Goal: Connect with others: Establish contact or relationships with other users

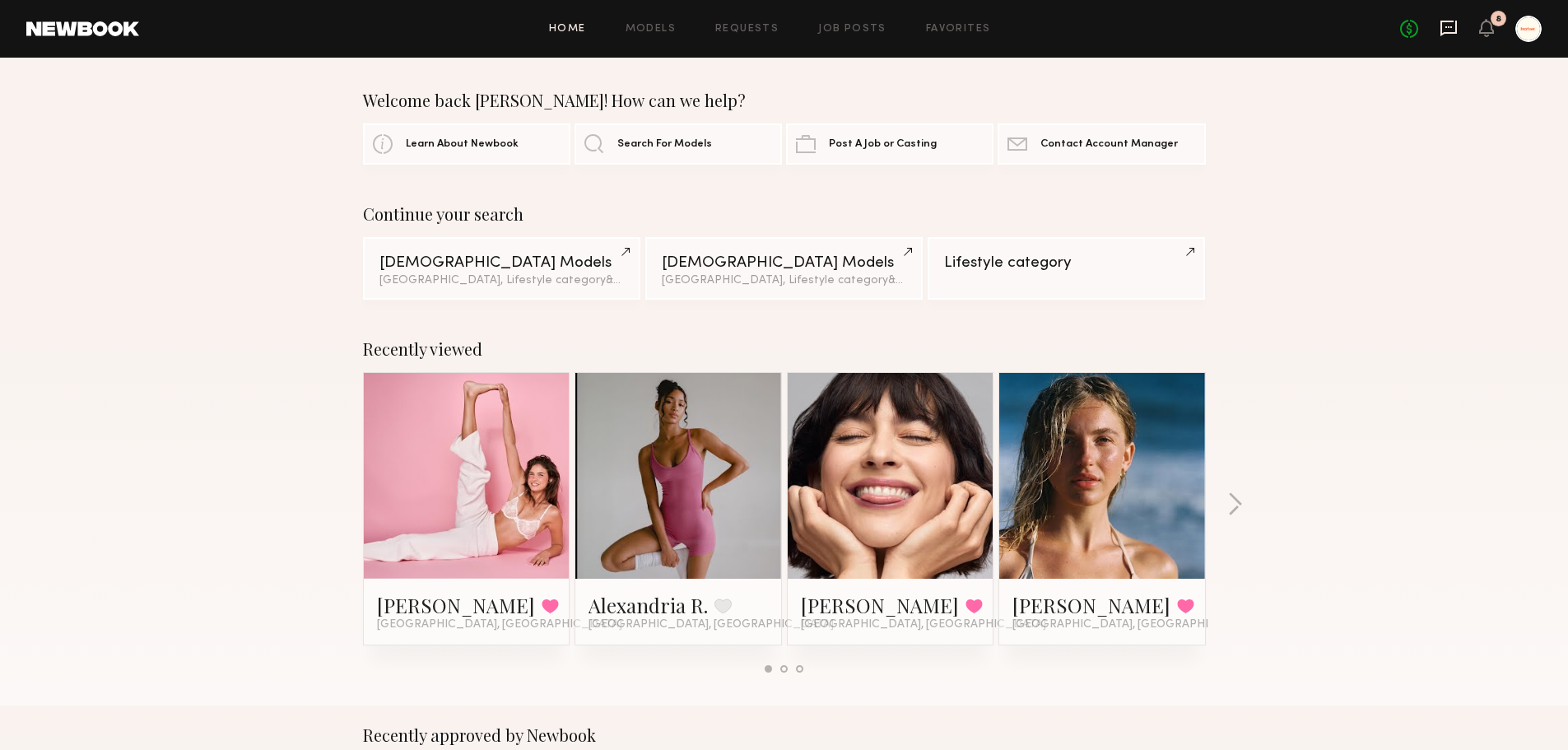
click at [1450, 20] on icon at bounding box center [1449, 28] width 16 height 16
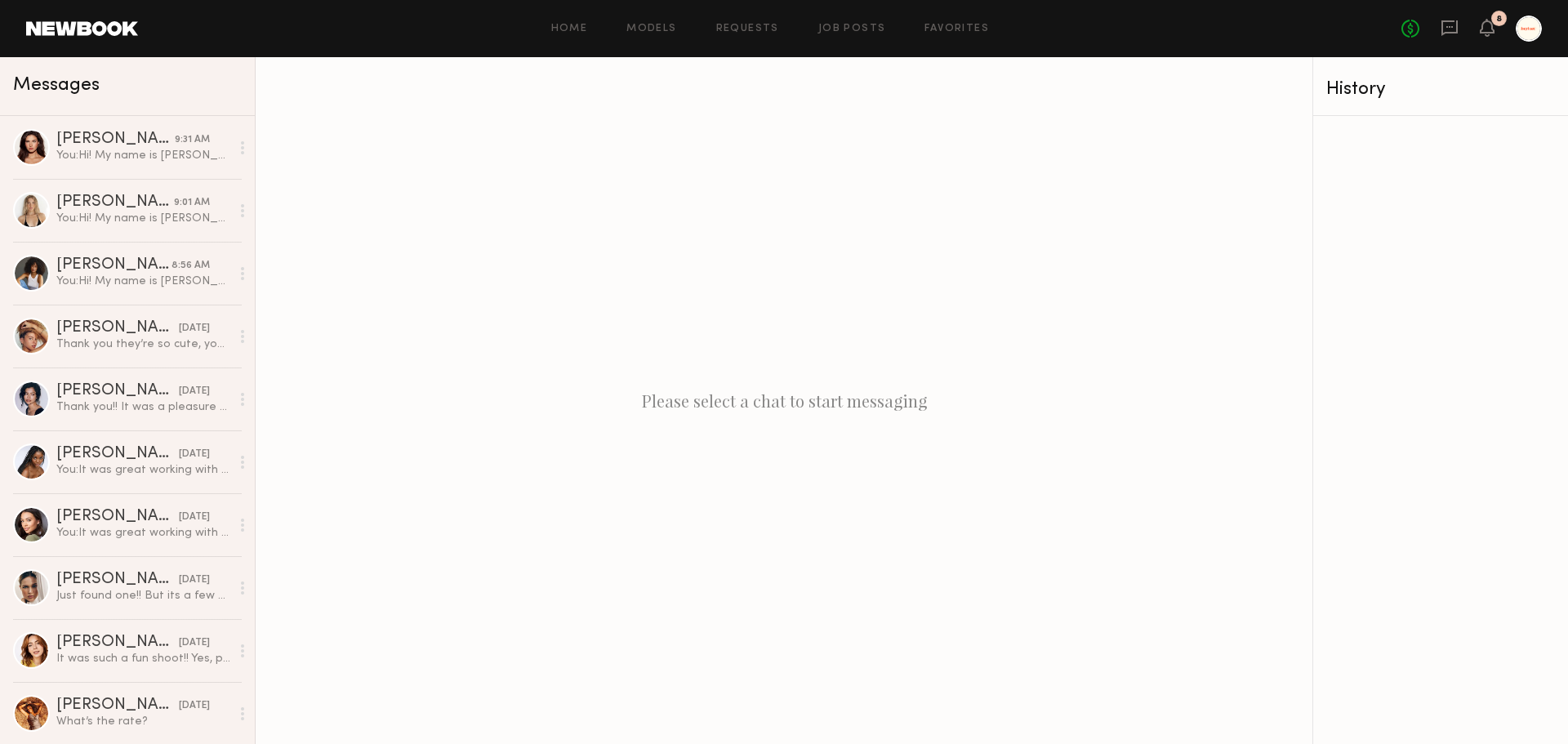
click at [99, 29] on link at bounding box center [82, 28] width 112 height 14
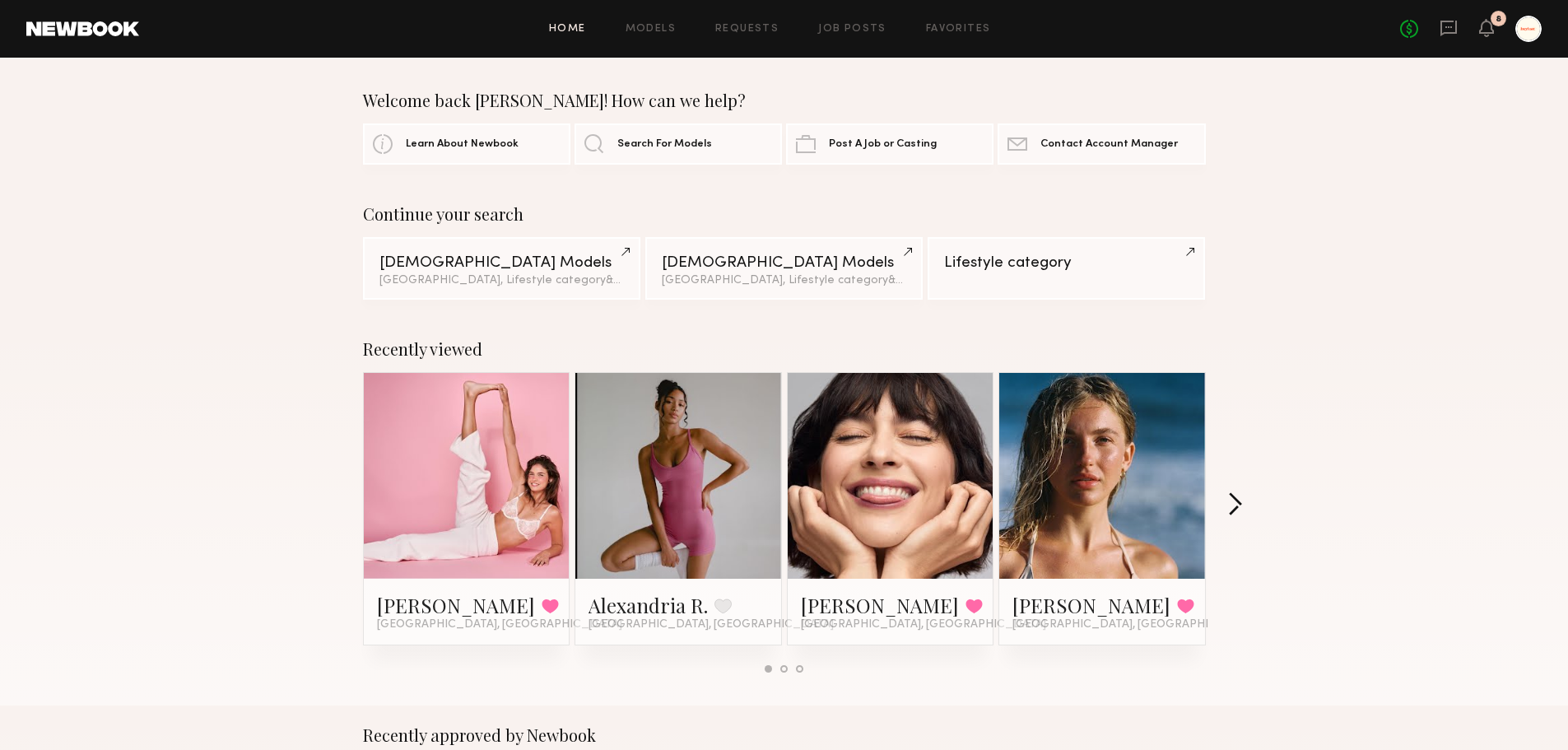
click at [1241, 504] on button "button" at bounding box center [1235, 505] width 16 height 27
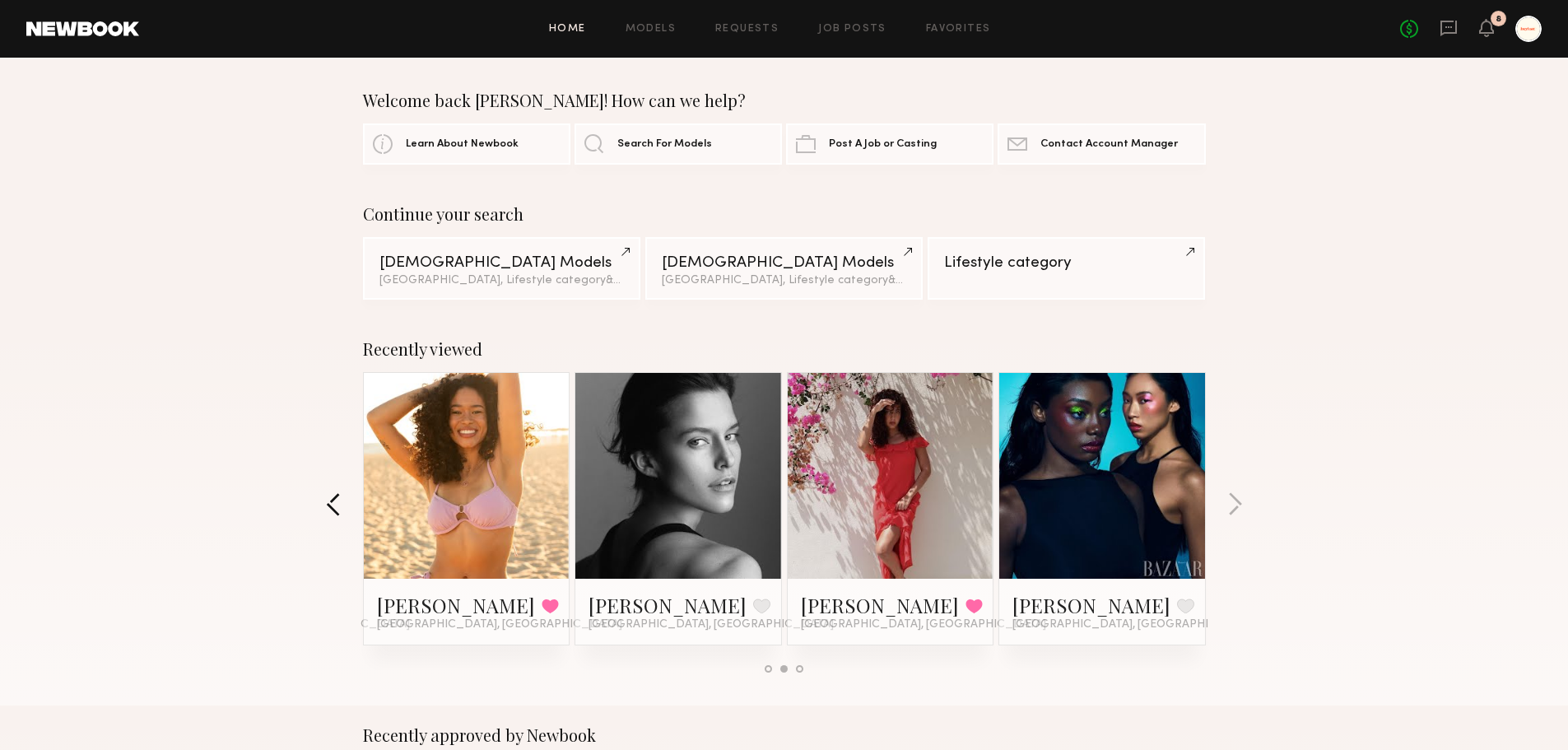
click at [335, 502] on button "button" at bounding box center [334, 505] width 16 height 27
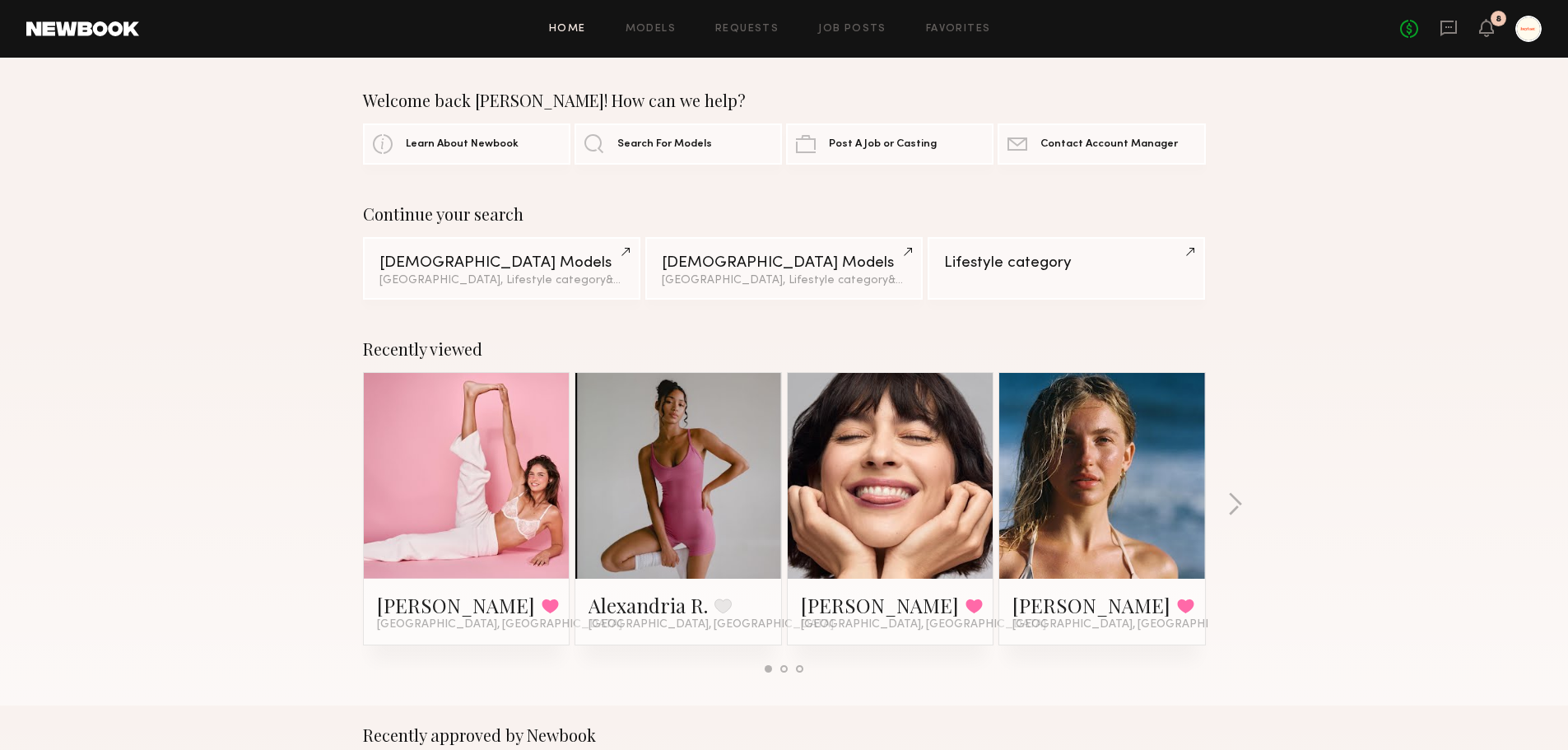
click at [968, 482] on div at bounding box center [891, 475] width 206 height 206
click at [866, 601] on link "Gabriela B." at bounding box center [879, 604] width 158 height 26
click at [674, 27] on link "Models" at bounding box center [651, 29] width 50 height 11
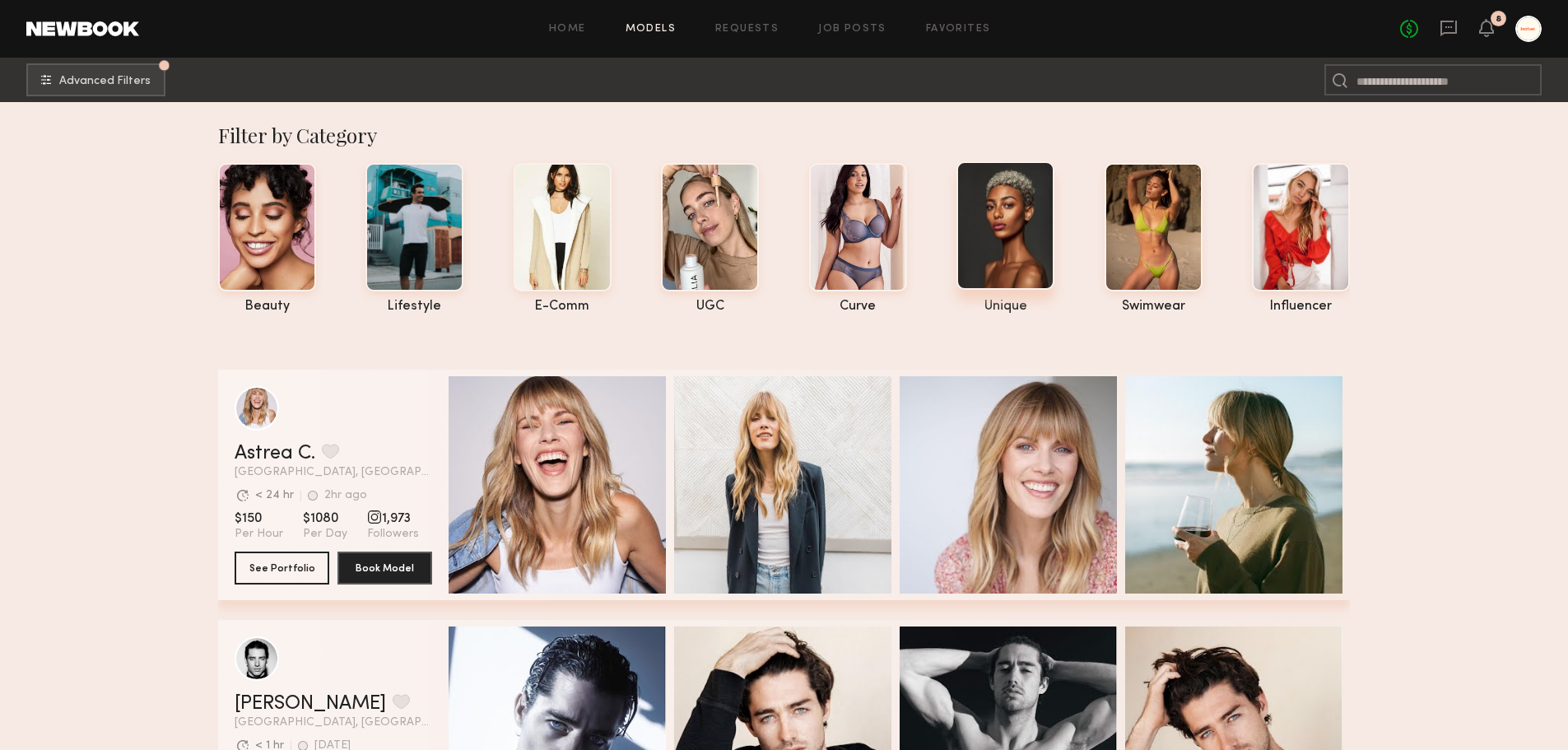
click at [995, 286] on div at bounding box center [1005, 225] width 98 height 128
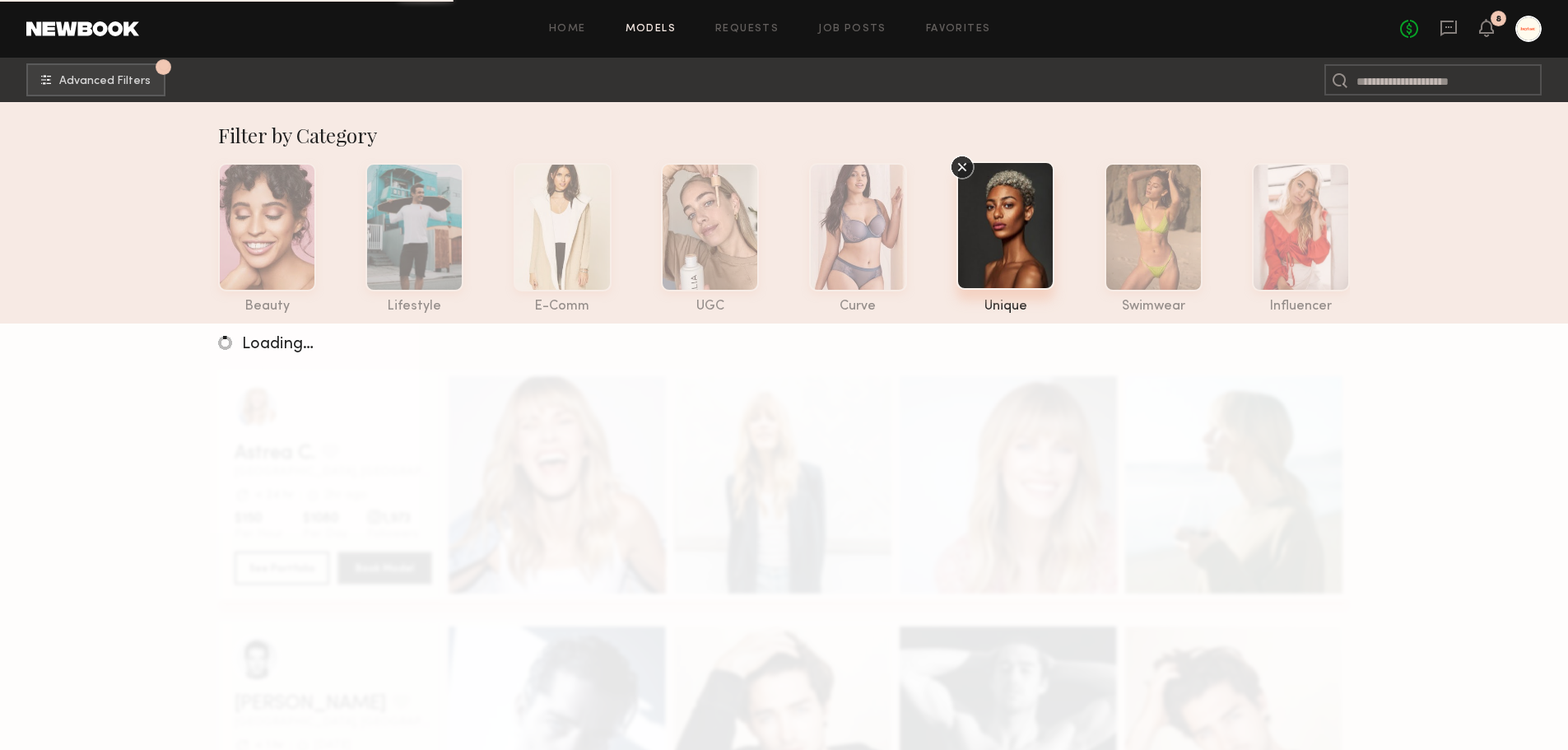
click at [996, 251] on div at bounding box center [1005, 225] width 98 height 128
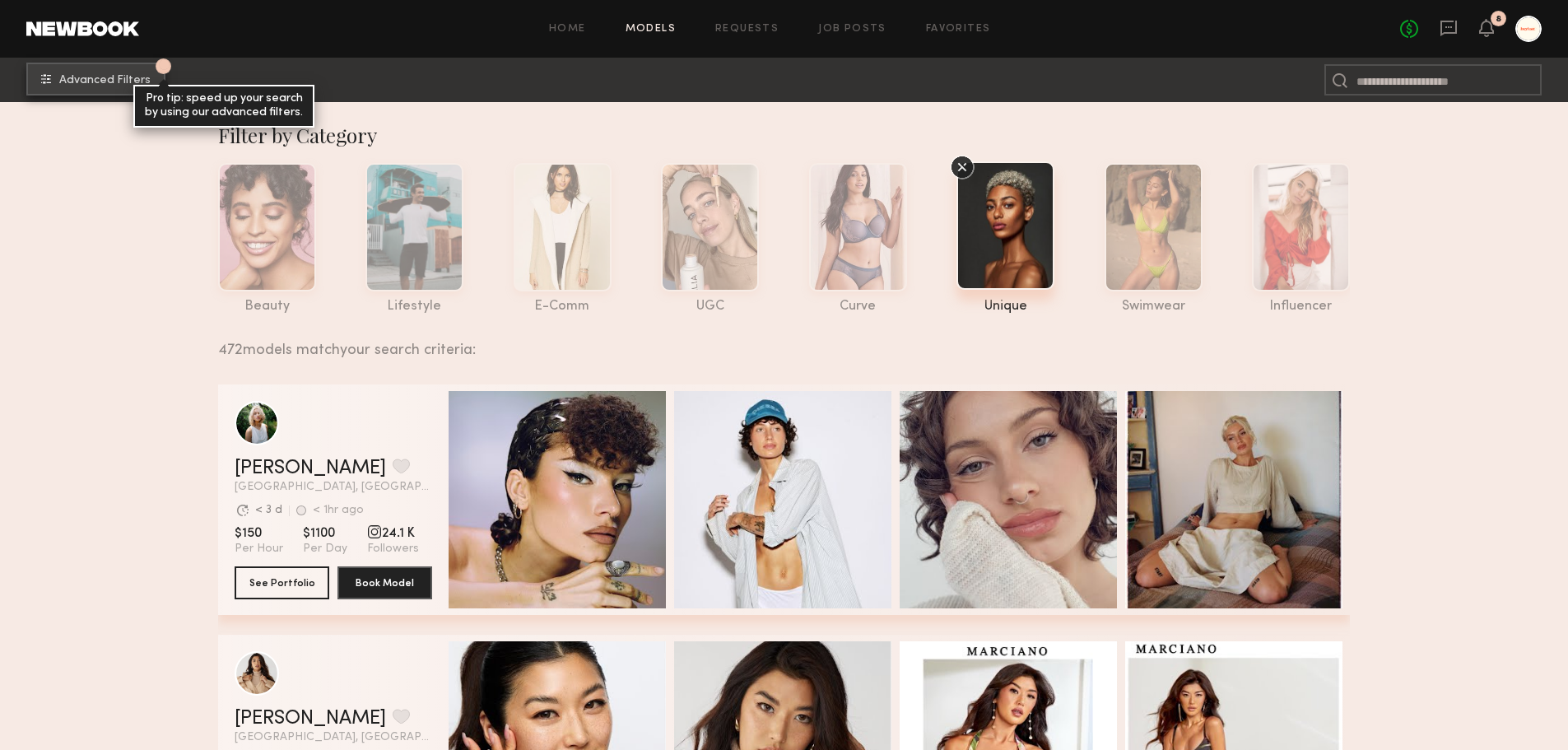
click at [130, 88] on button "1 Advanced Filters Pro tip: speed up your search by using our advanced filters." at bounding box center [95, 79] width 139 height 33
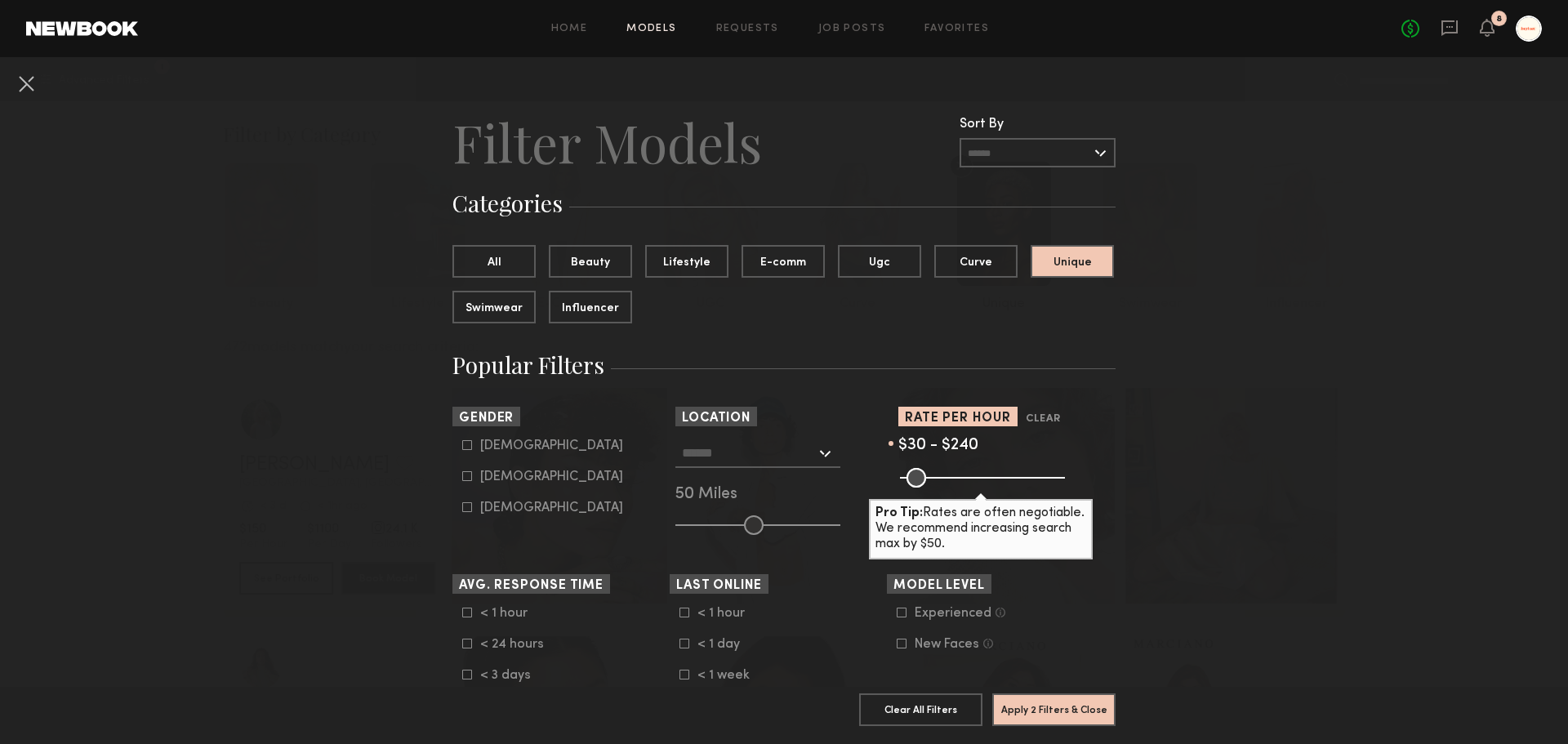
drag, startPoint x: 1047, startPoint y: 479, endPoint x: 968, endPoint y: 480, distance: 79.0
type input "***"
click at [968, 480] on input "range" at bounding box center [982, 477] width 165 height 19
click at [480, 475] on div "Female" at bounding box center [552, 476] width 142 height 10
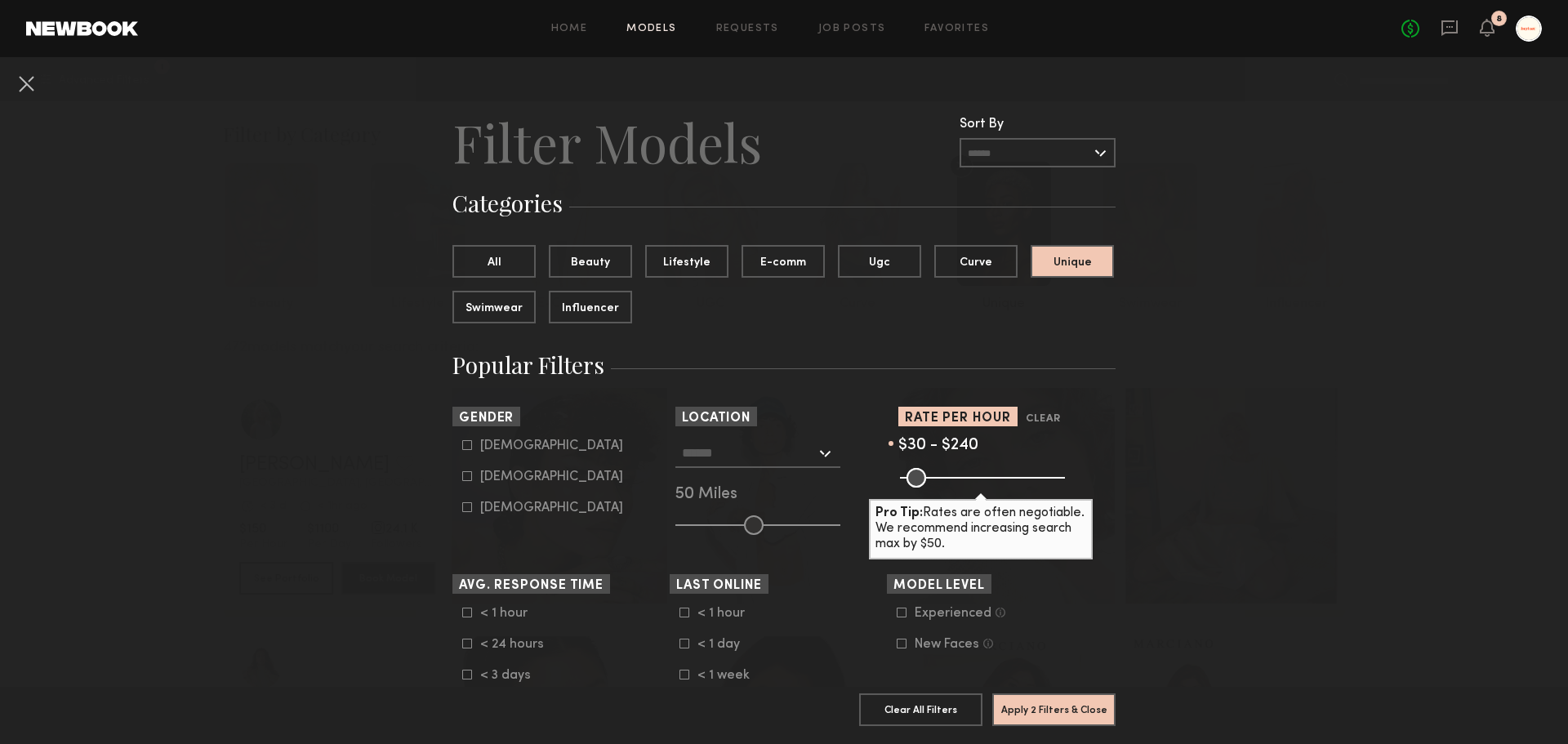
type input "**"
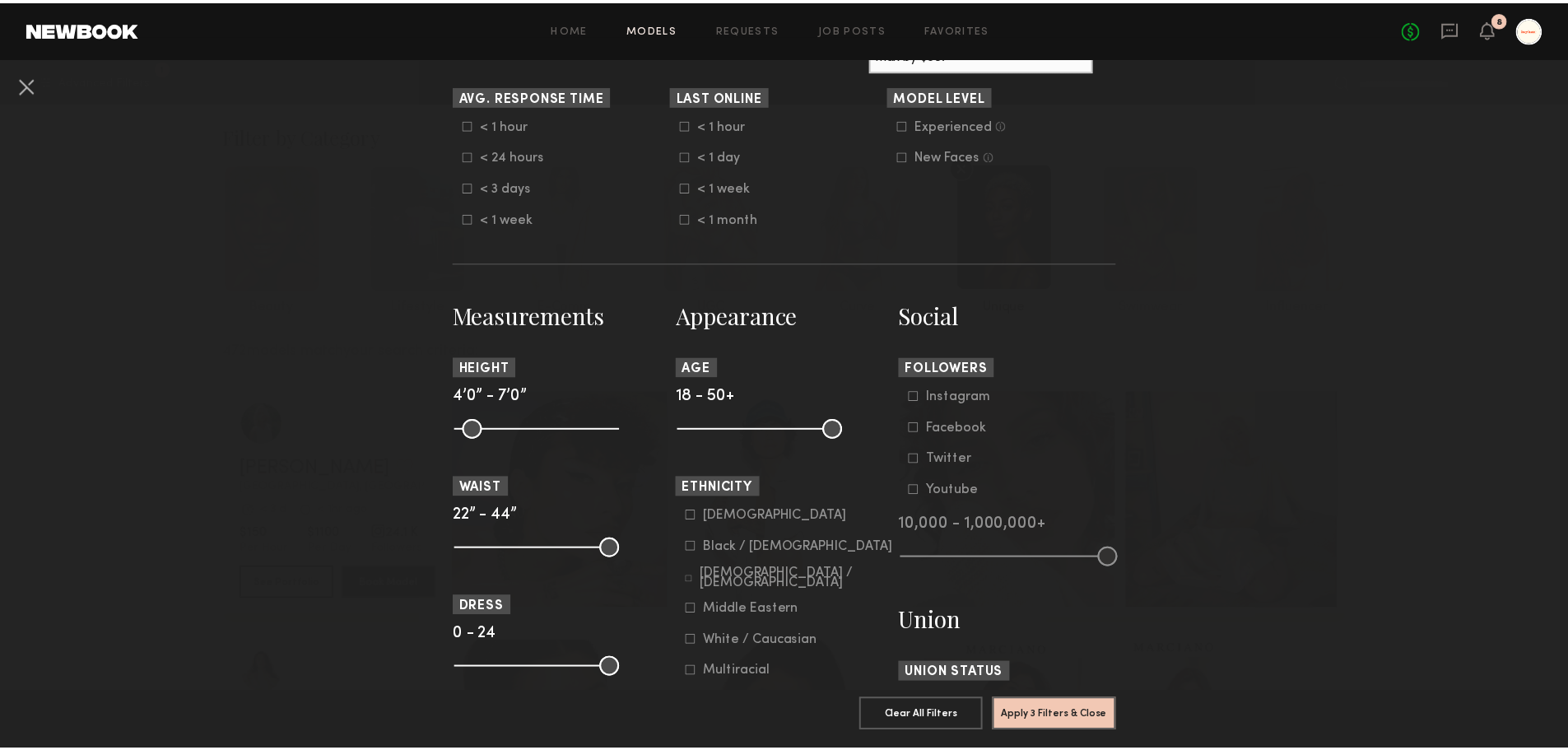
scroll to position [494, 0]
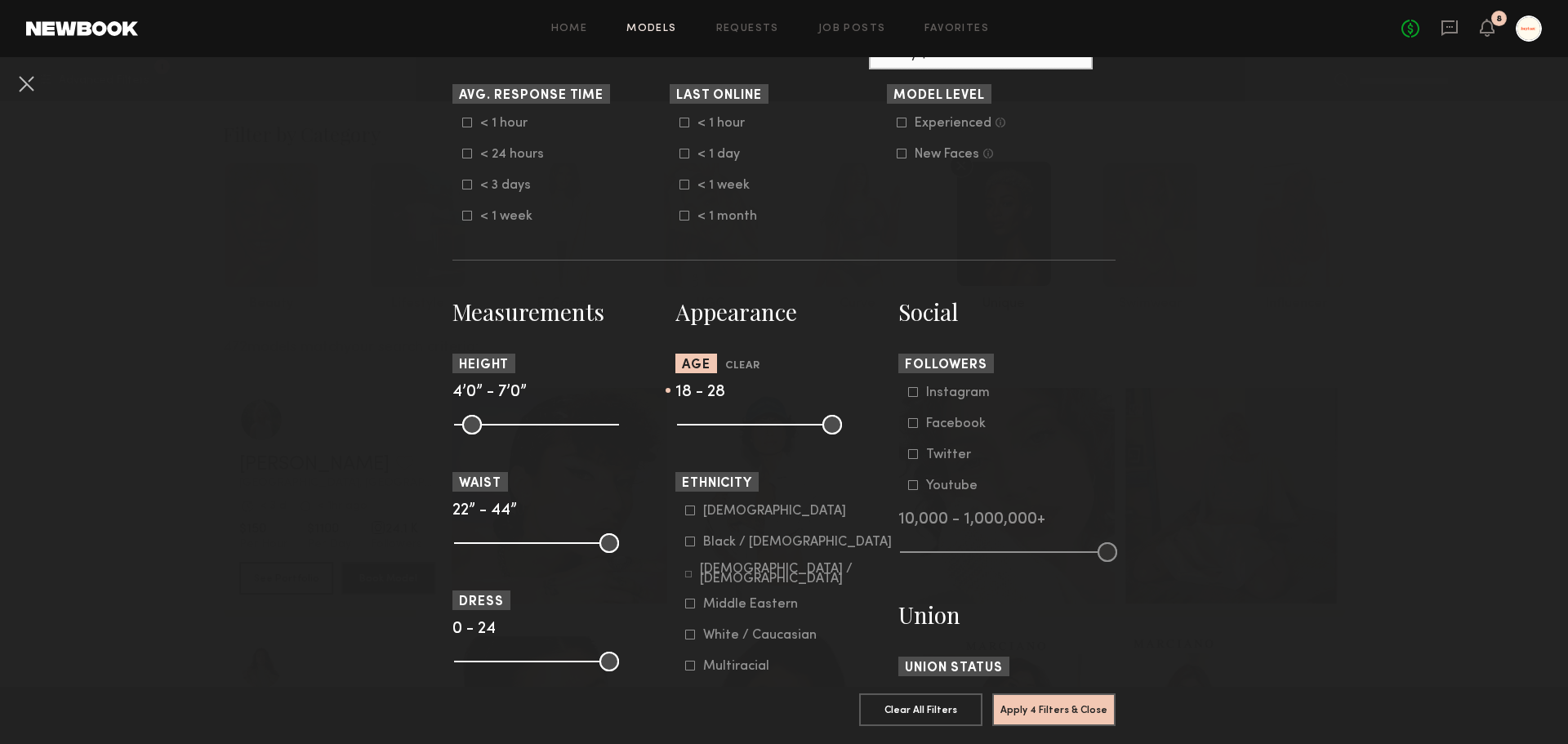
drag, startPoint x: 800, startPoint y: 429, endPoint x: 724, endPoint y: 428, distance: 76.0
type input "**"
click at [724, 428] on input "range" at bounding box center [758, 424] width 165 height 19
click at [1052, 703] on button "Apply 4 Filters & Close" at bounding box center [1054, 708] width 123 height 33
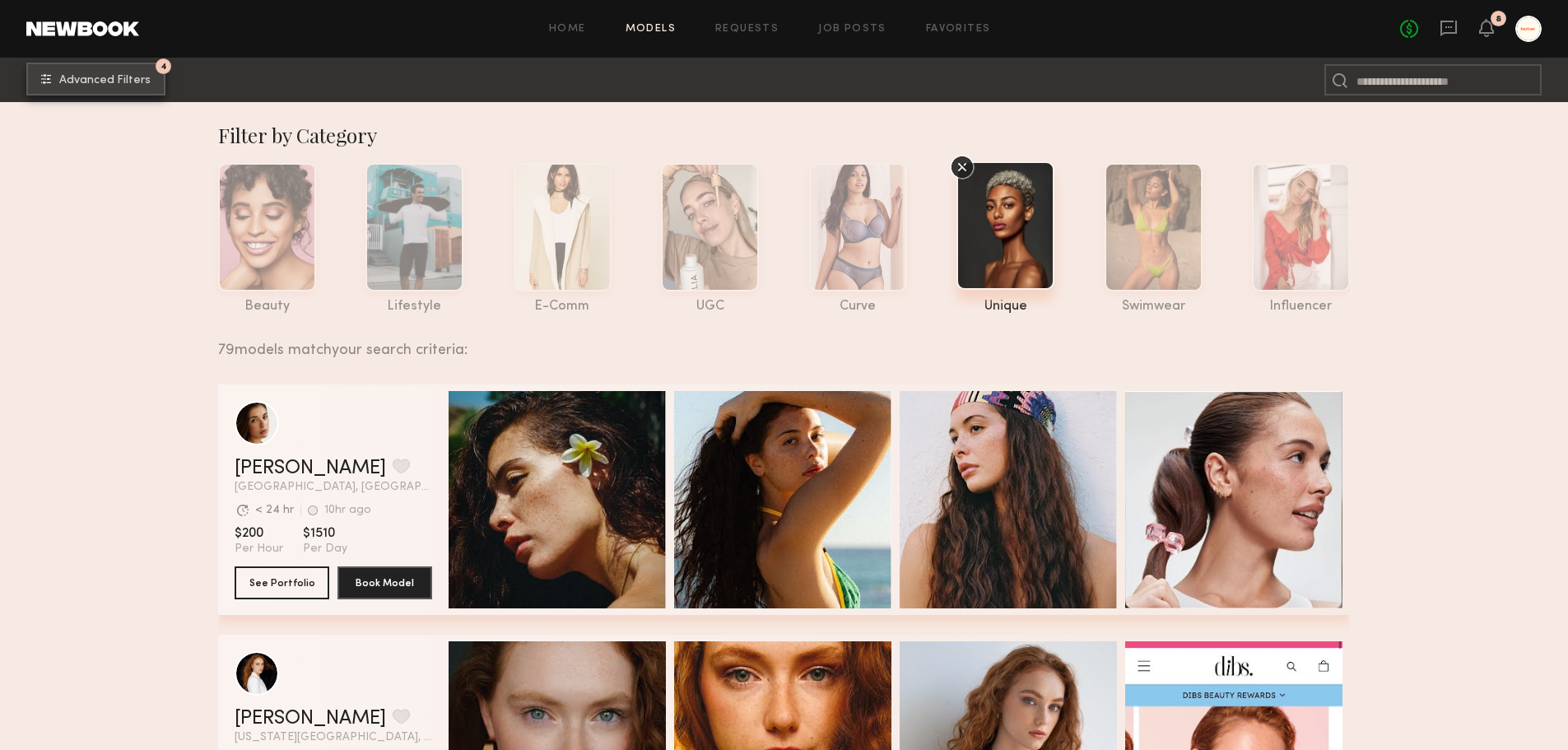
click at [76, 82] on span "Advanced Filters" at bounding box center [105, 81] width 91 height 12
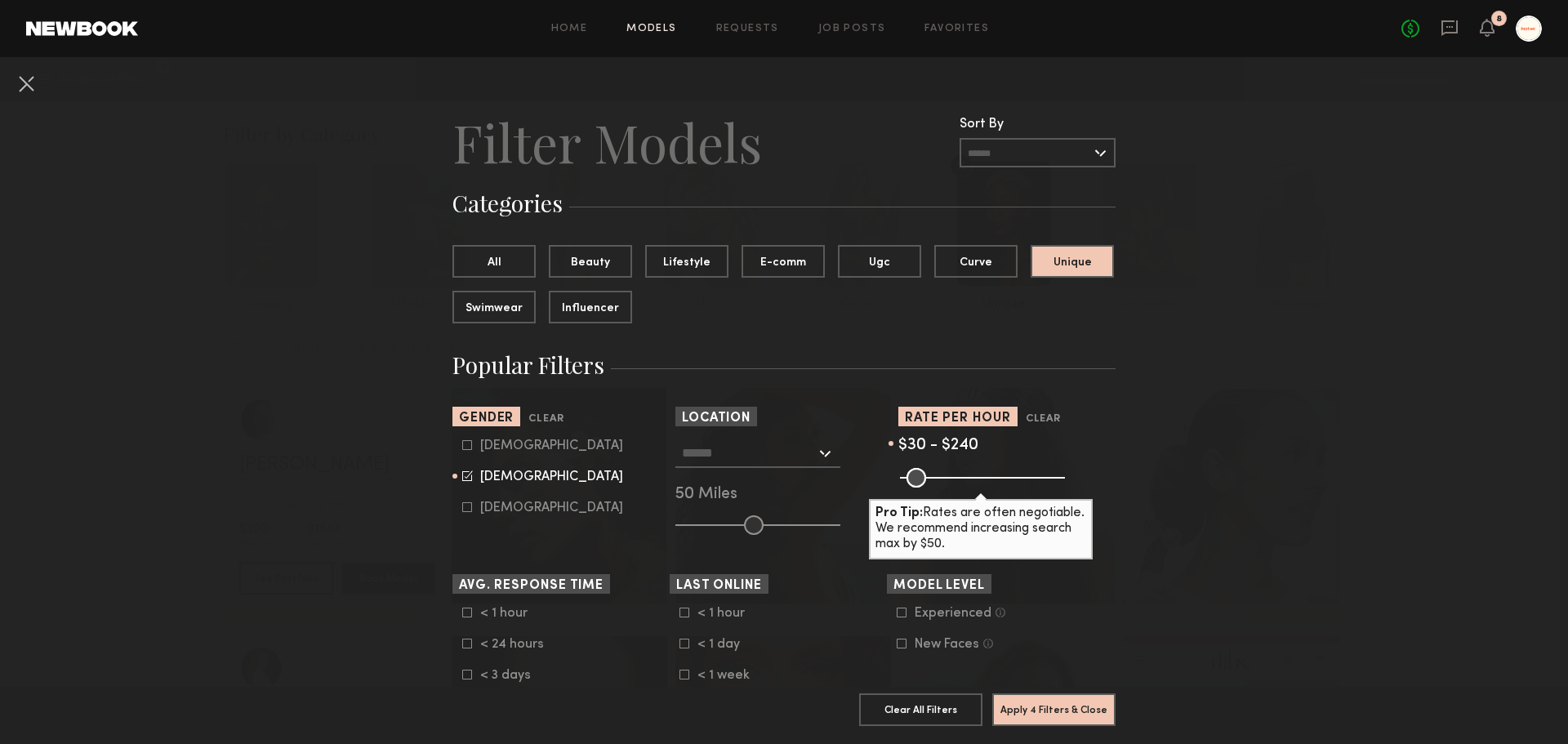
click at [789, 455] on input "text" at bounding box center [748, 452] width 134 height 28
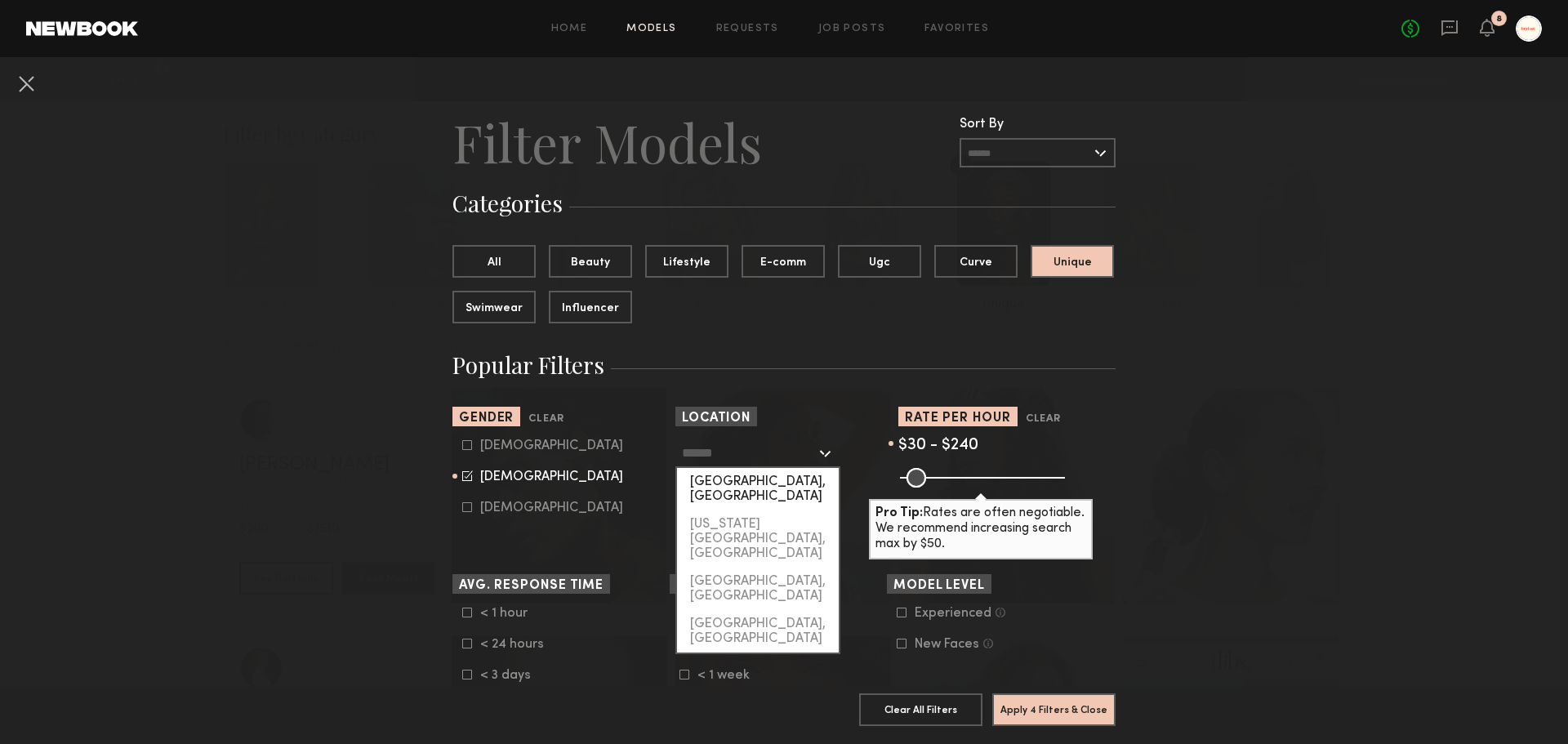
click at [746, 493] on div "Los Angeles, CA" at bounding box center [758, 489] width 162 height 42
type input "**********"
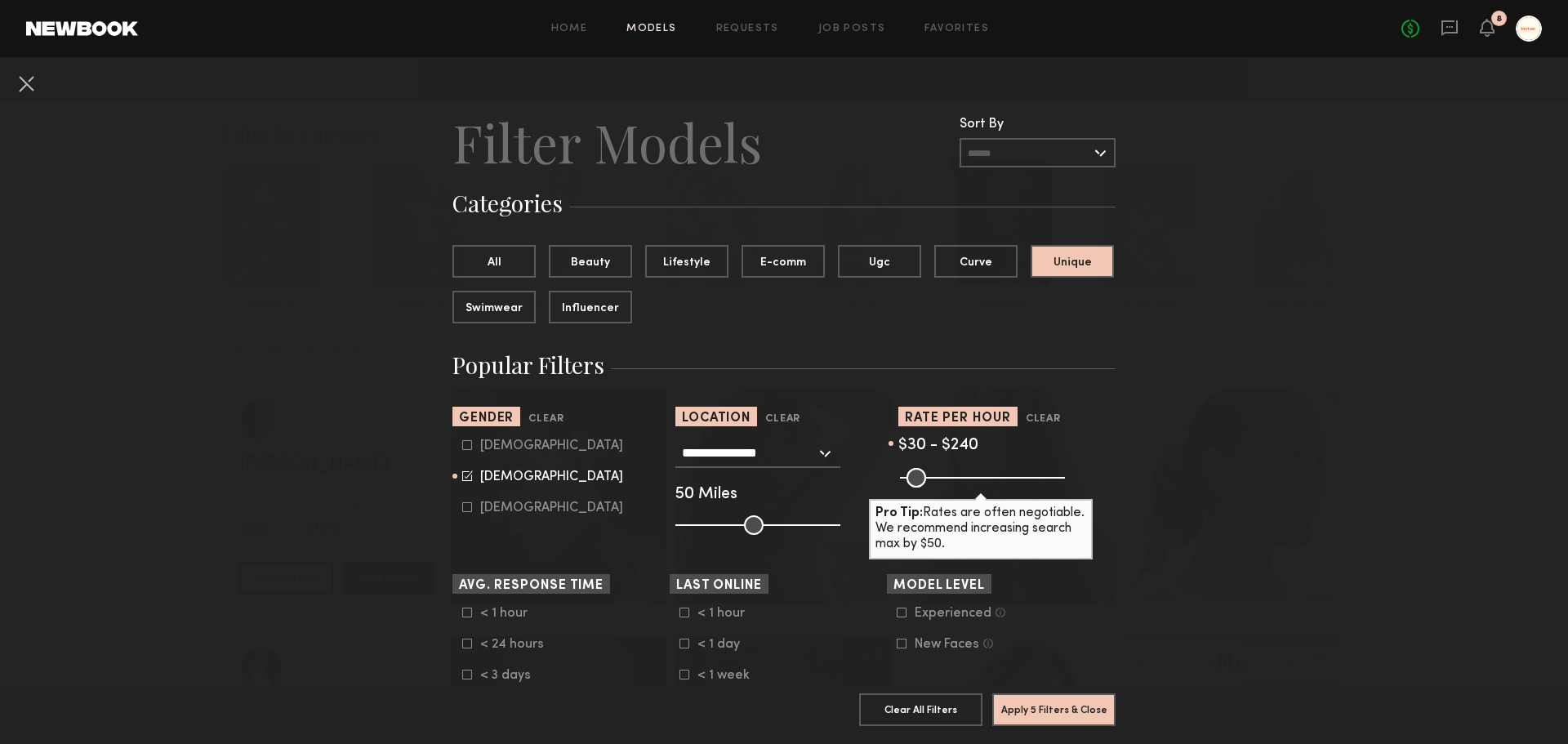
drag, startPoint x: 1255, startPoint y: 441, endPoint x: 1172, endPoint y: 621, distance: 198.2
click at [1032, 697] on button "Apply 5 Filters & Close" at bounding box center [1054, 708] width 123 height 33
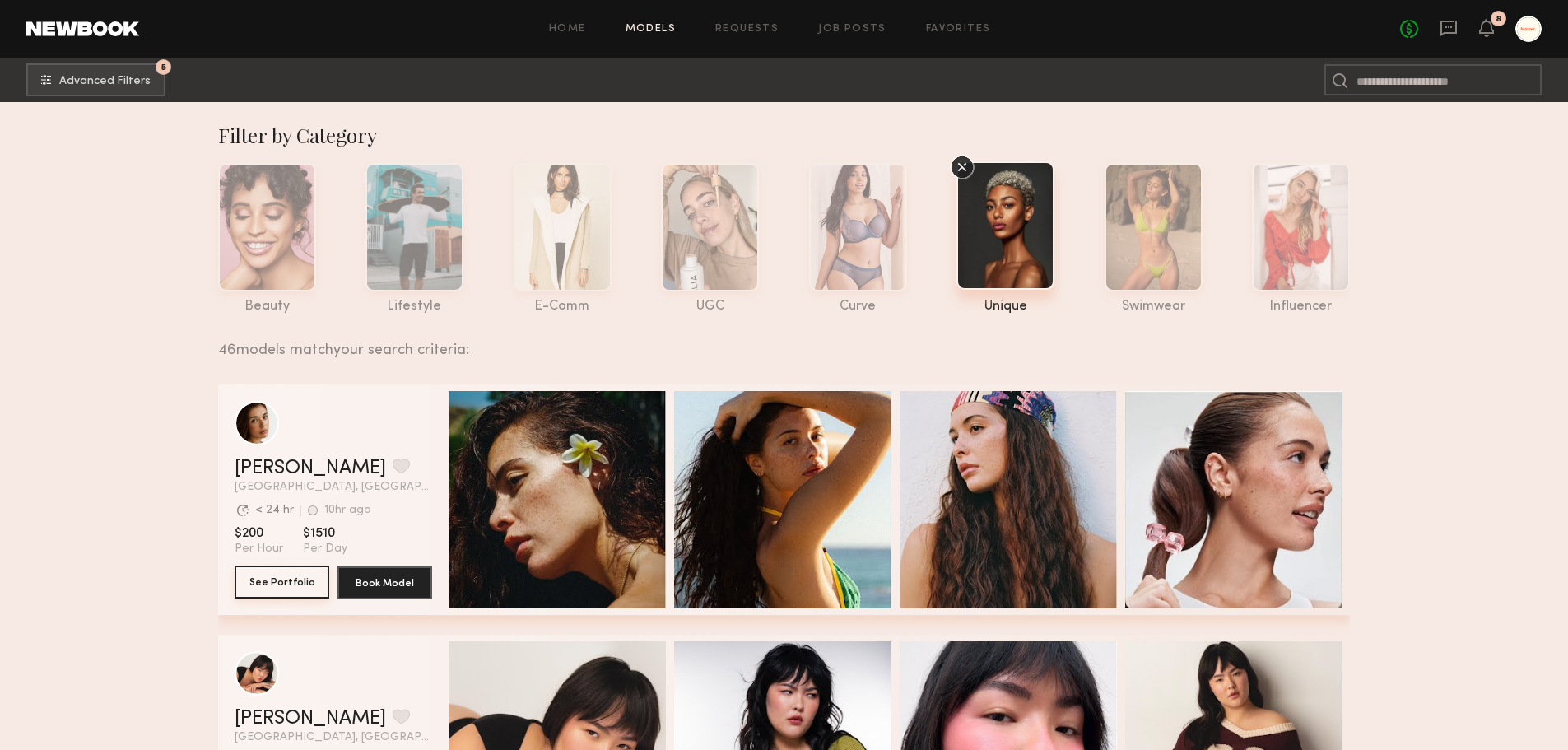
click at [276, 594] on button "See Portfolio" at bounding box center [282, 582] width 95 height 33
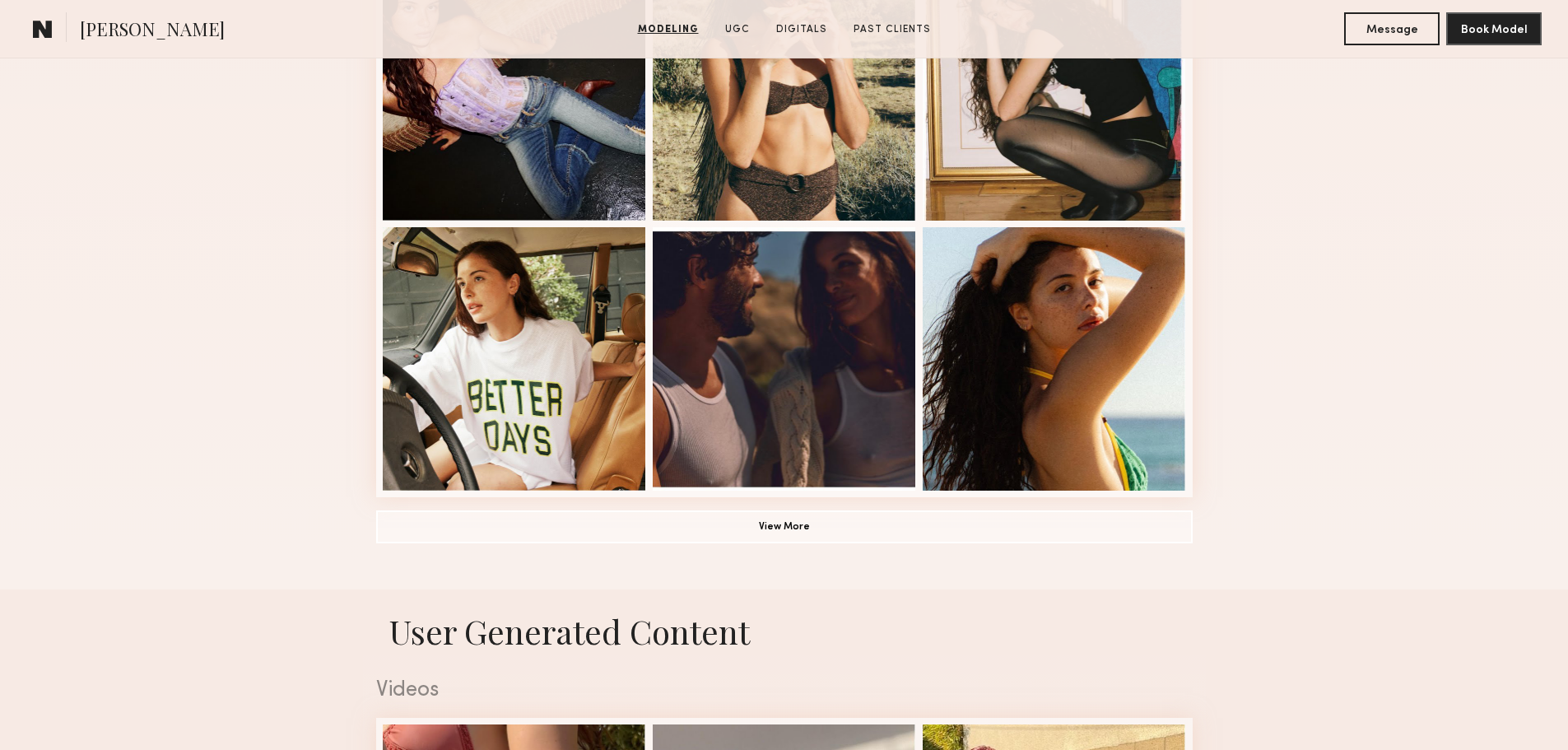
scroll to position [1070, 0]
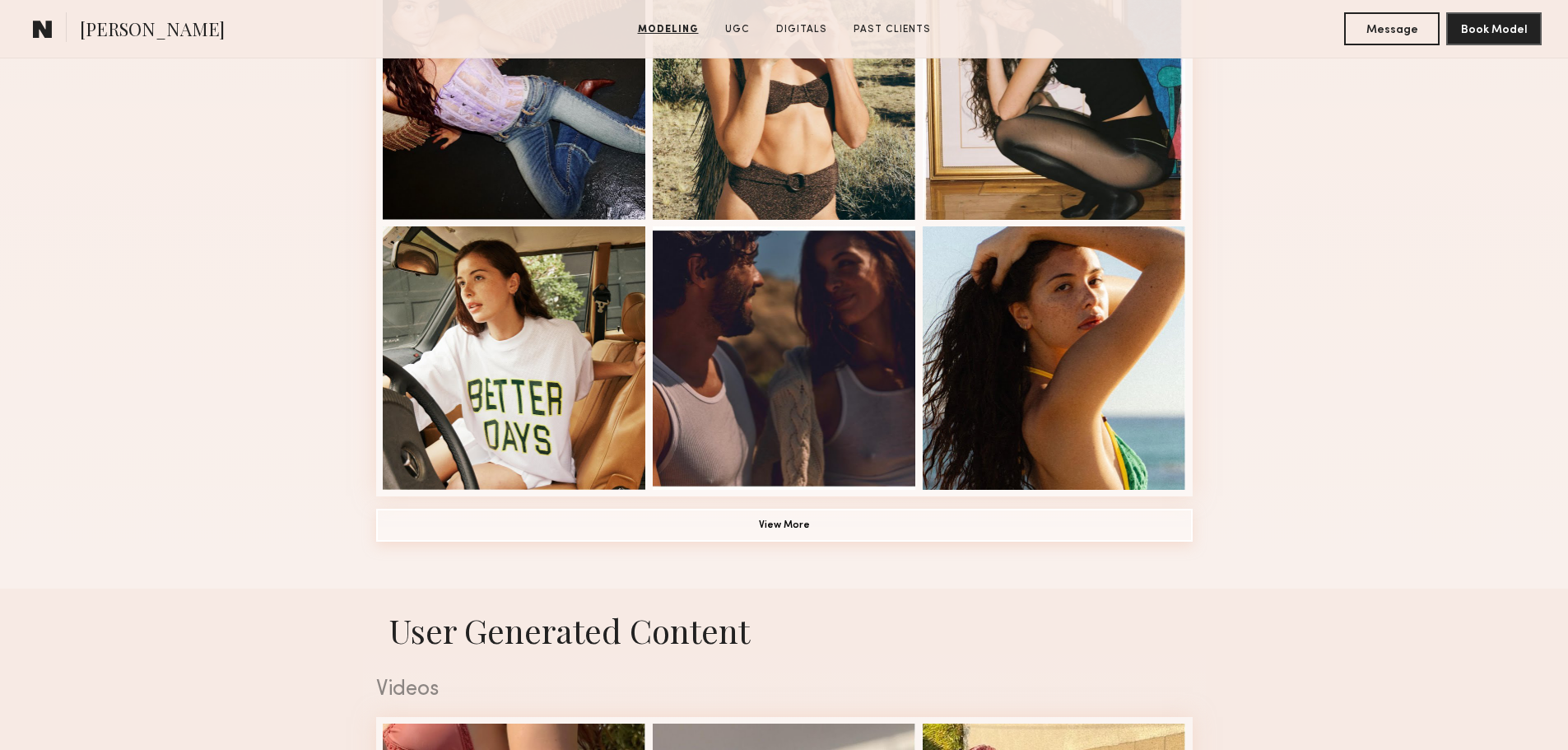
click at [969, 527] on button "View More" at bounding box center [785, 525] width 817 height 33
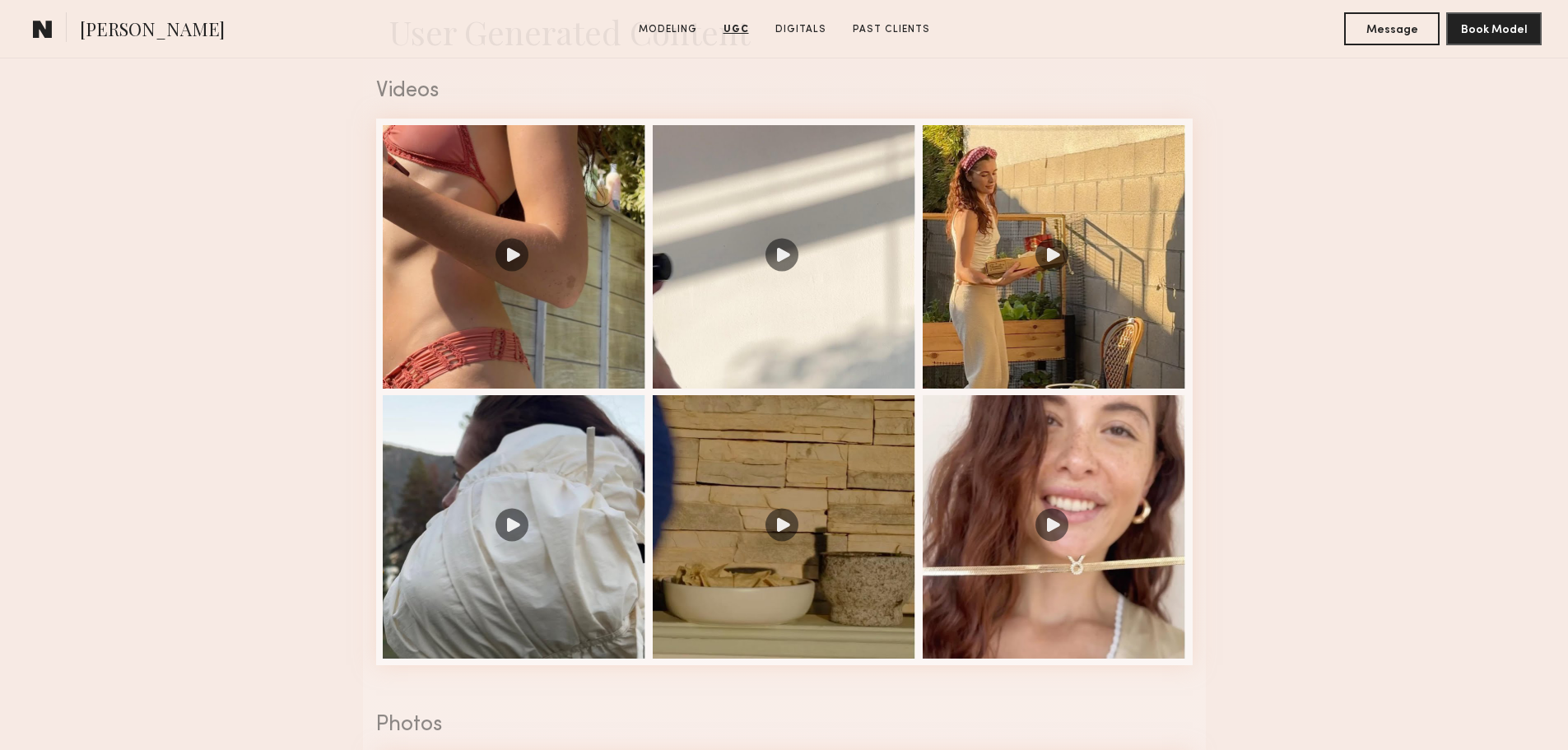
scroll to position [2634, 0]
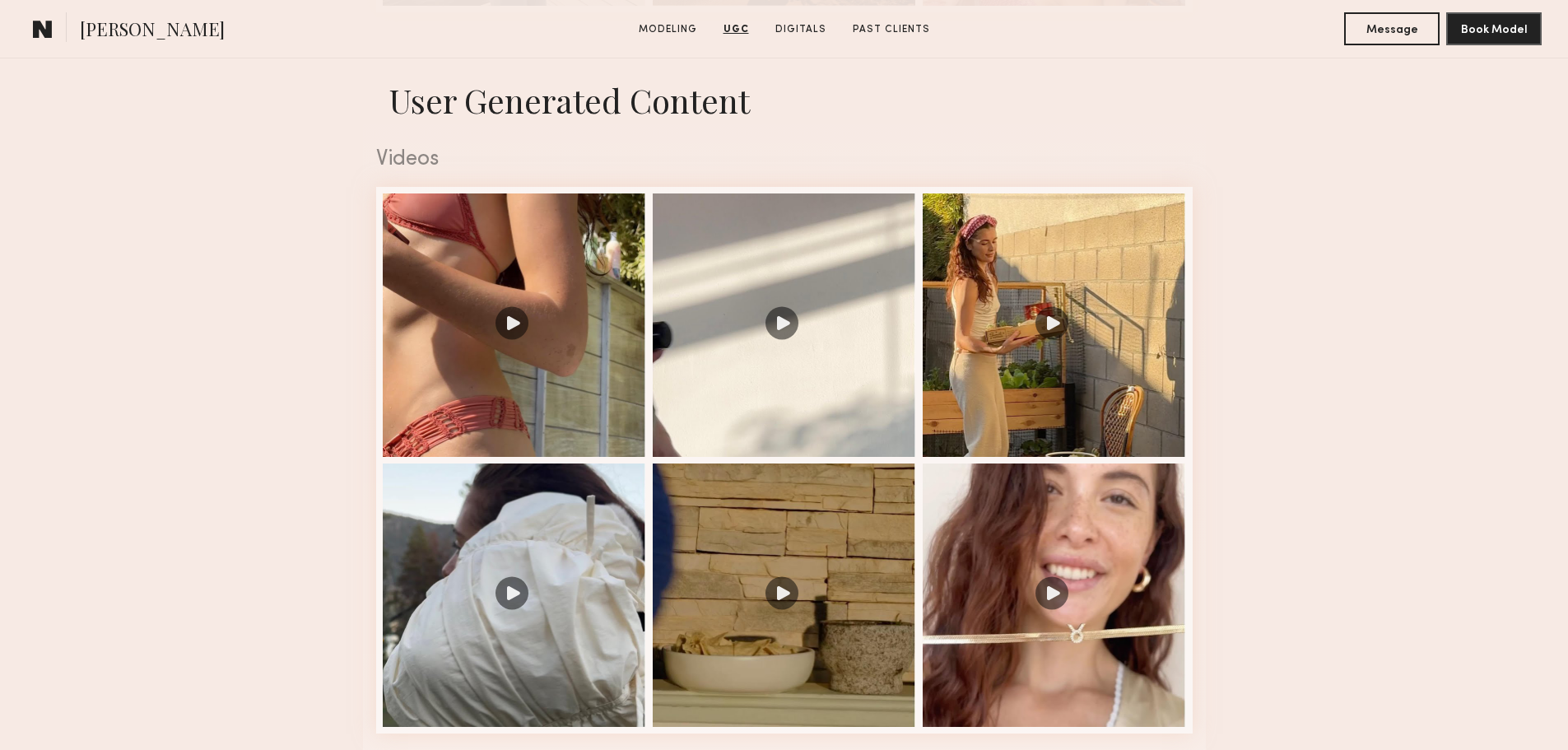
click at [998, 516] on div at bounding box center [1054, 595] width 263 height 263
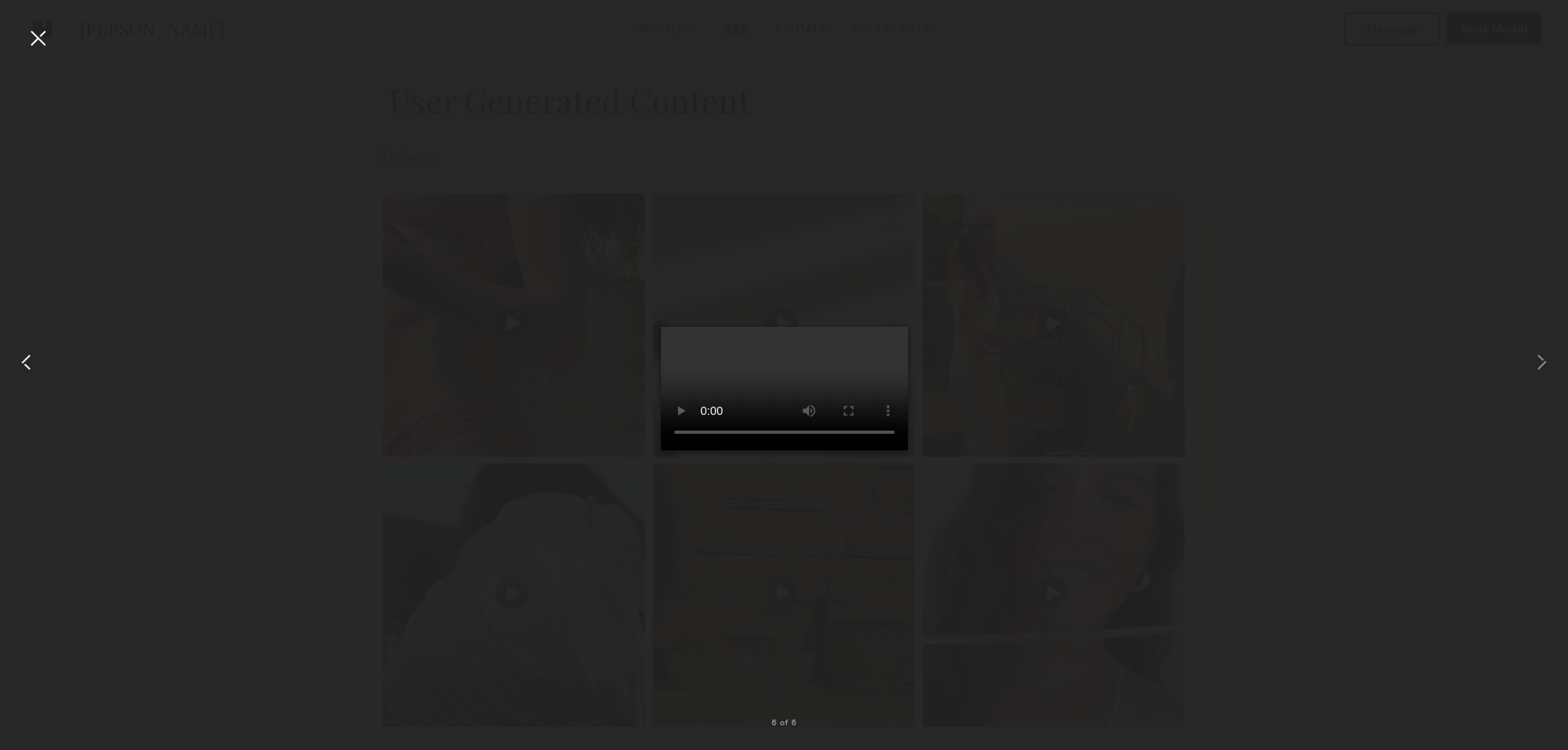
click at [39, 367] on common-icon at bounding box center [26, 362] width 26 height 26
click at [36, 34] on div at bounding box center [37, 37] width 26 height 26
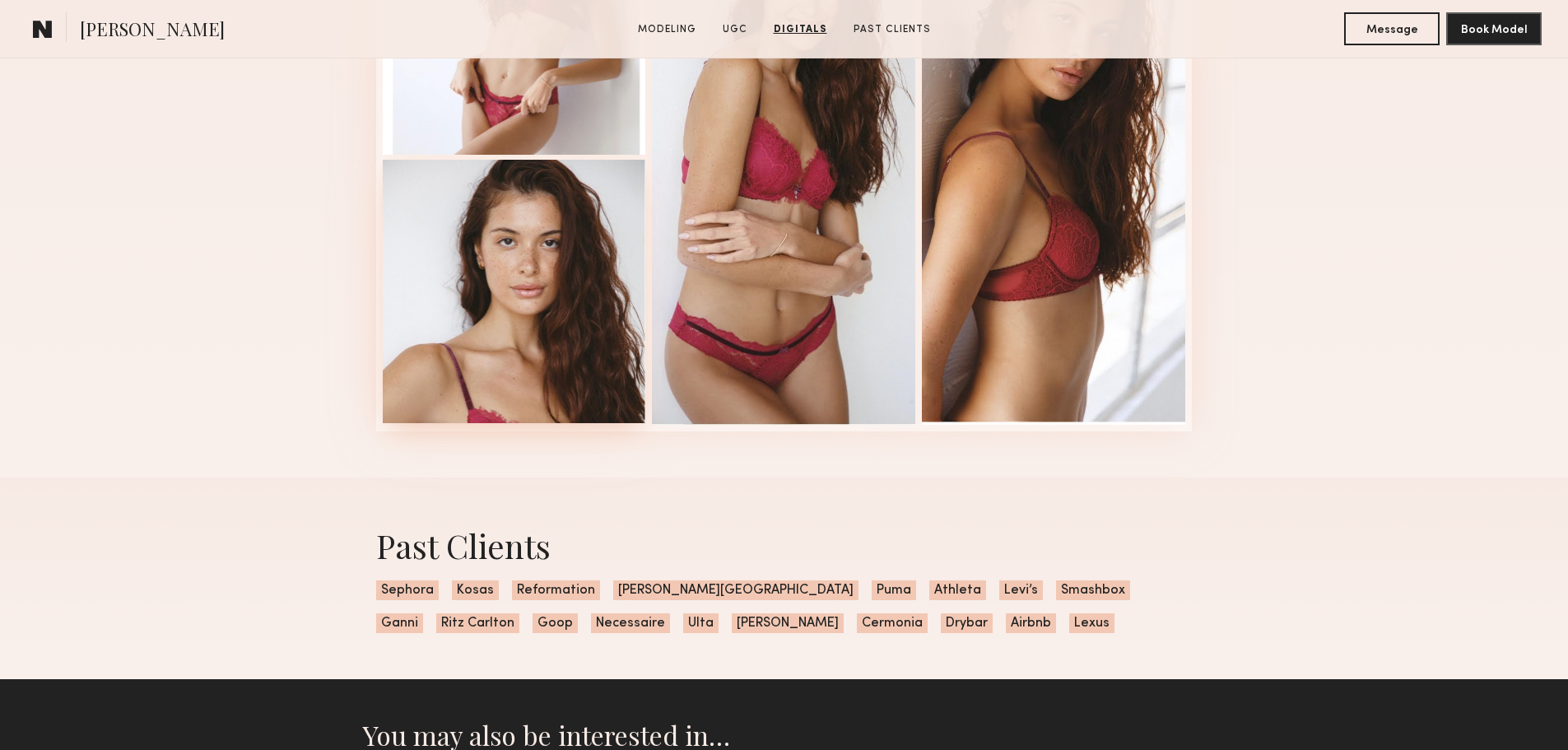
scroll to position [3941, 0]
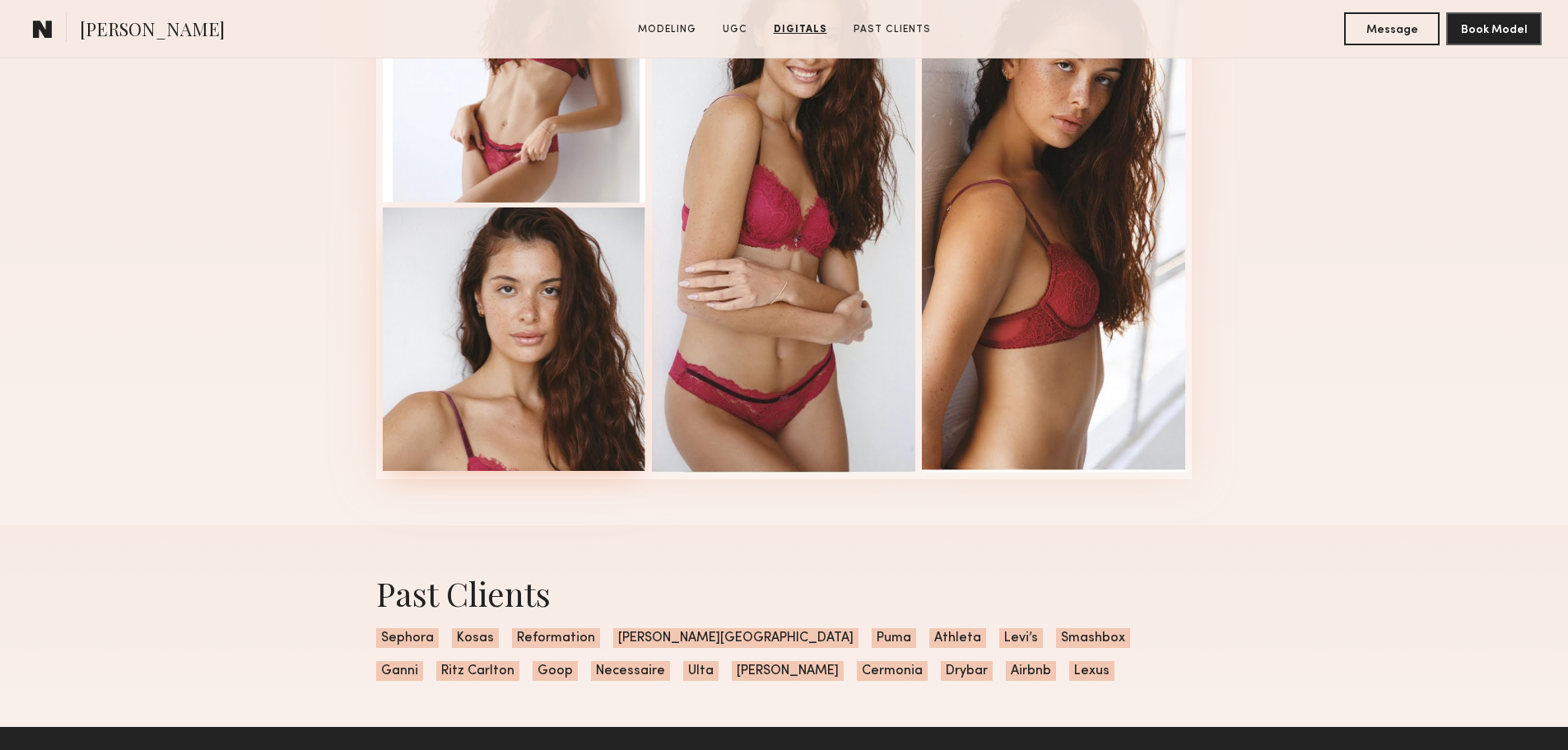
click at [556, 455] on div at bounding box center [513, 339] width 263 height 263
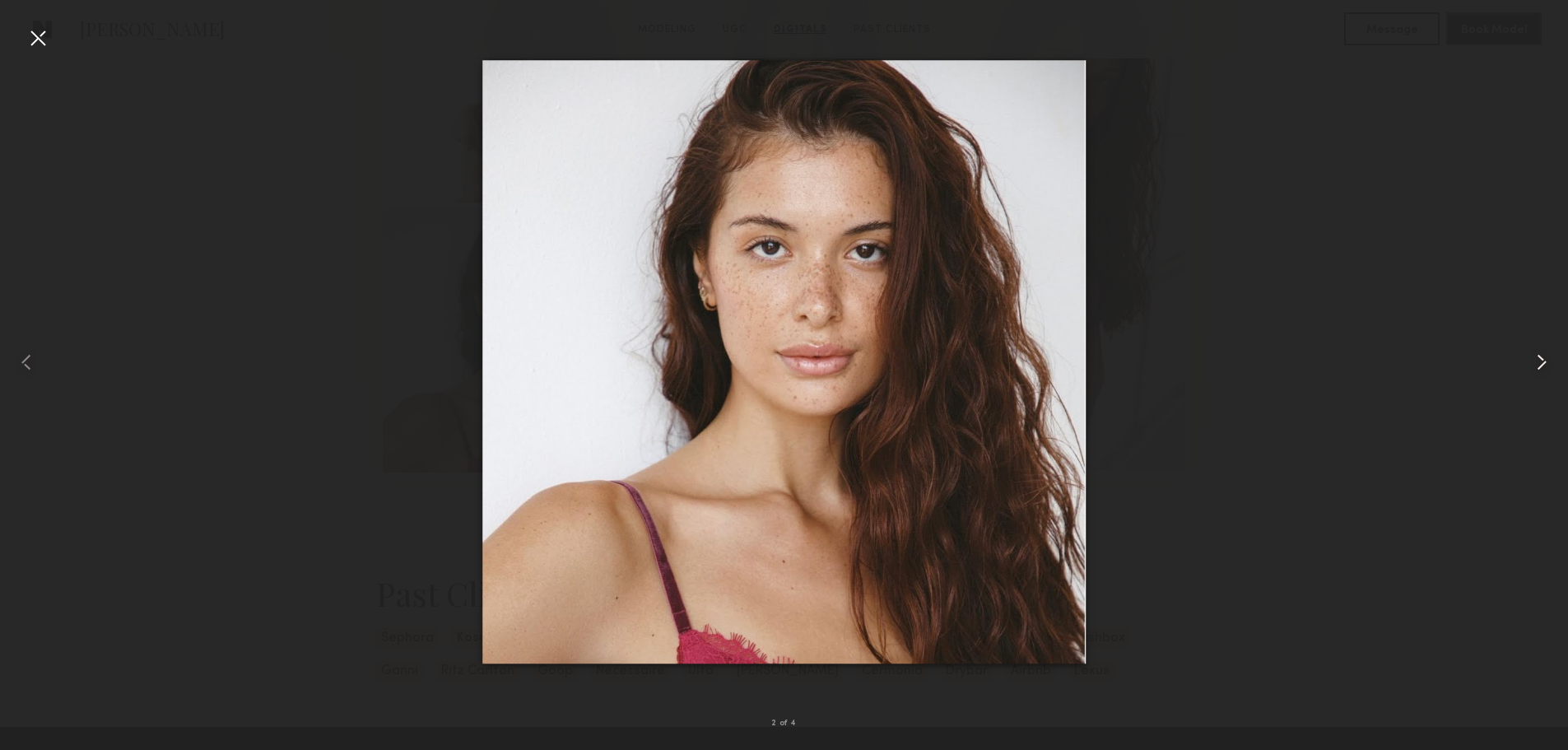
click at [1537, 355] on common-icon at bounding box center [1541, 362] width 26 height 26
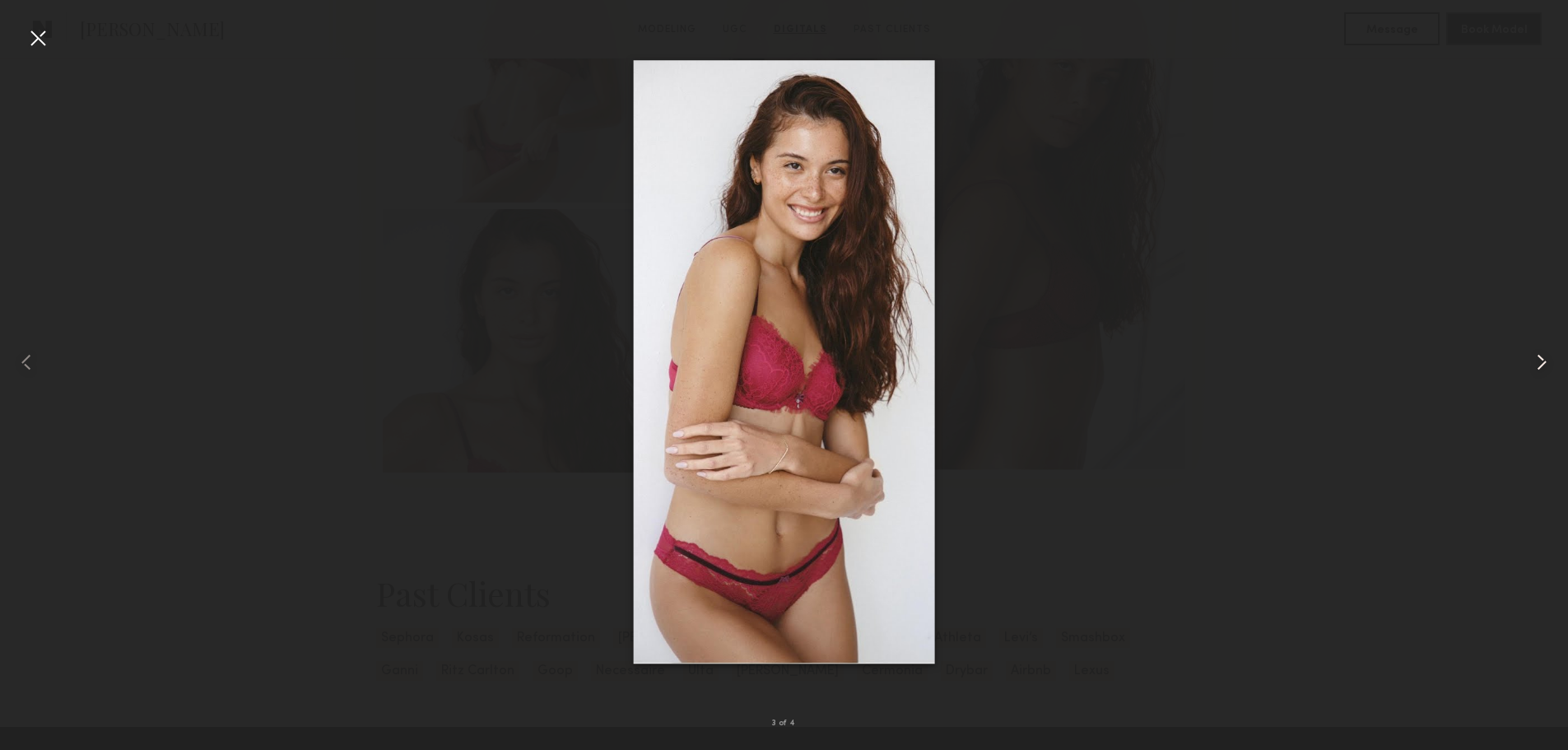
click at [1537, 355] on common-icon at bounding box center [1541, 362] width 26 height 26
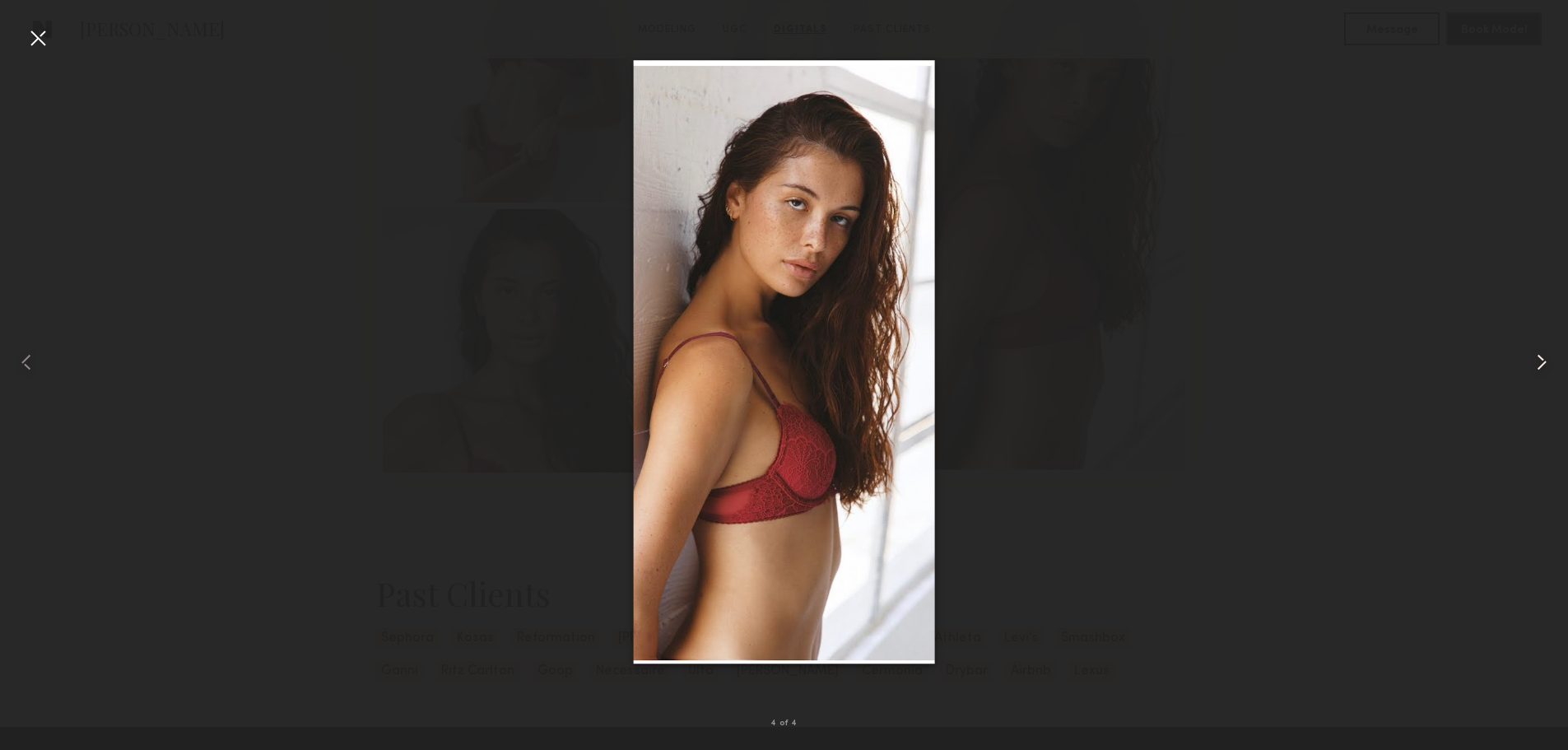
click at [1537, 355] on common-icon at bounding box center [1541, 362] width 26 height 26
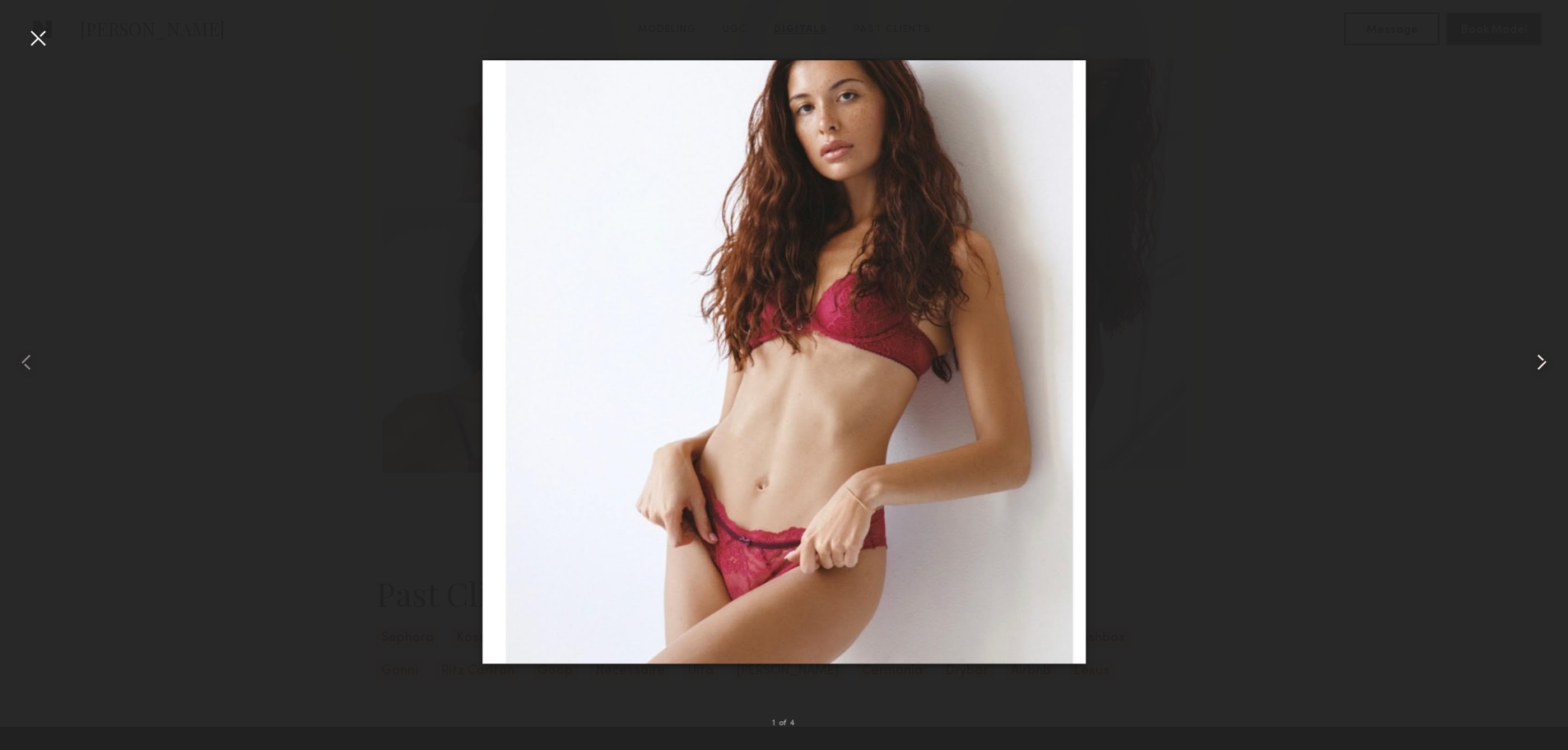
click at [1537, 355] on common-icon at bounding box center [1541, 362] width 26 height 26
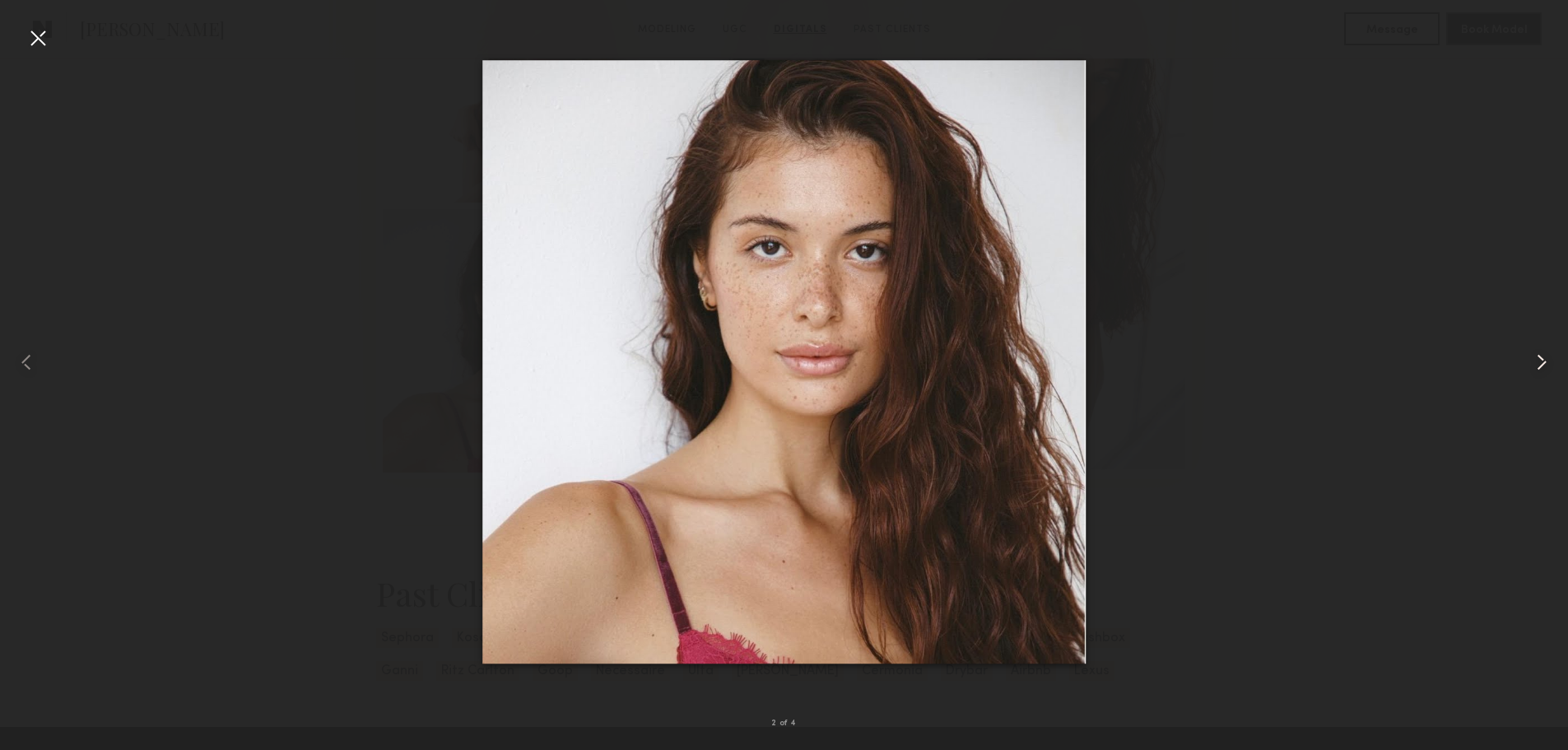
click at [1537, 355] on common-icon at bounding box center [1541, 362] width 26 height 26
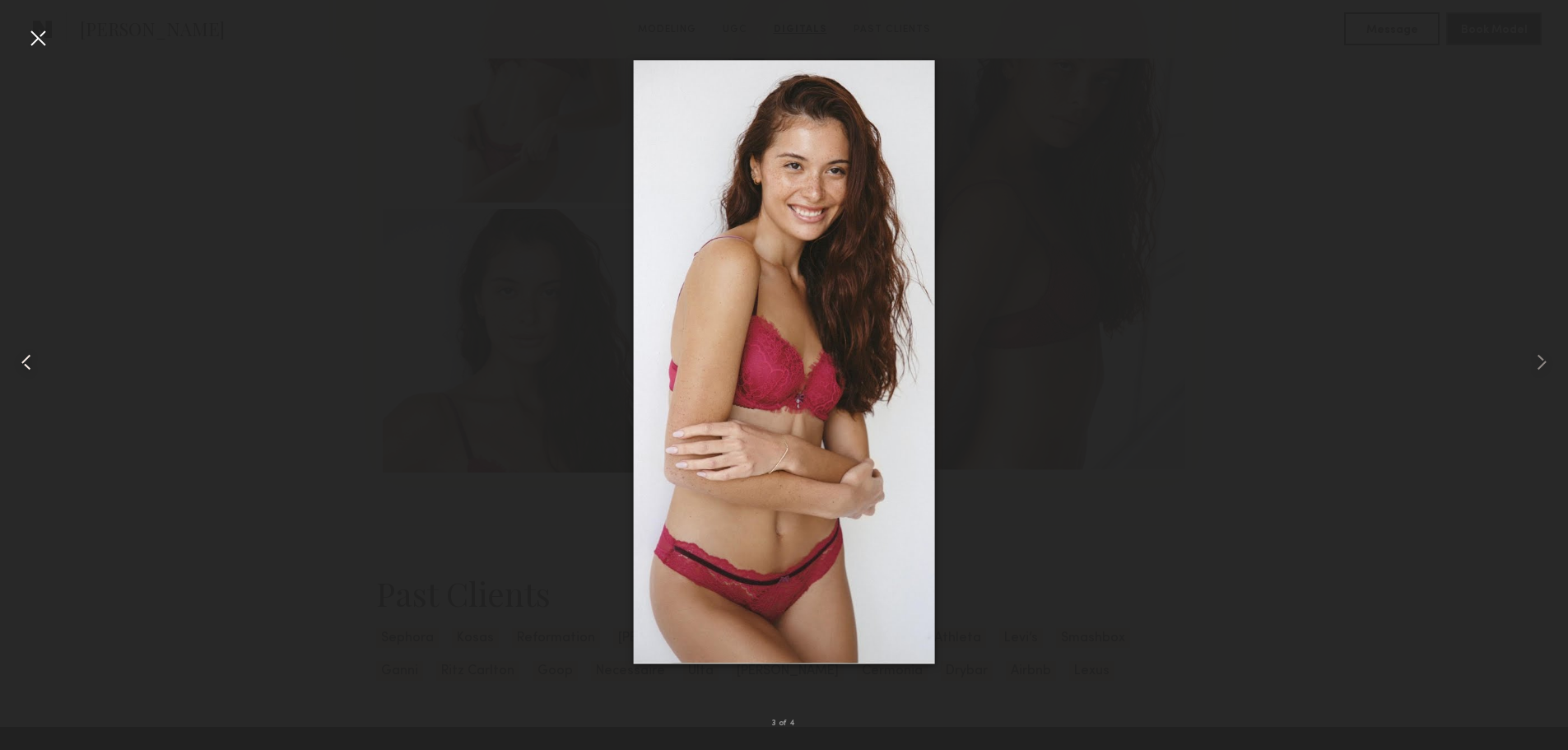
click at [23, 36] on div at bounding box center [31, 361] width 62 height 670
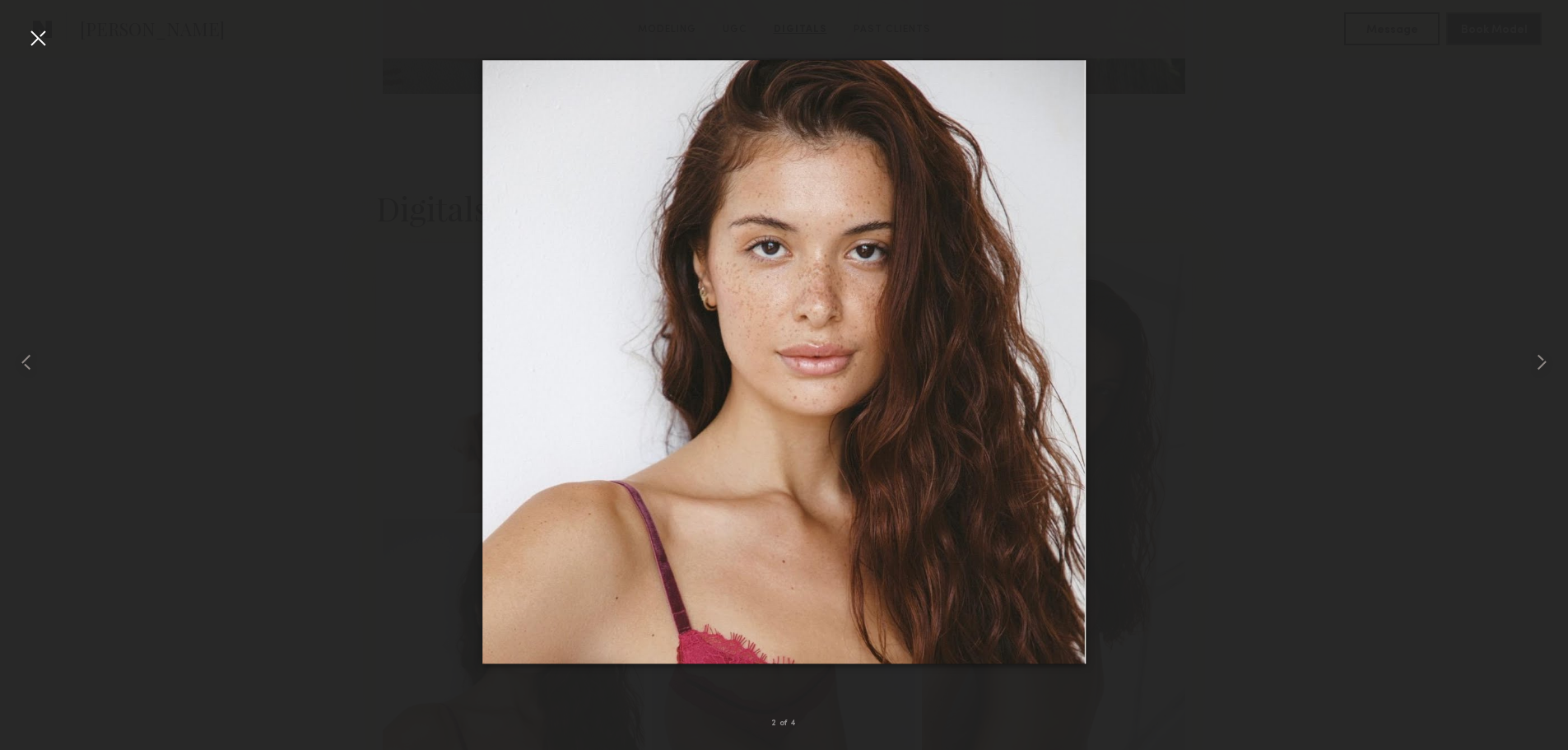
scroll to position [3365, 0]
click at [46, 35] on div at bounding box center [37, 37] width 26 height 26
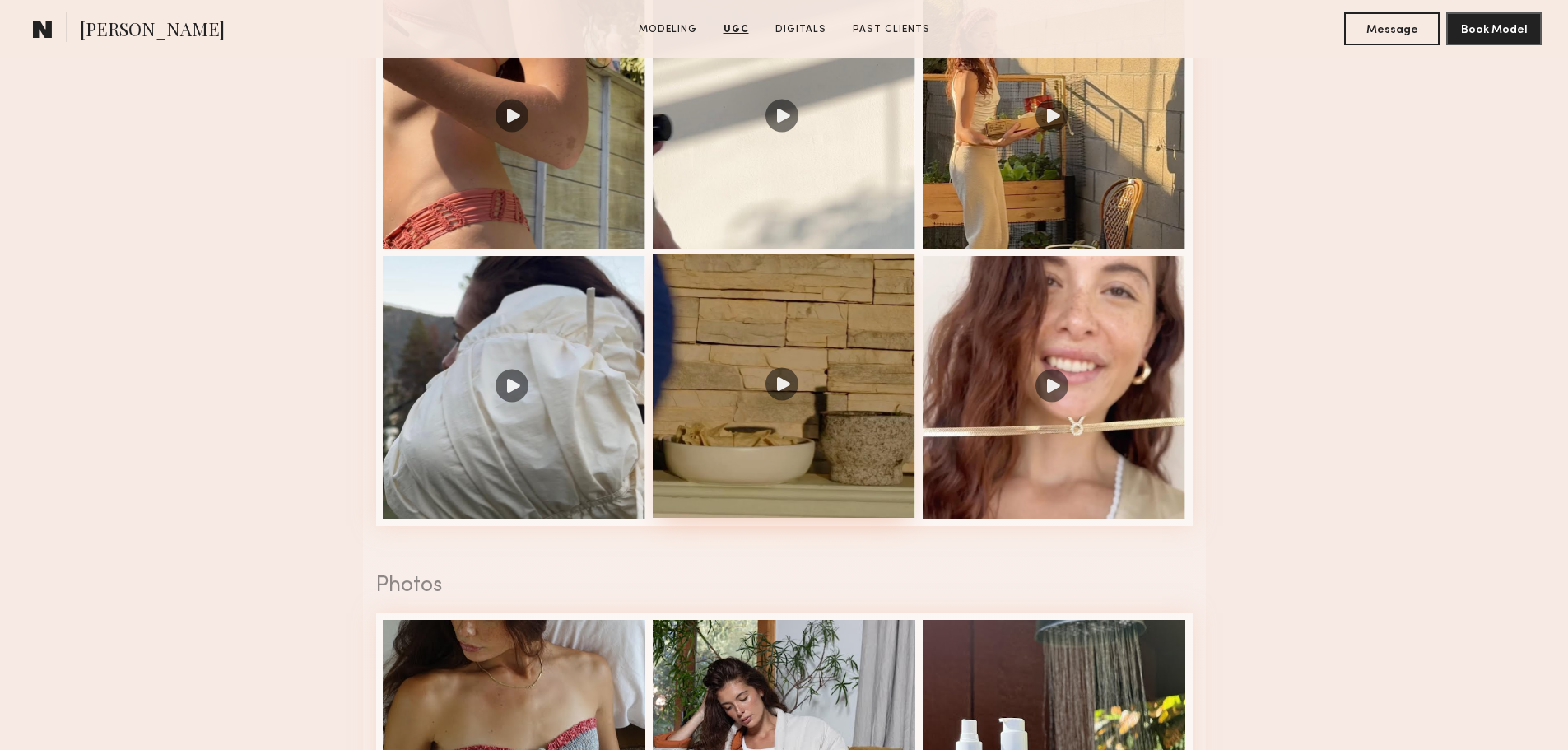
scroll to position [2788, 0]
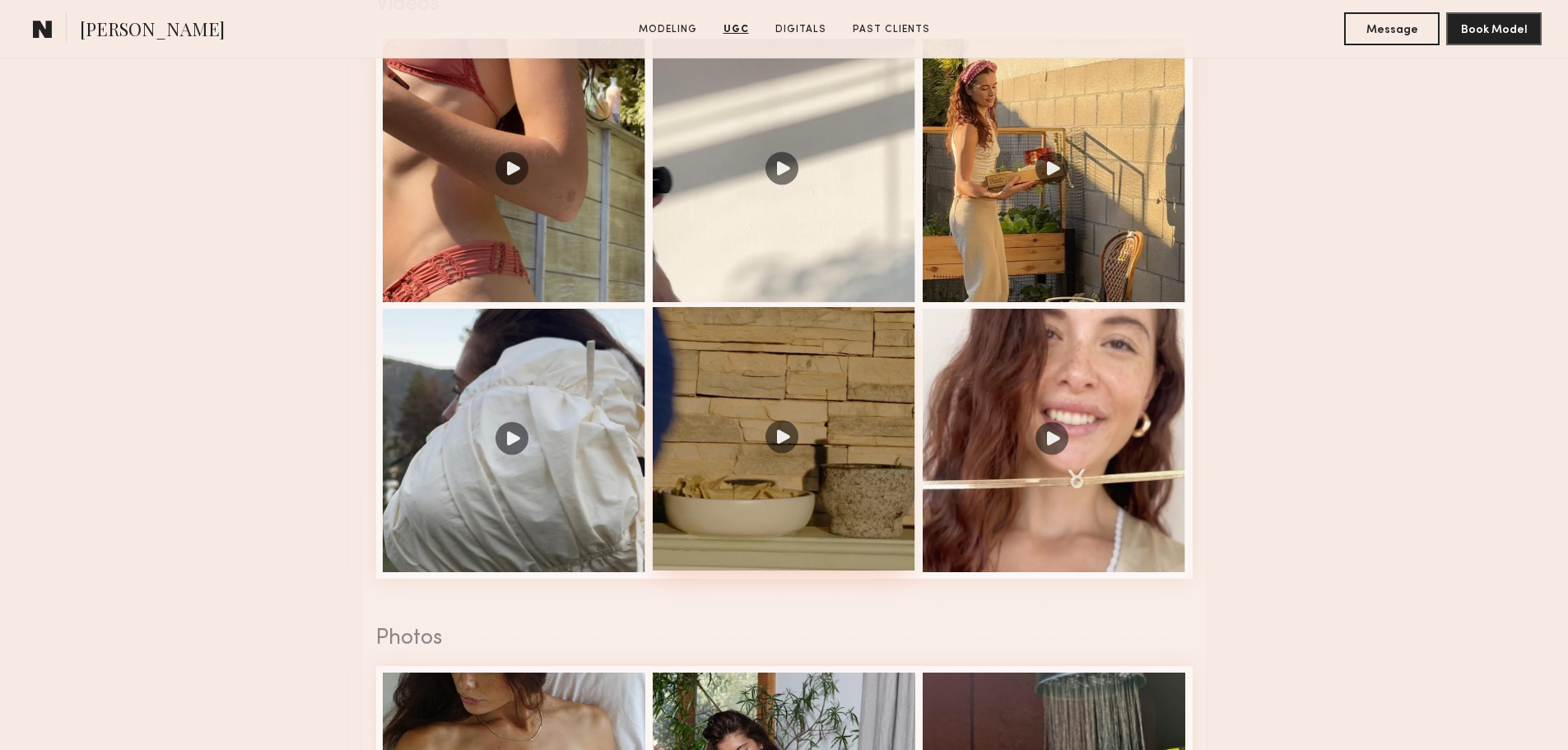
click at [809, 554] on div at bounding box center [784, 438] width 263 height 263
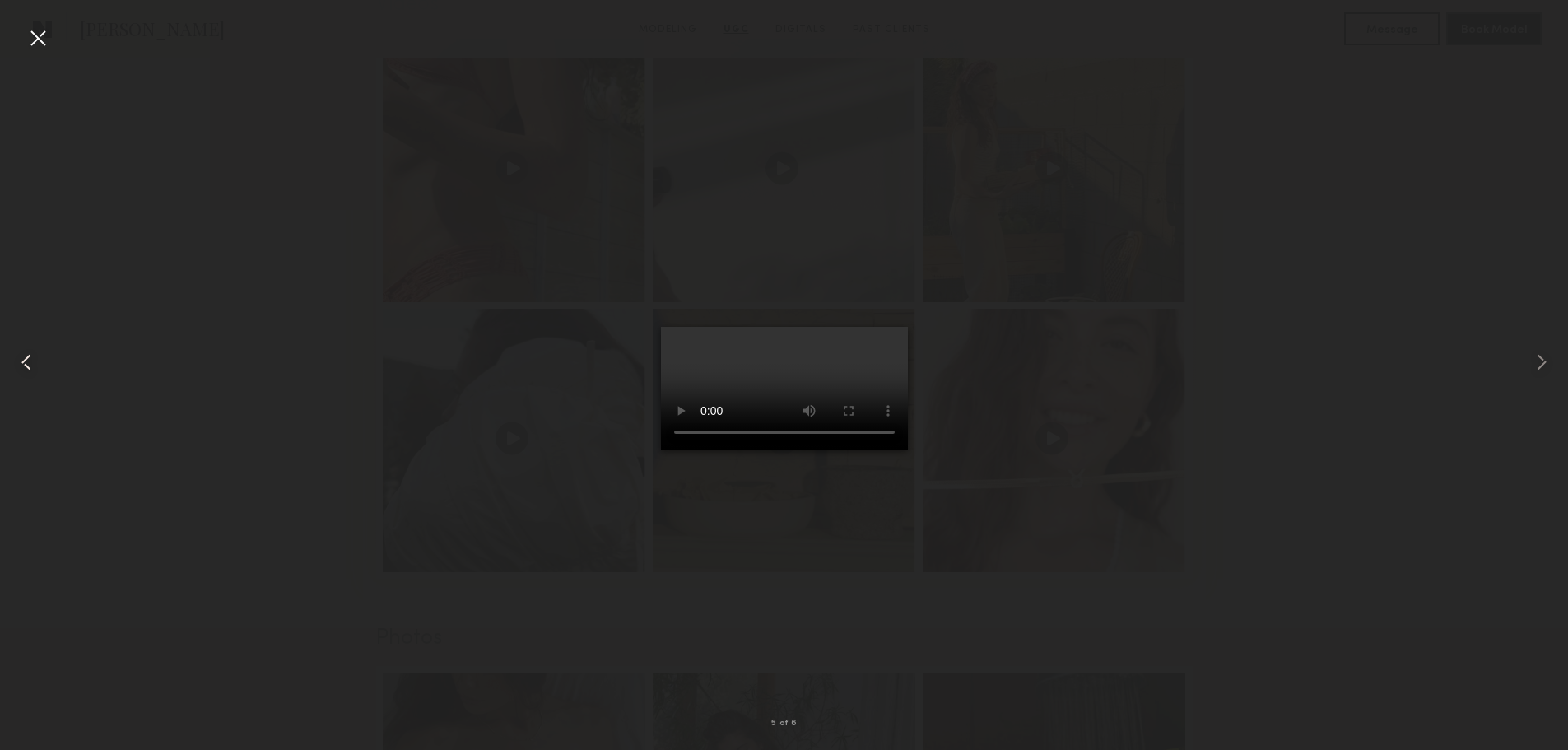
click at [28, 361] on common-icon at bounding box center [26, 362] width 26 height 26
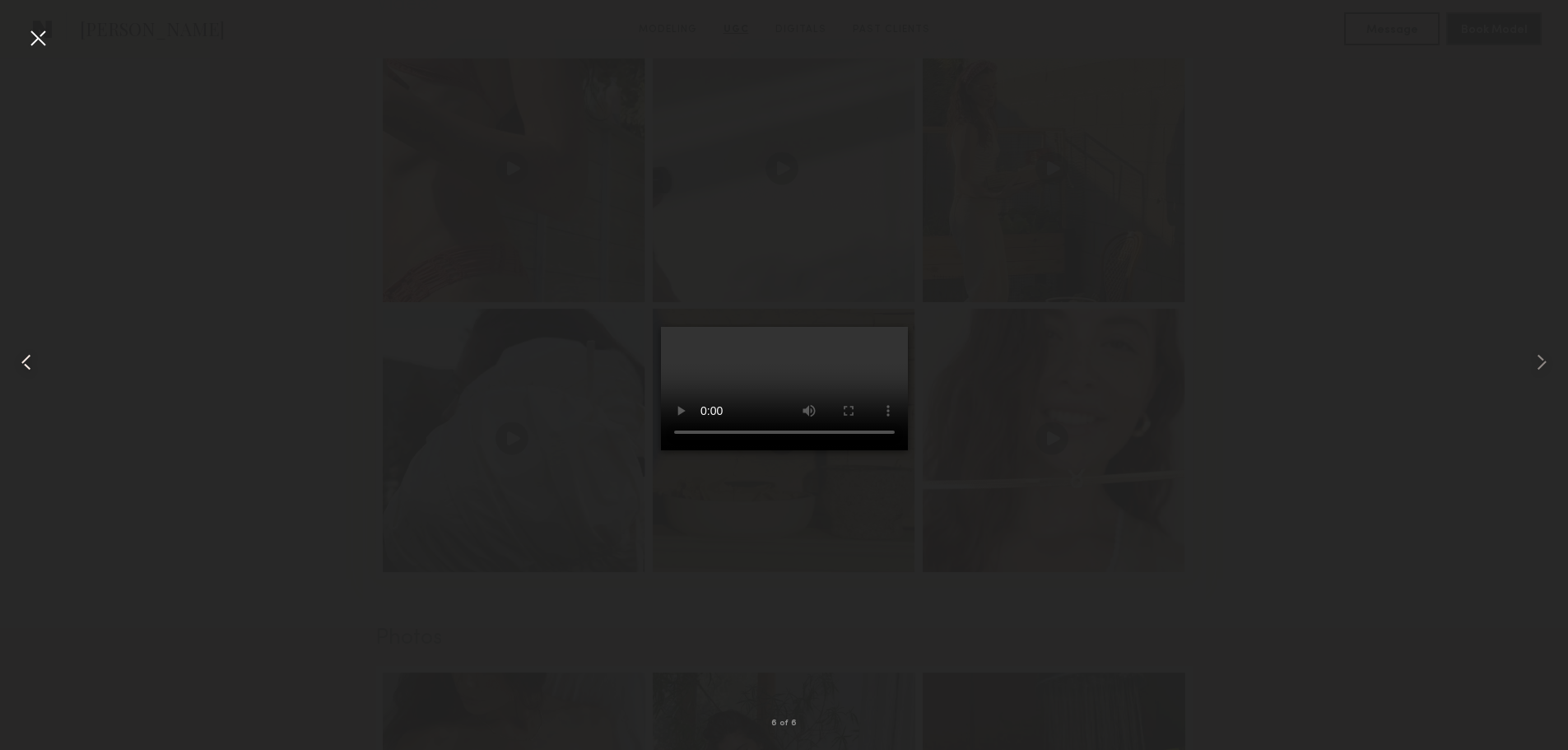
click at [28, 361] on common-icon at bounding box center [26, 362] width 26 height 26
click at [41, 27] on div at bounding box center [37, 37] width 26 height 26
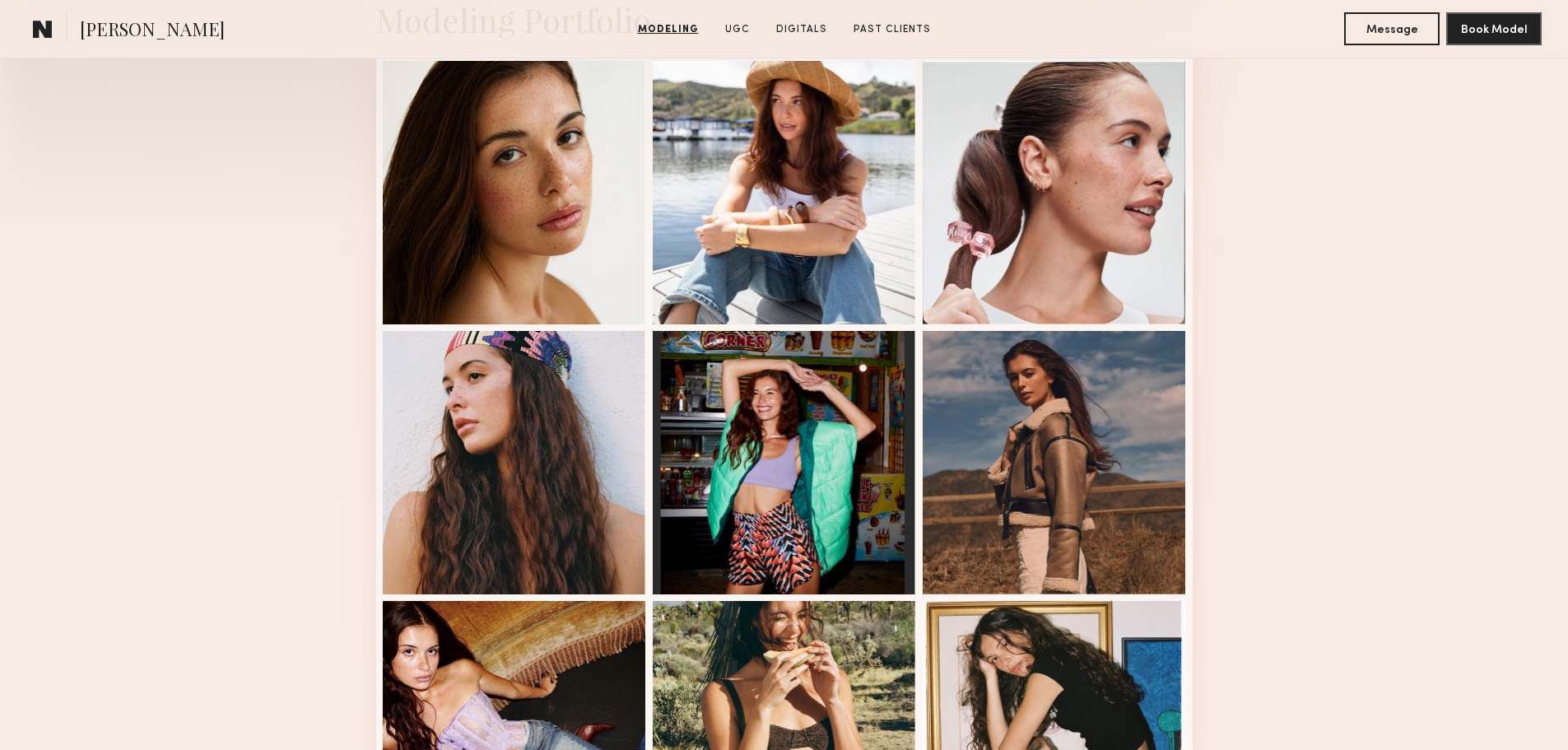
scroll to position [402, 0]
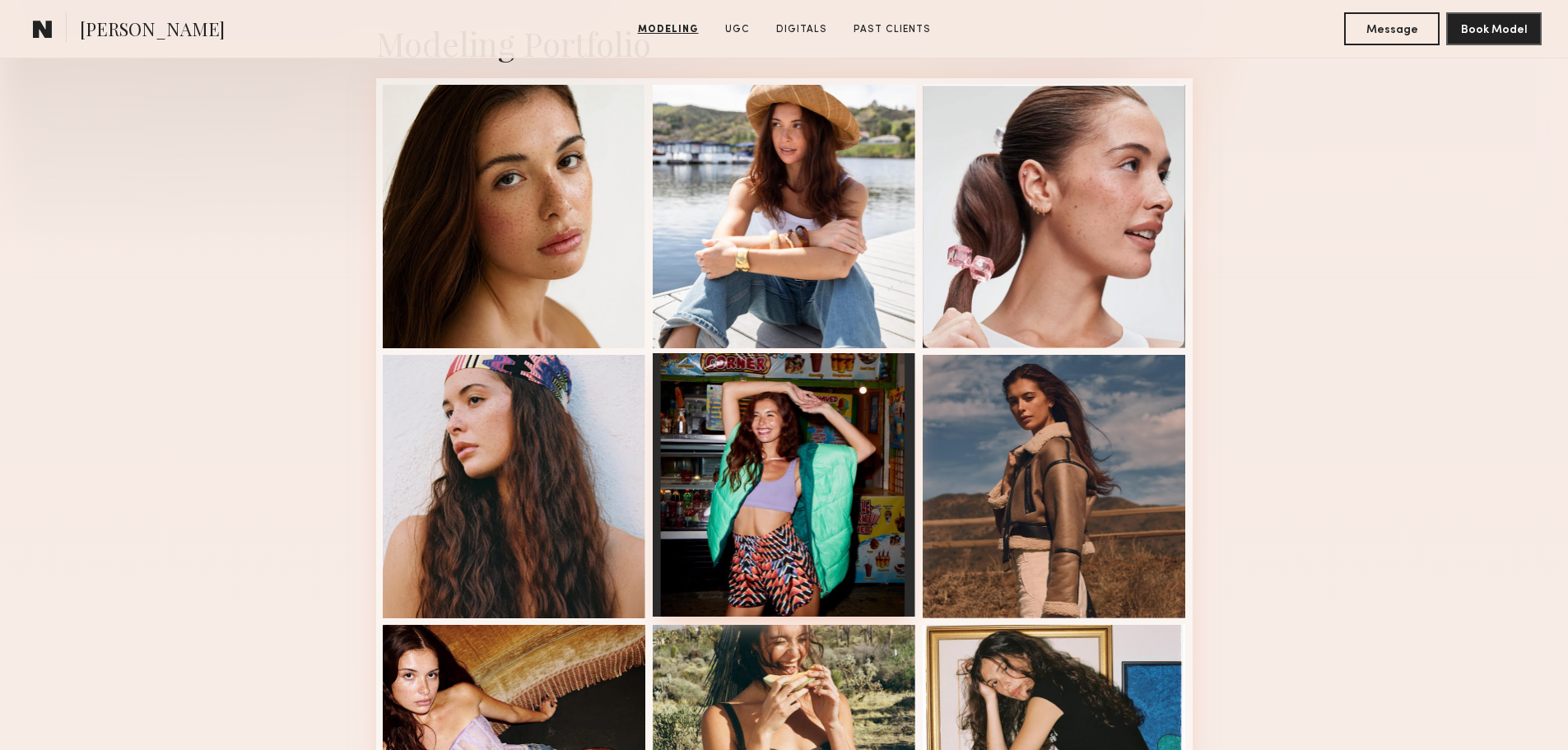
click at [795, 583] on div at bounding box center [784, 484] width 263 height 263
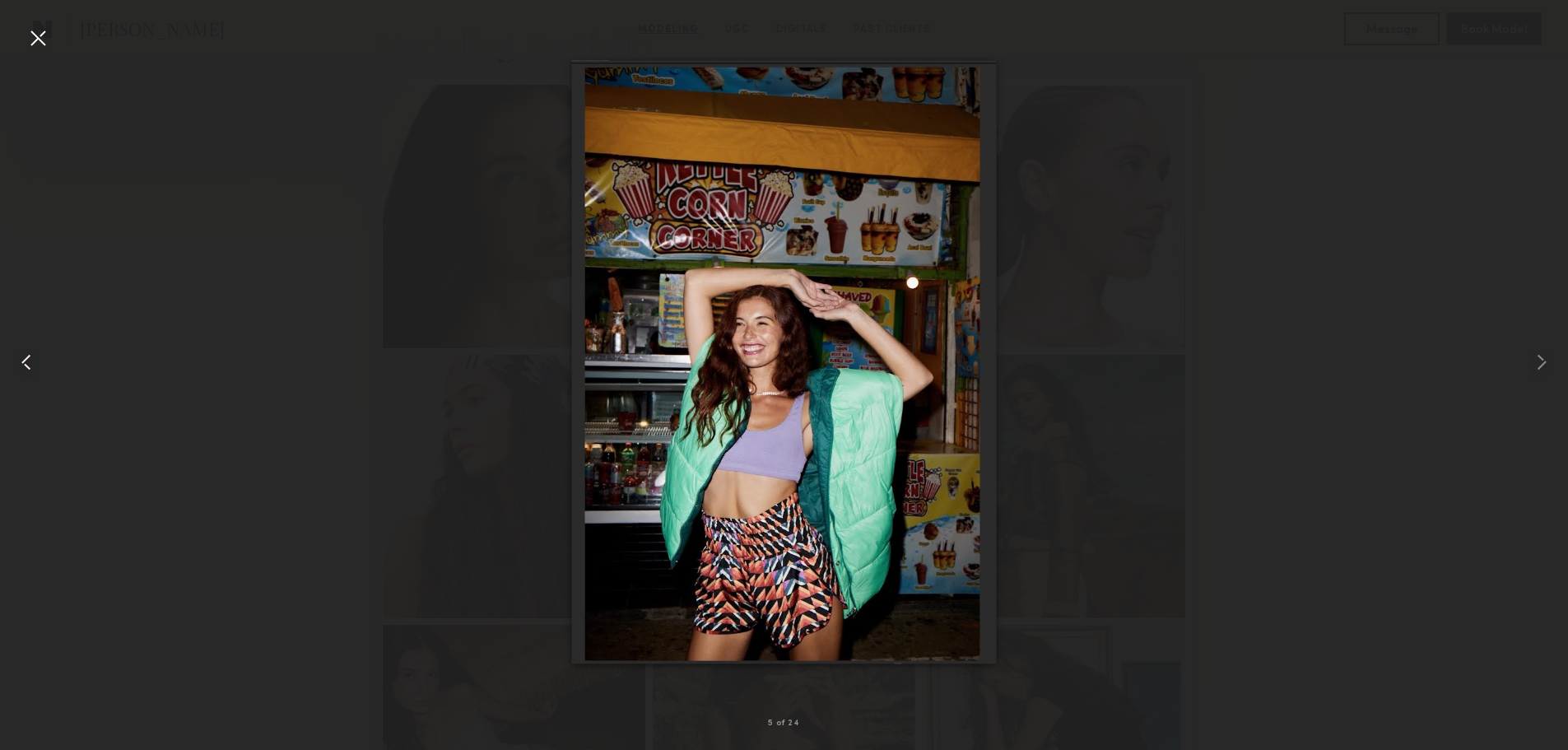
click at [38, 371] on common-icon at bounding box center [26, 362] width 26 height 26
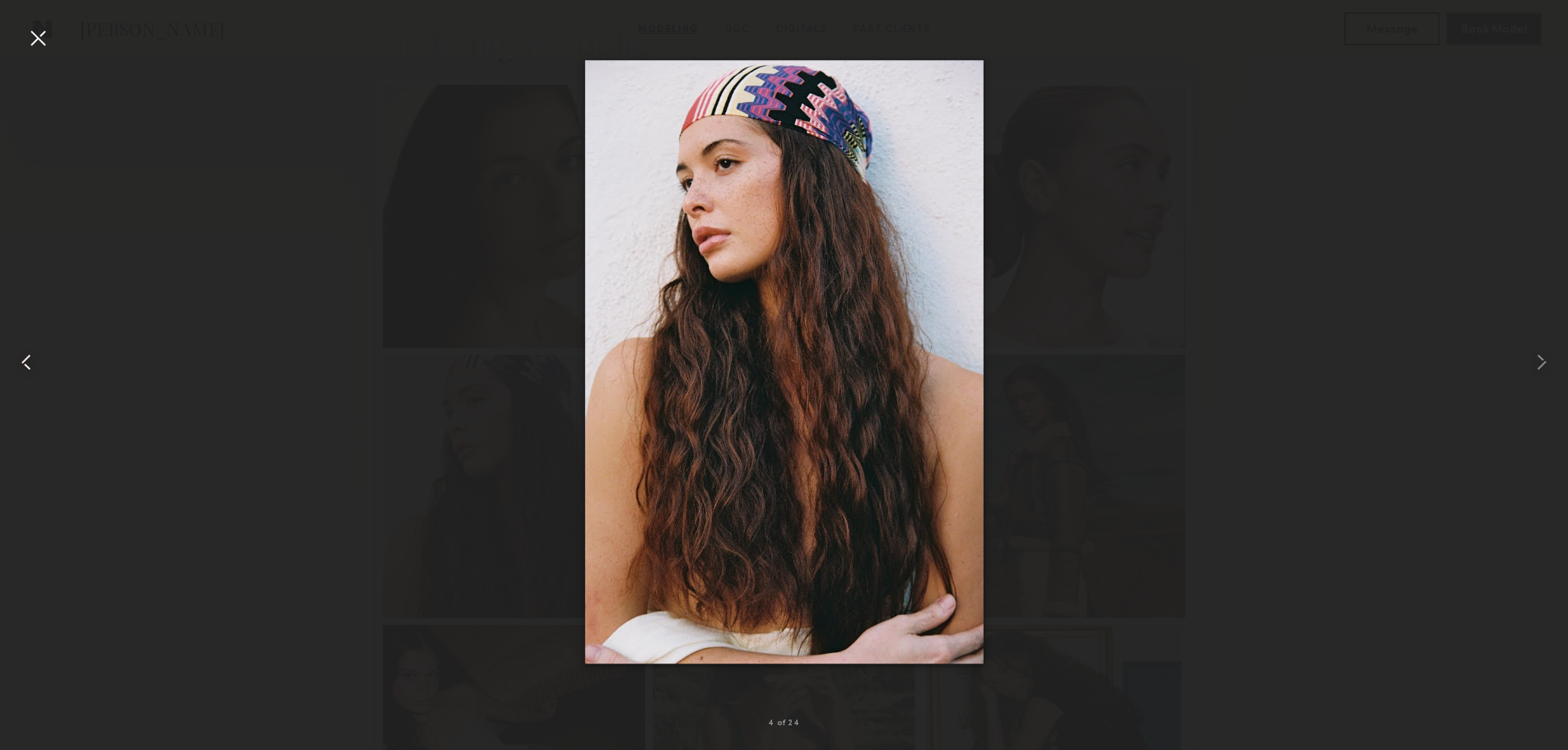
click at [38, 371] on common-icon at bounding box center [26, 362] width 26 height 26
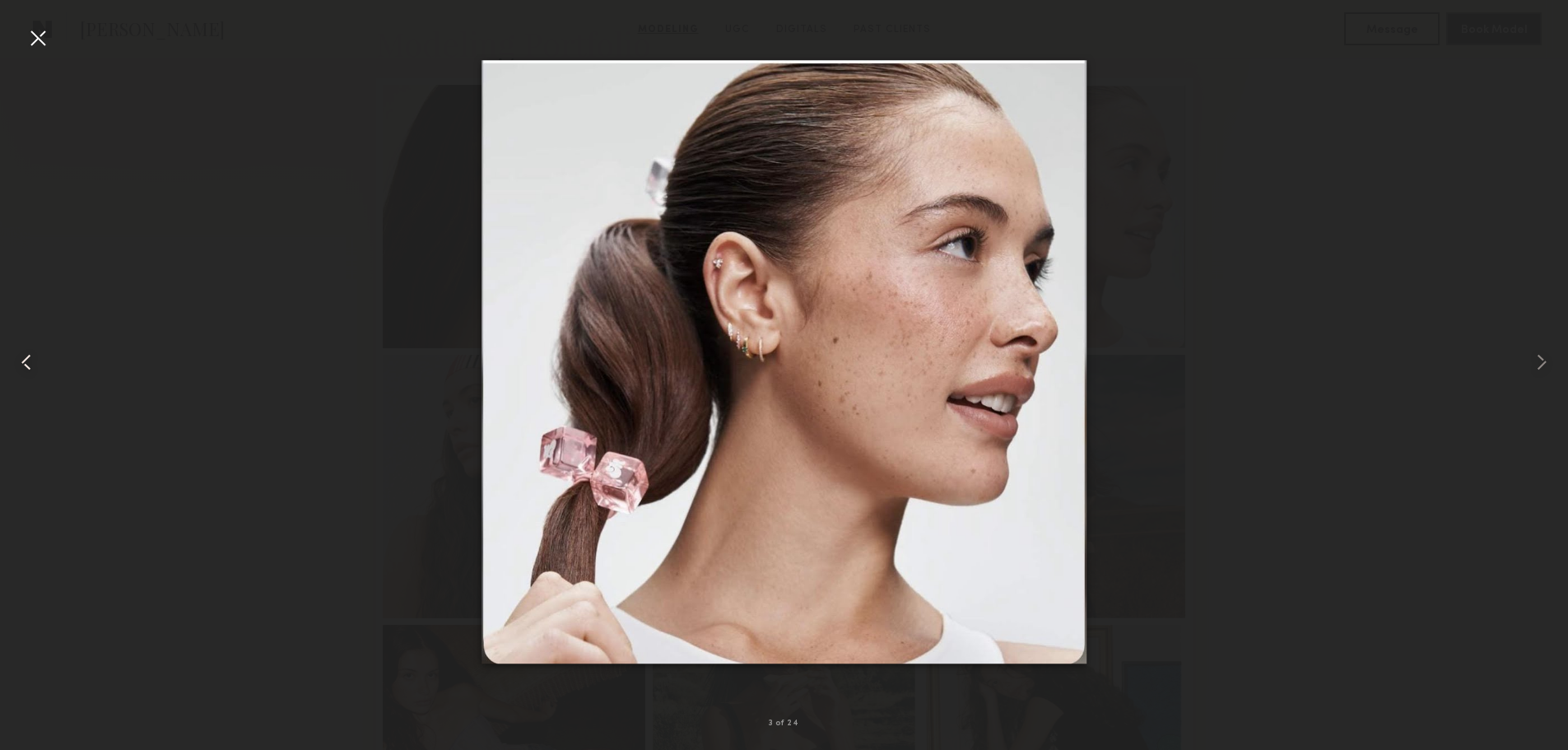
click at [38, 371] on common-icon at bounding box center [26, 362] width 26 height 26
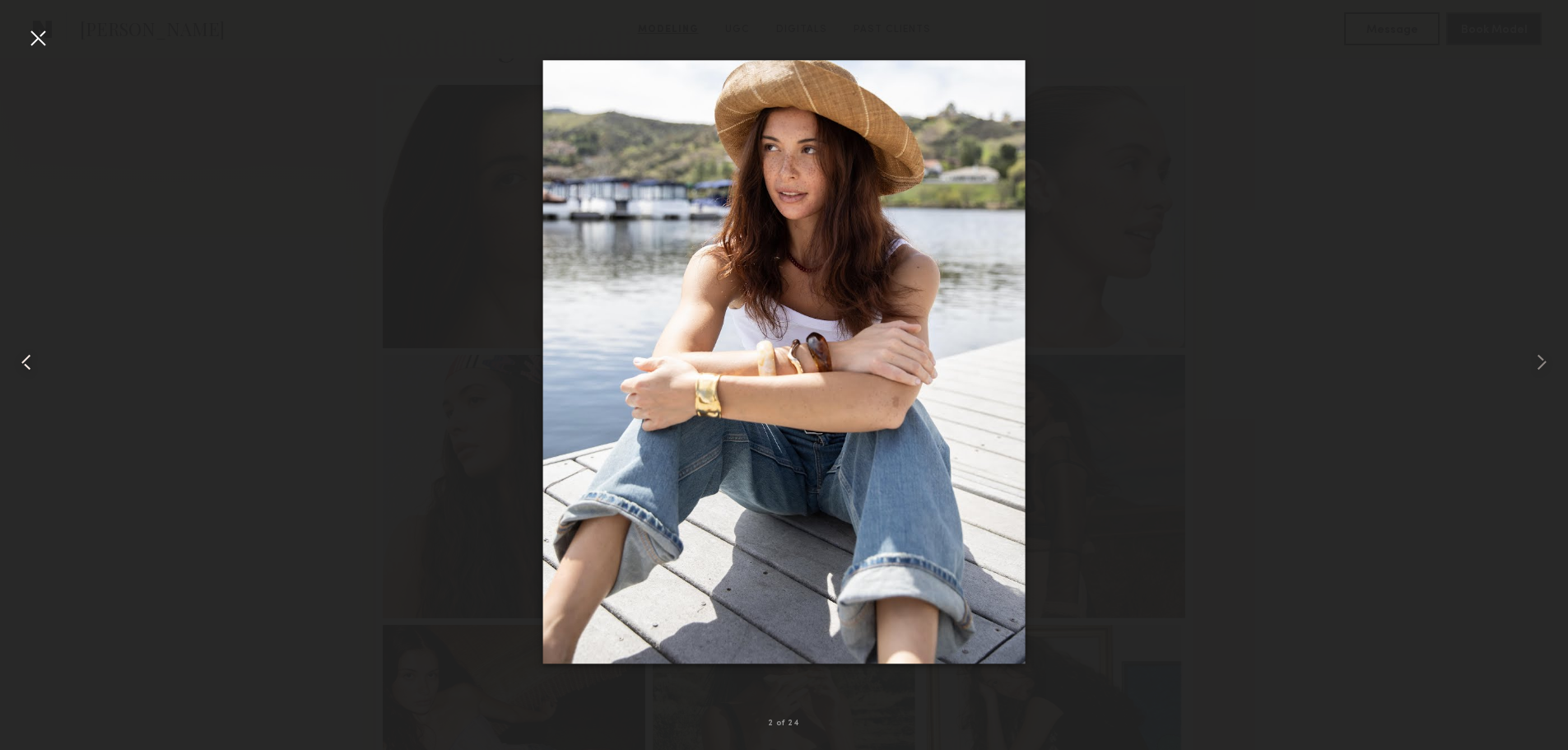
click at [38, 371] on common-icon at bounding box center [26, 362] width 26 height 26
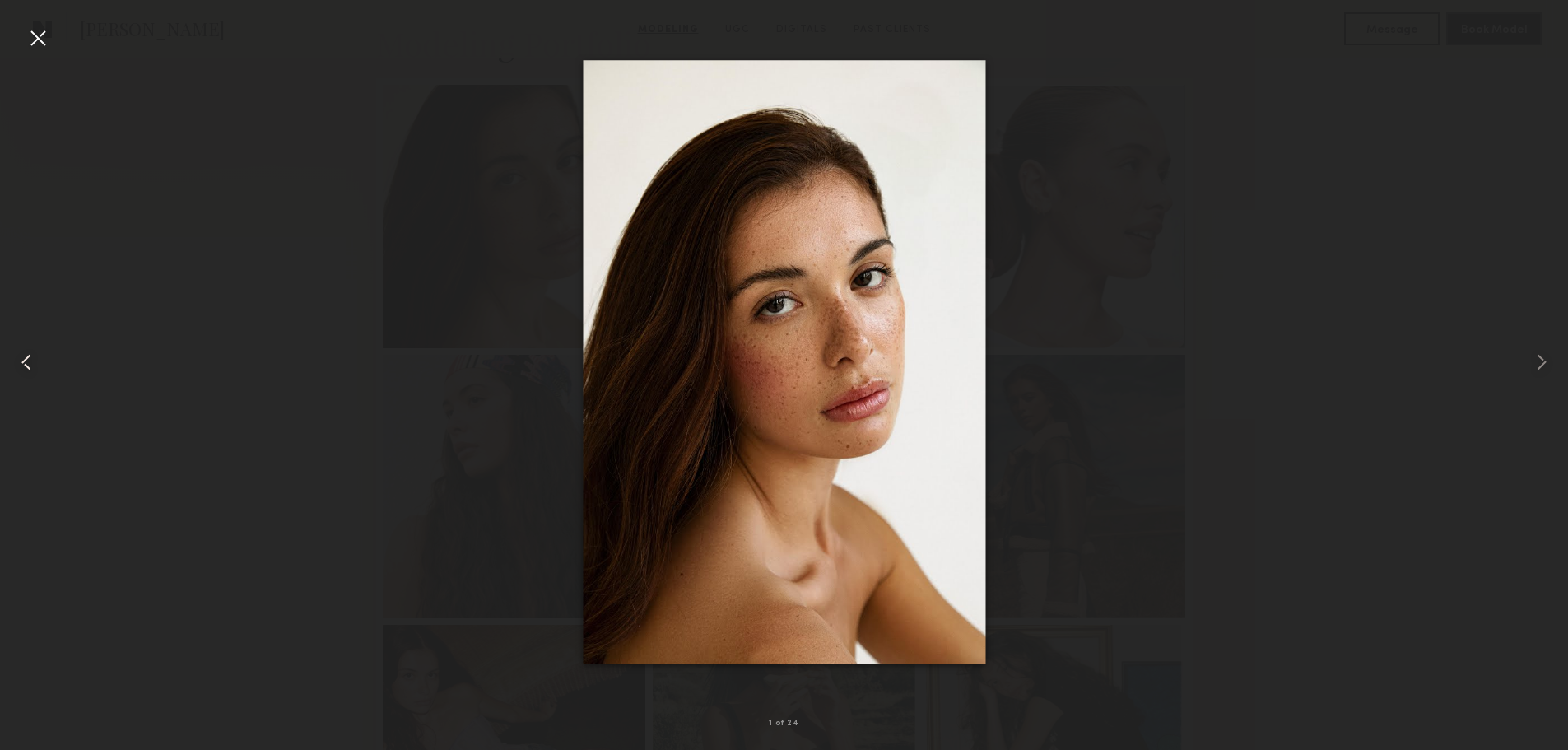
click at [38, 371] on common-icon at bounding box center [26, 362] width 26 height 26
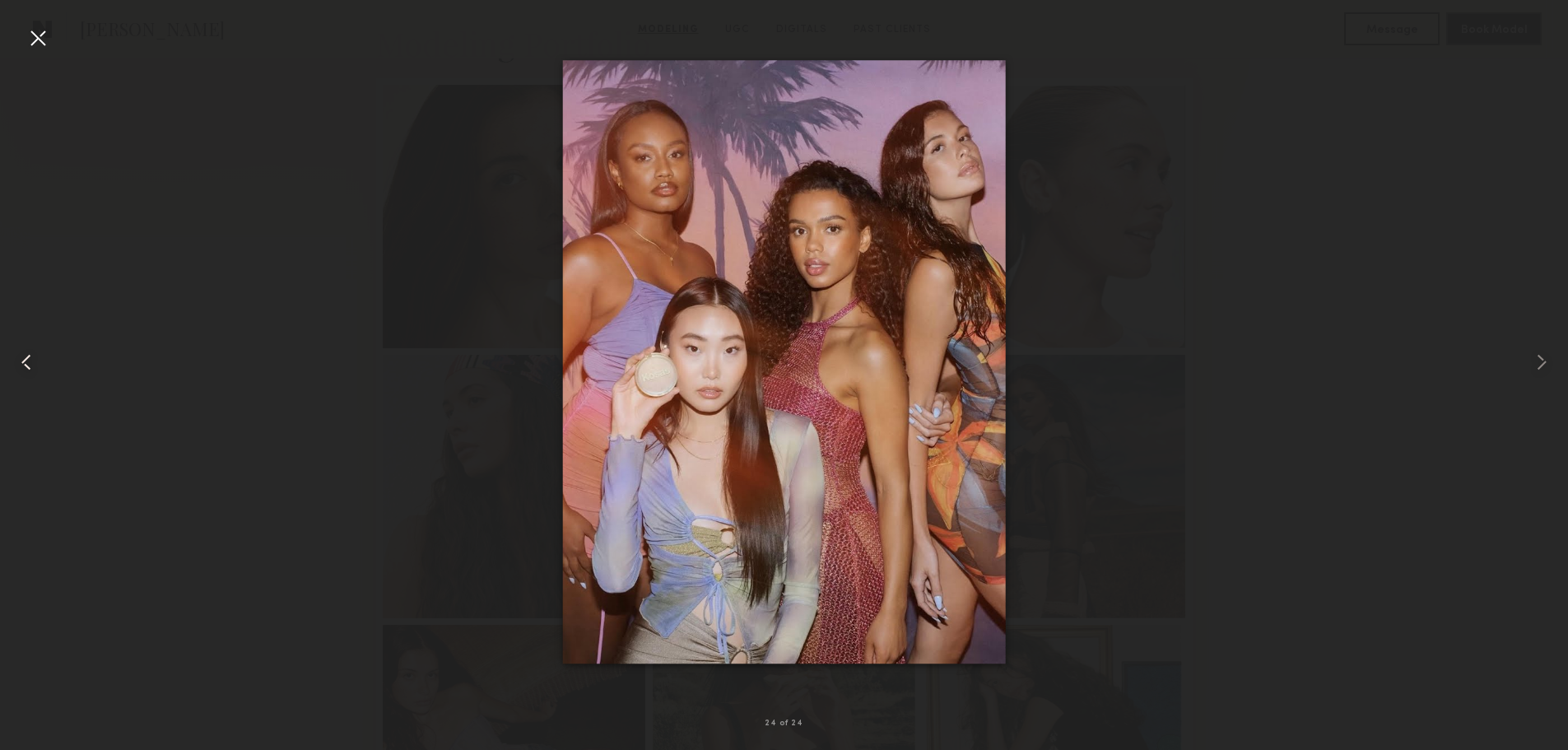
click at [38, 371] on common-icon at bounding box center [26, 362] width 26 height 26
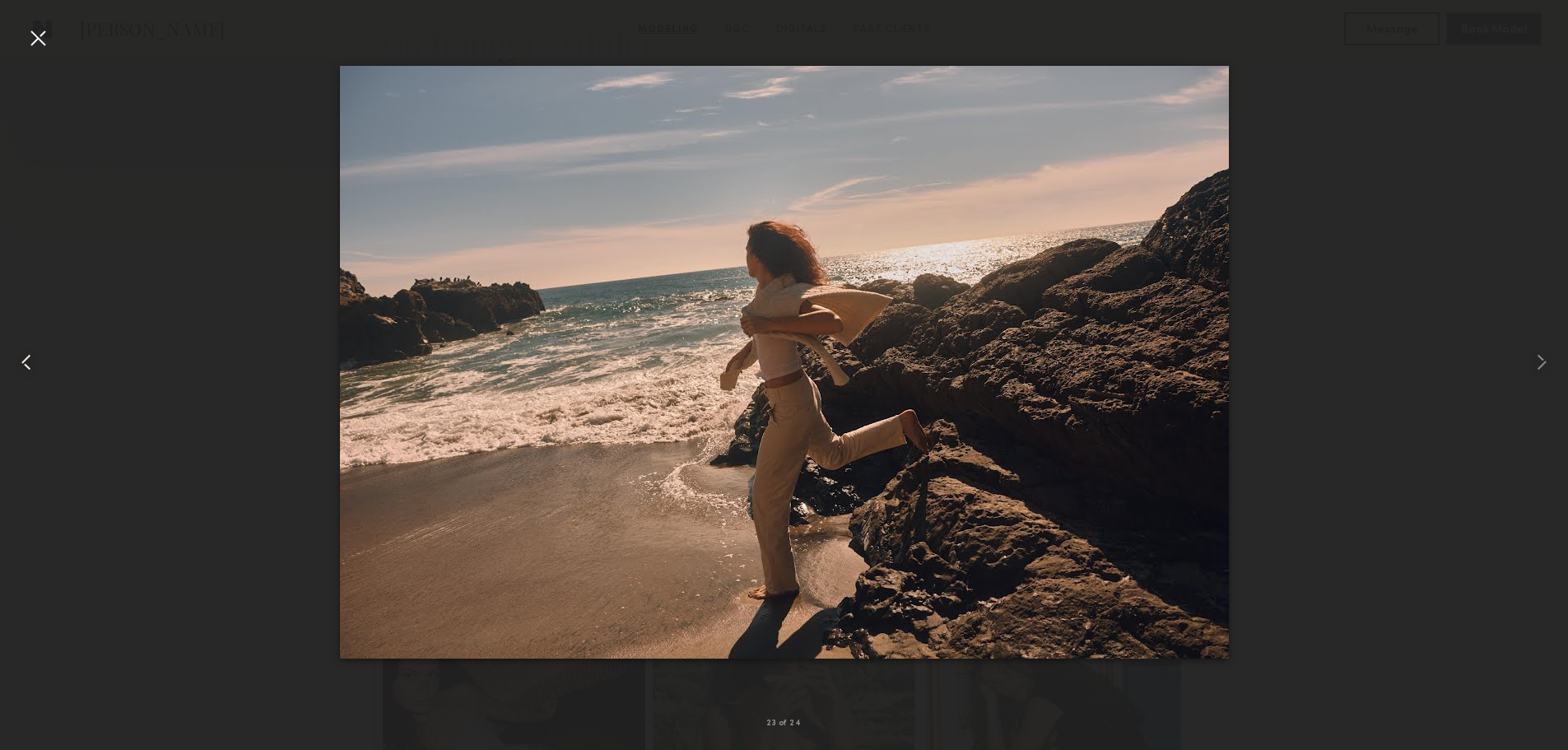
click at [38, 371] on common-icon at bounding box center [26, 362] width 26 height 26
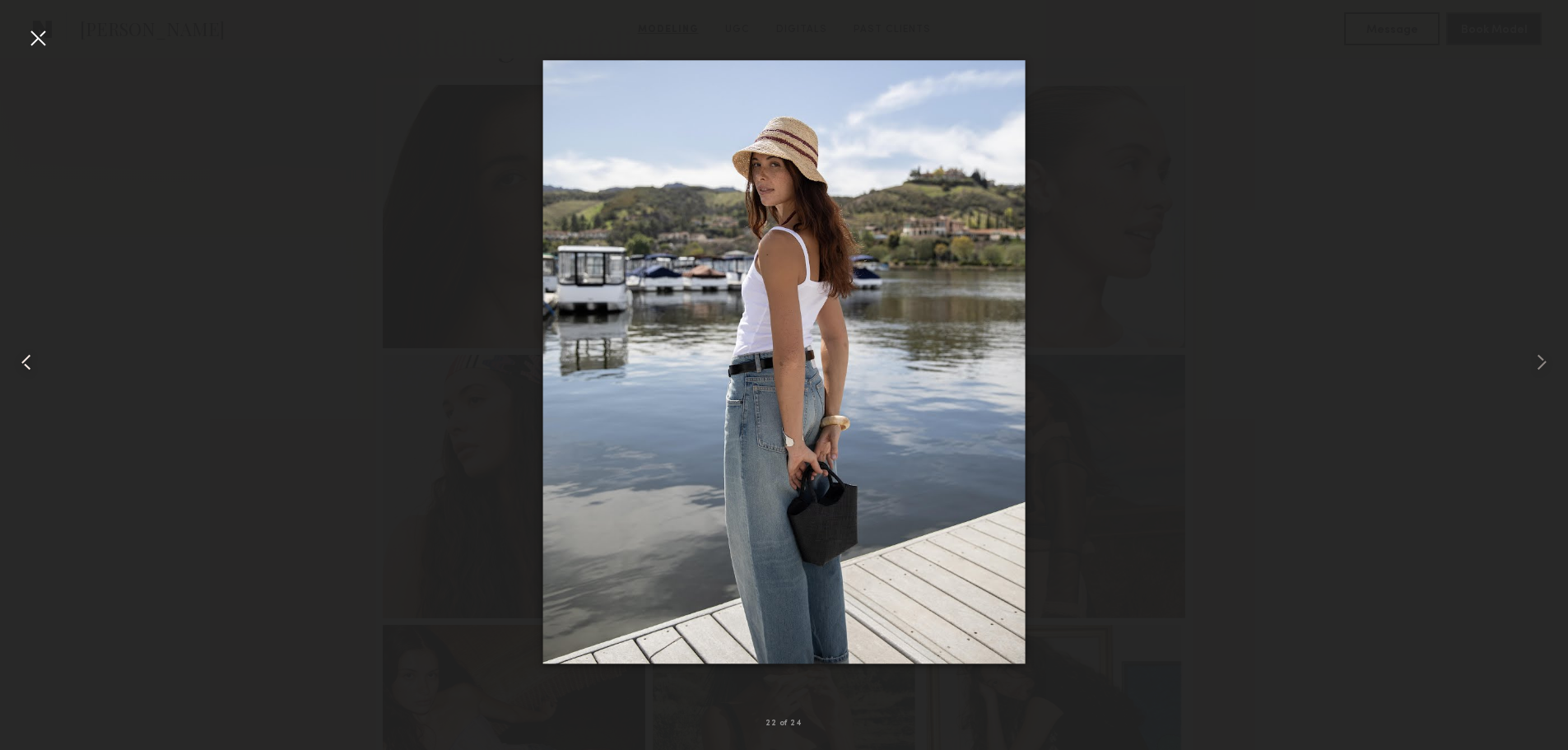
click at [38, 371] on common-icon at bounding box center [26, 362] width 26 height 26
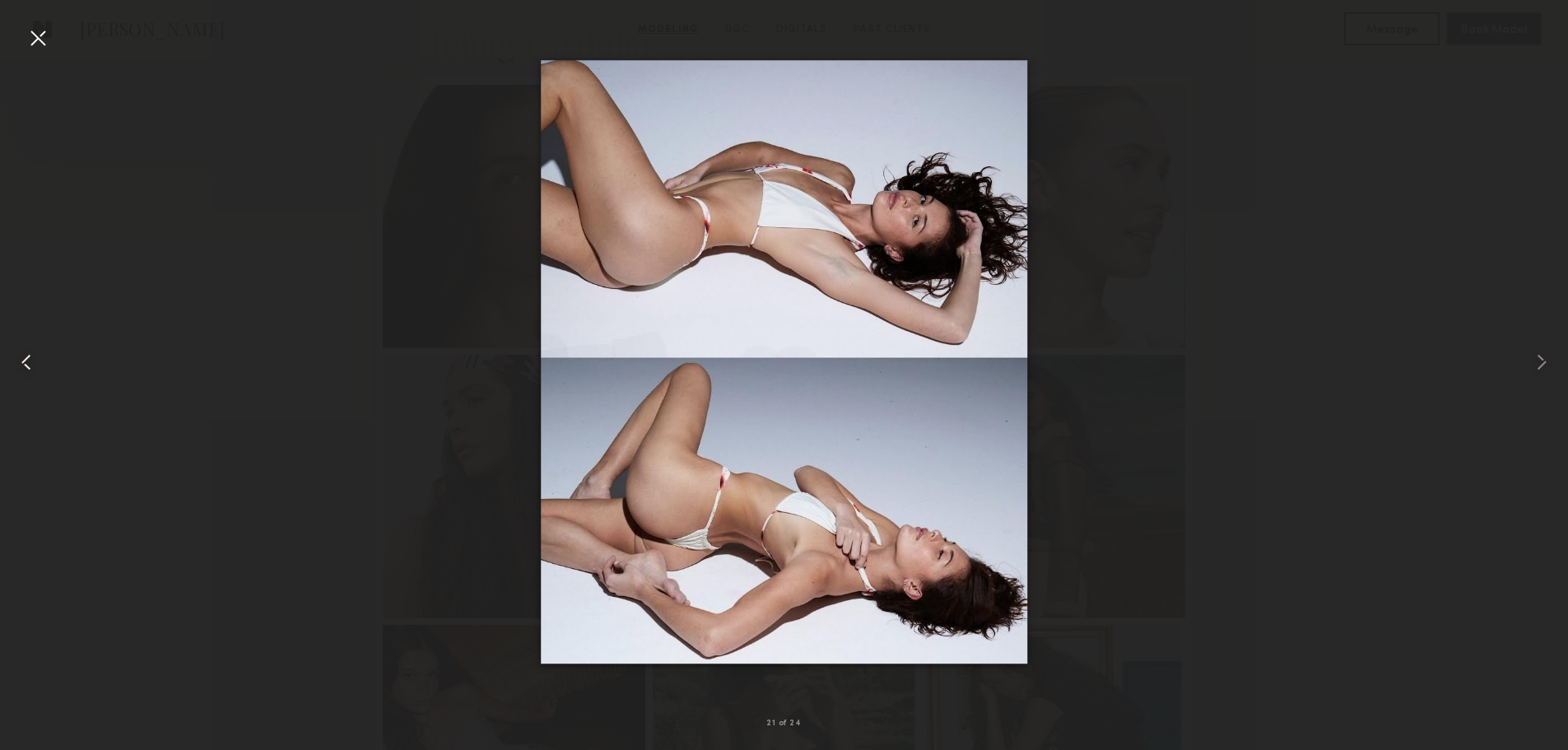
click at [38, 371] on common-icon at bounding box center [26, 362] width 26 height 26
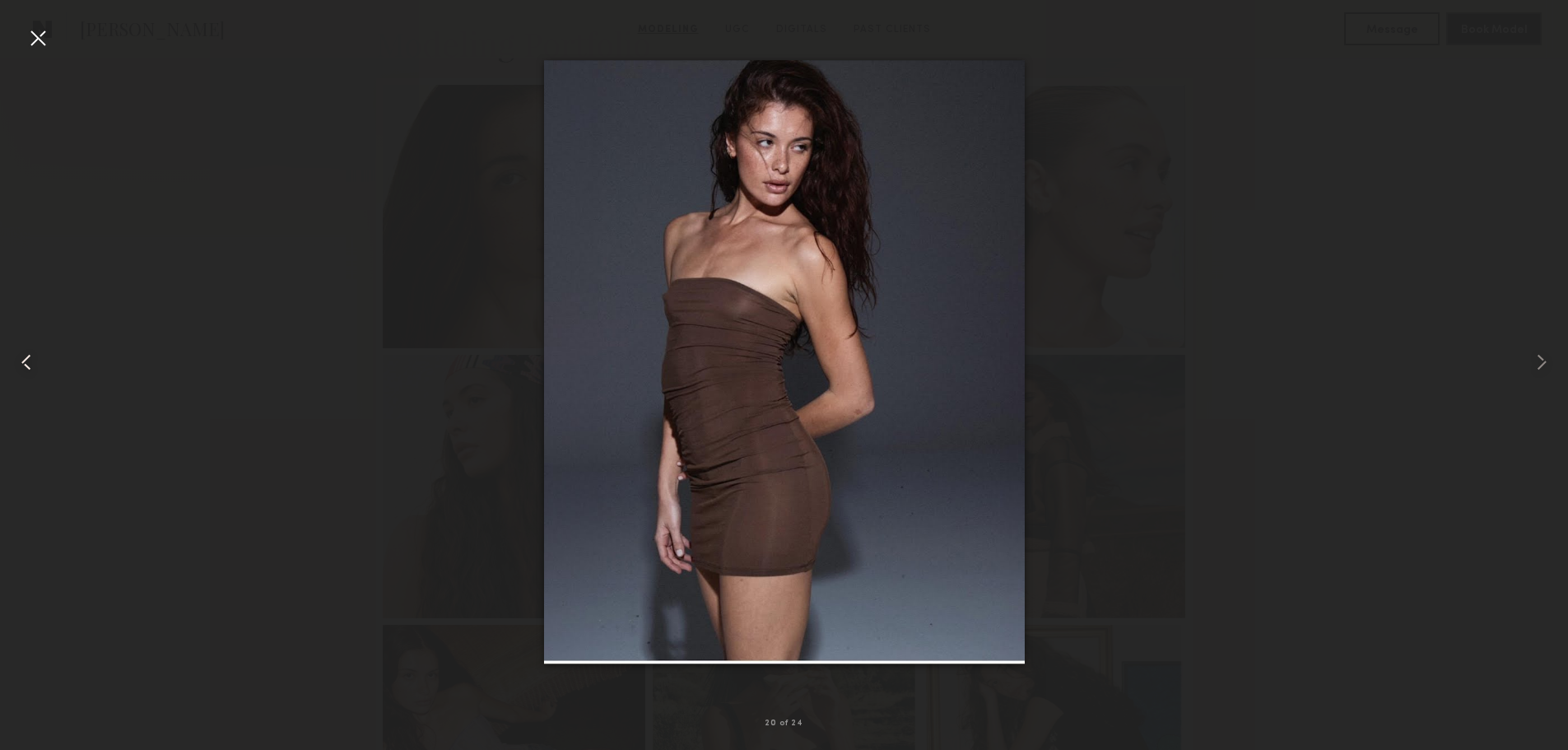
click at [38, 371] on common-icon at bounding box center [26, 362] width 26 height 26
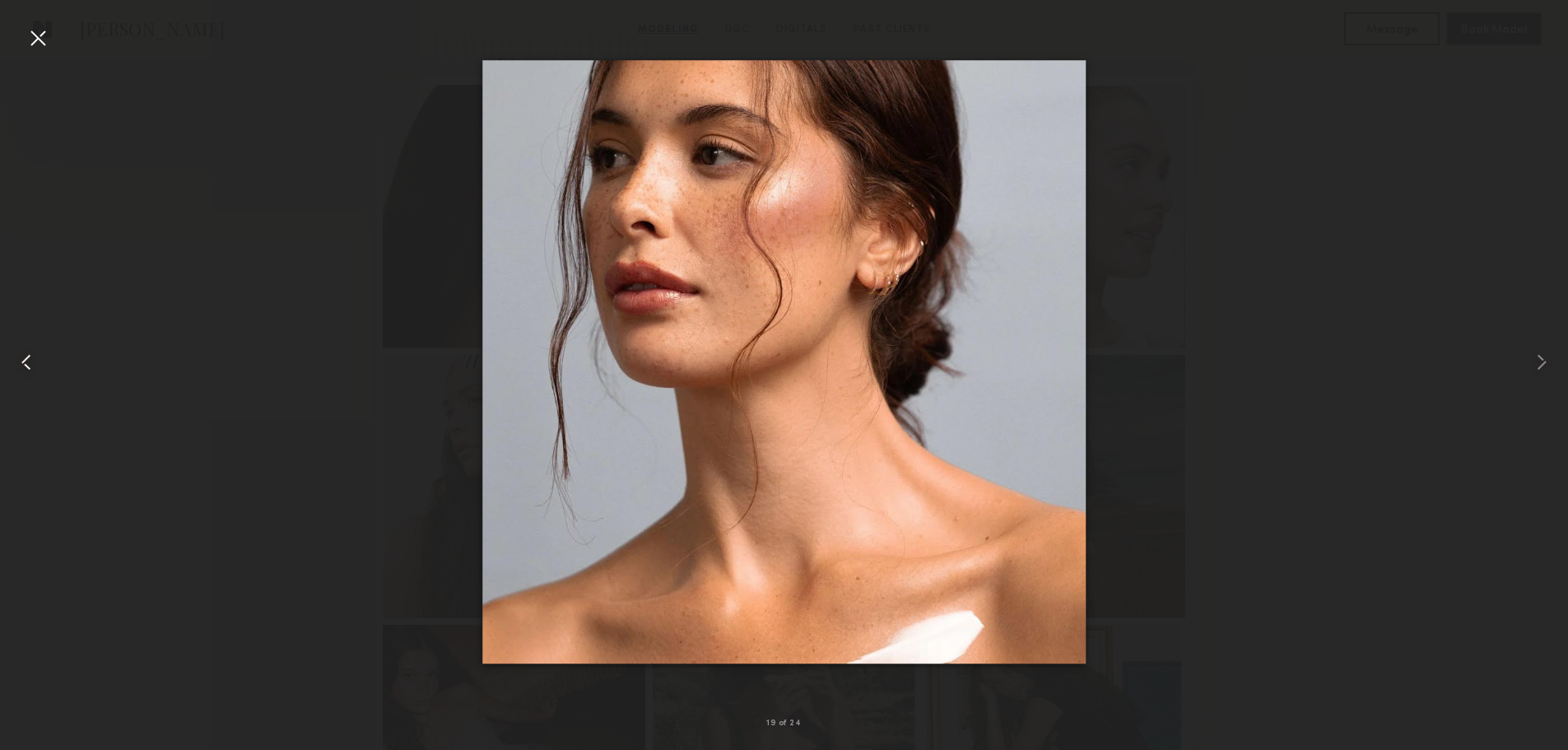
click at [38, 371] on common-icon at bounding box center [26, 362] width 26 height 26
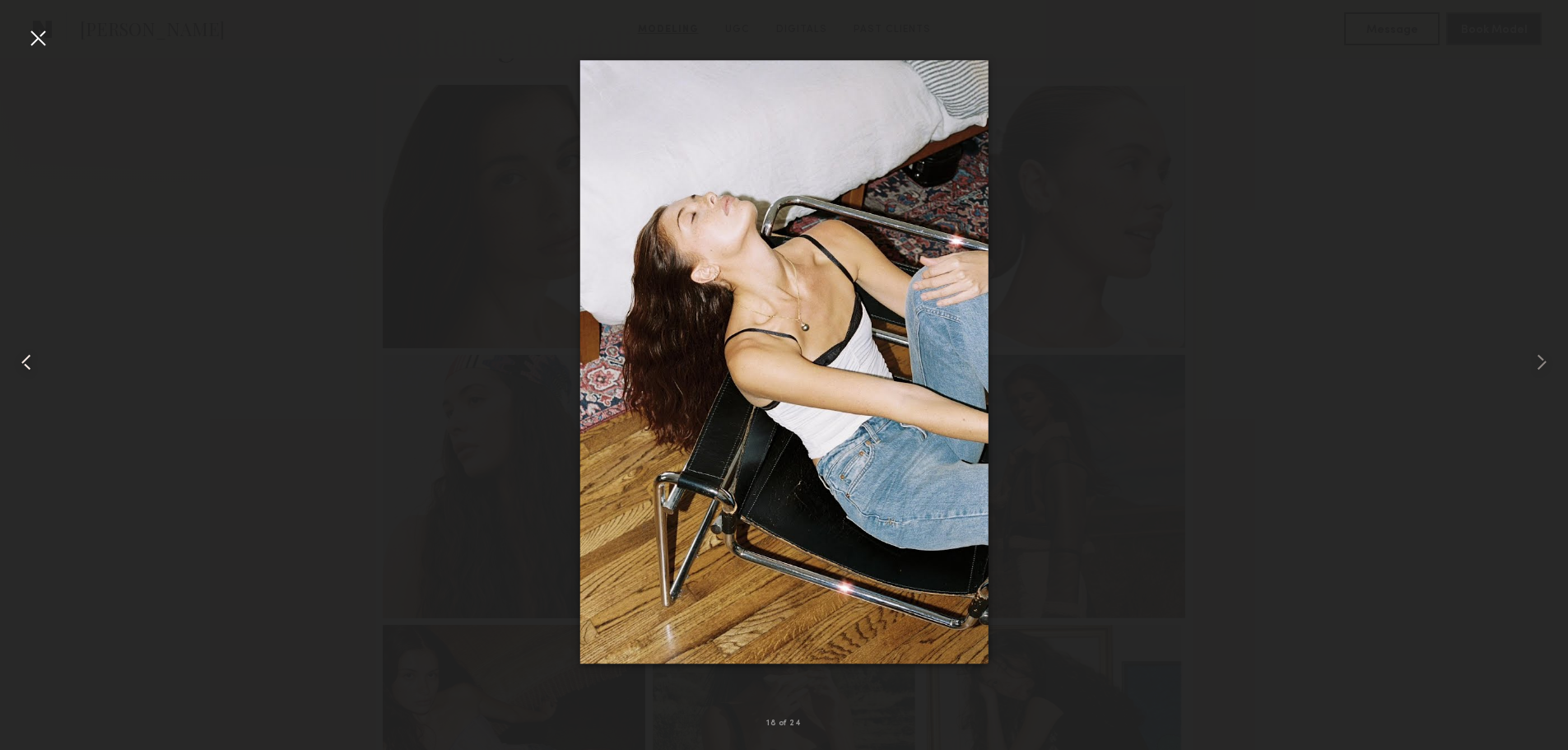
click at [38, 371] on common-icon at bounding box center [26, 362] width 26 height 26
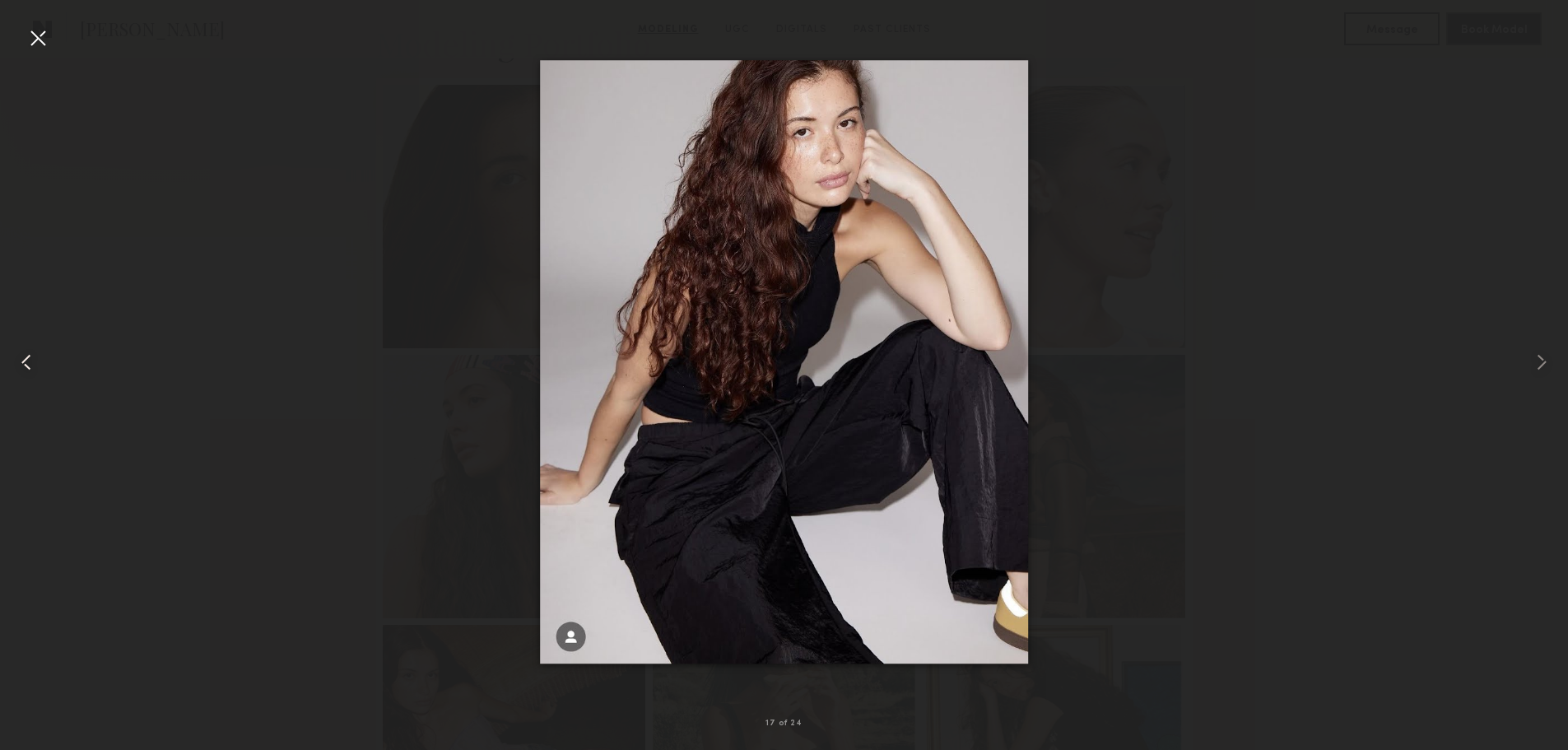
click at [38, 371] on common-icon at bounding box center [26, 362] width 26 height 26
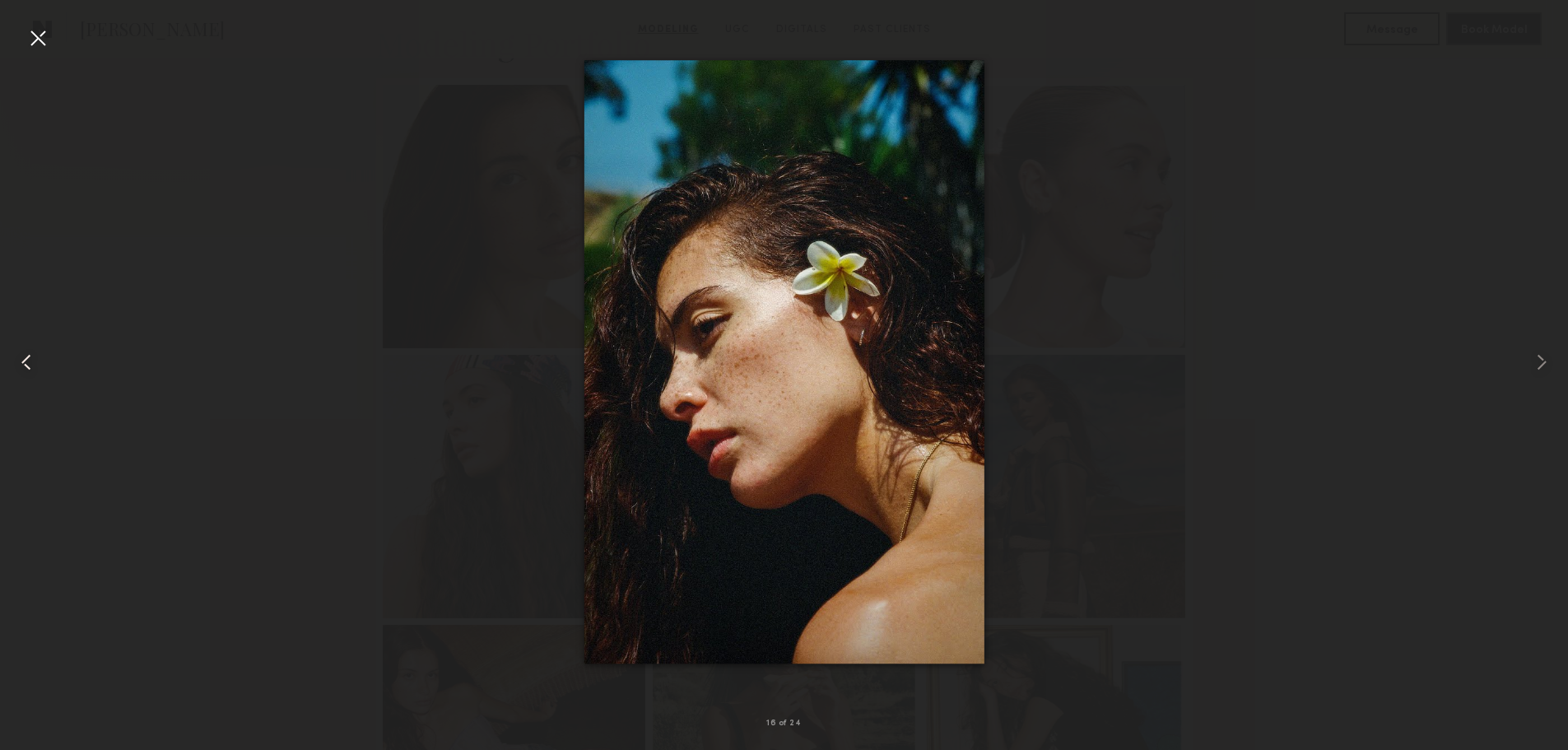
click at [38, 371] on common-icon at bounding box center [26, 362] width 26 height 26
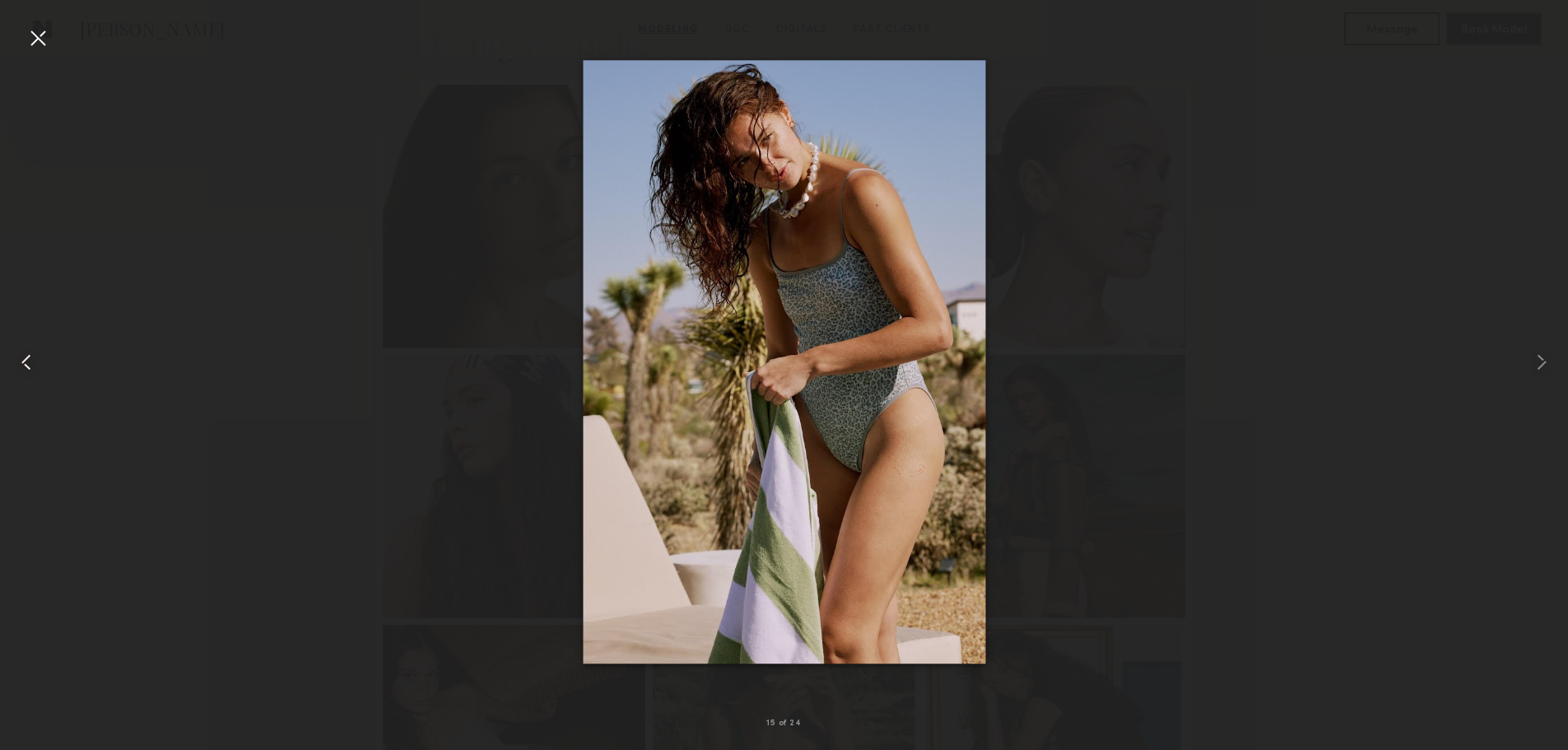
click at [38, 371] on common-icon at bounding box center [26, 362] width 26 height 26
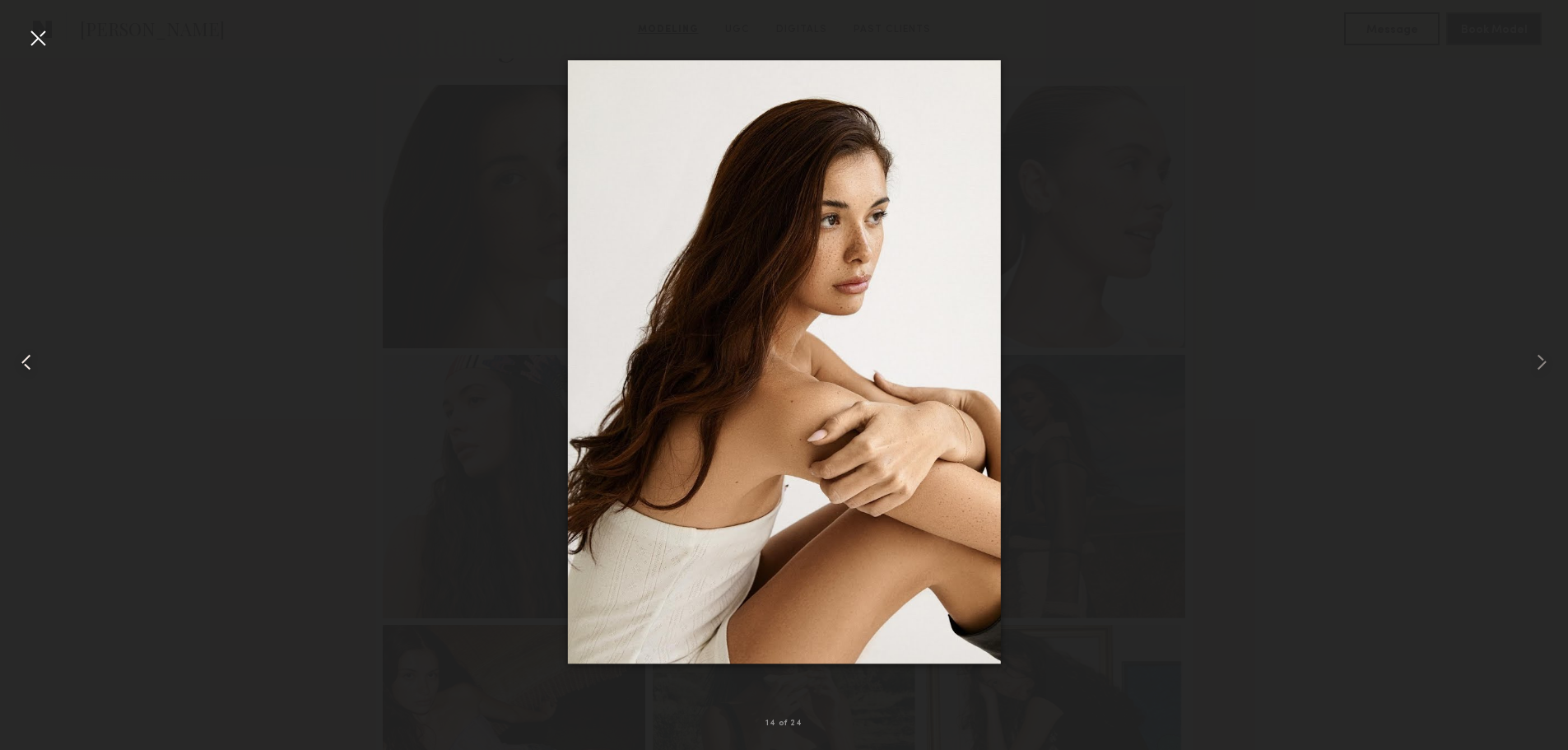
click at [38, 371] on common-icon at bounding box center [26, 362] width 26 height 26
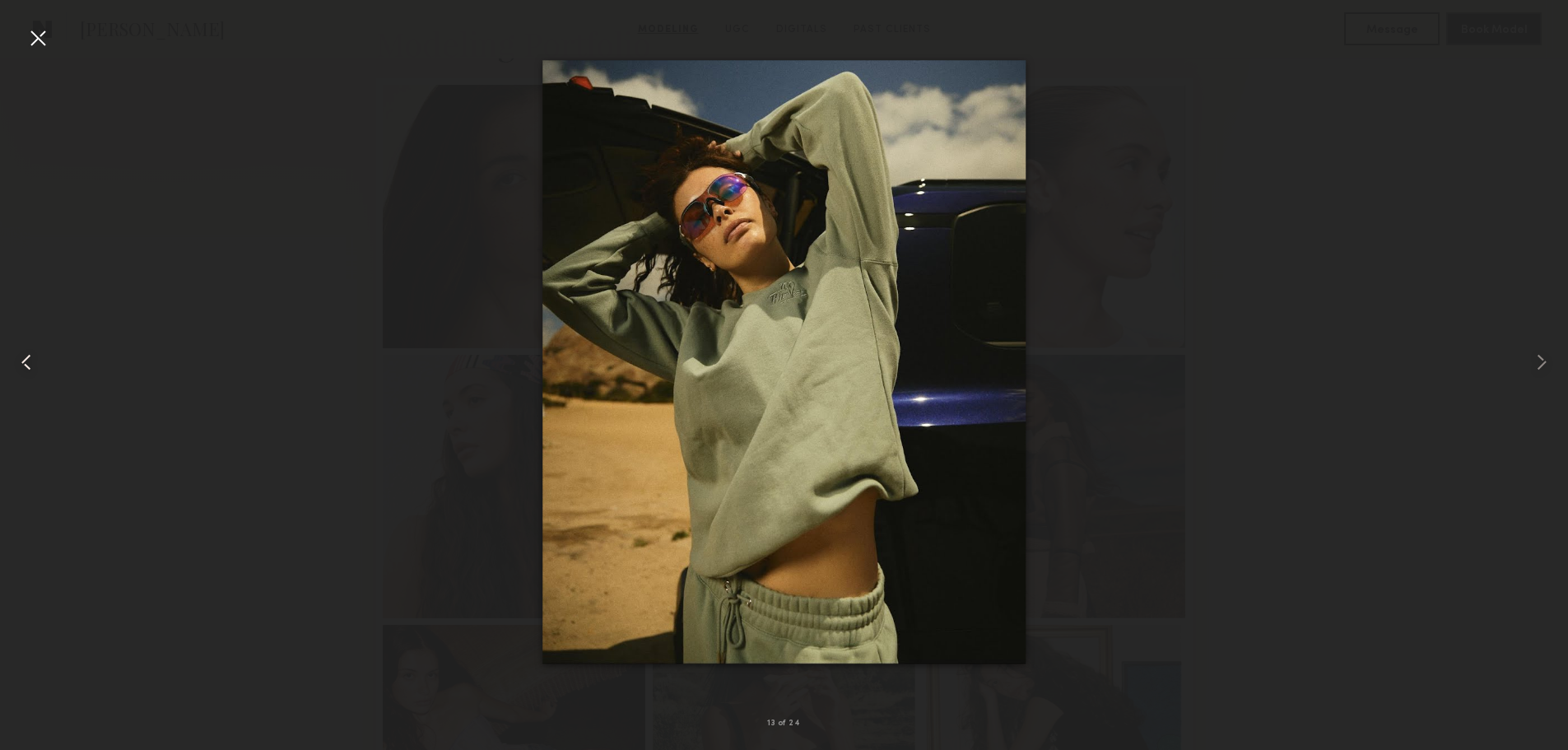
click at [38, 371] on common-icon at bounding box center [26, 362] width 26 height 26
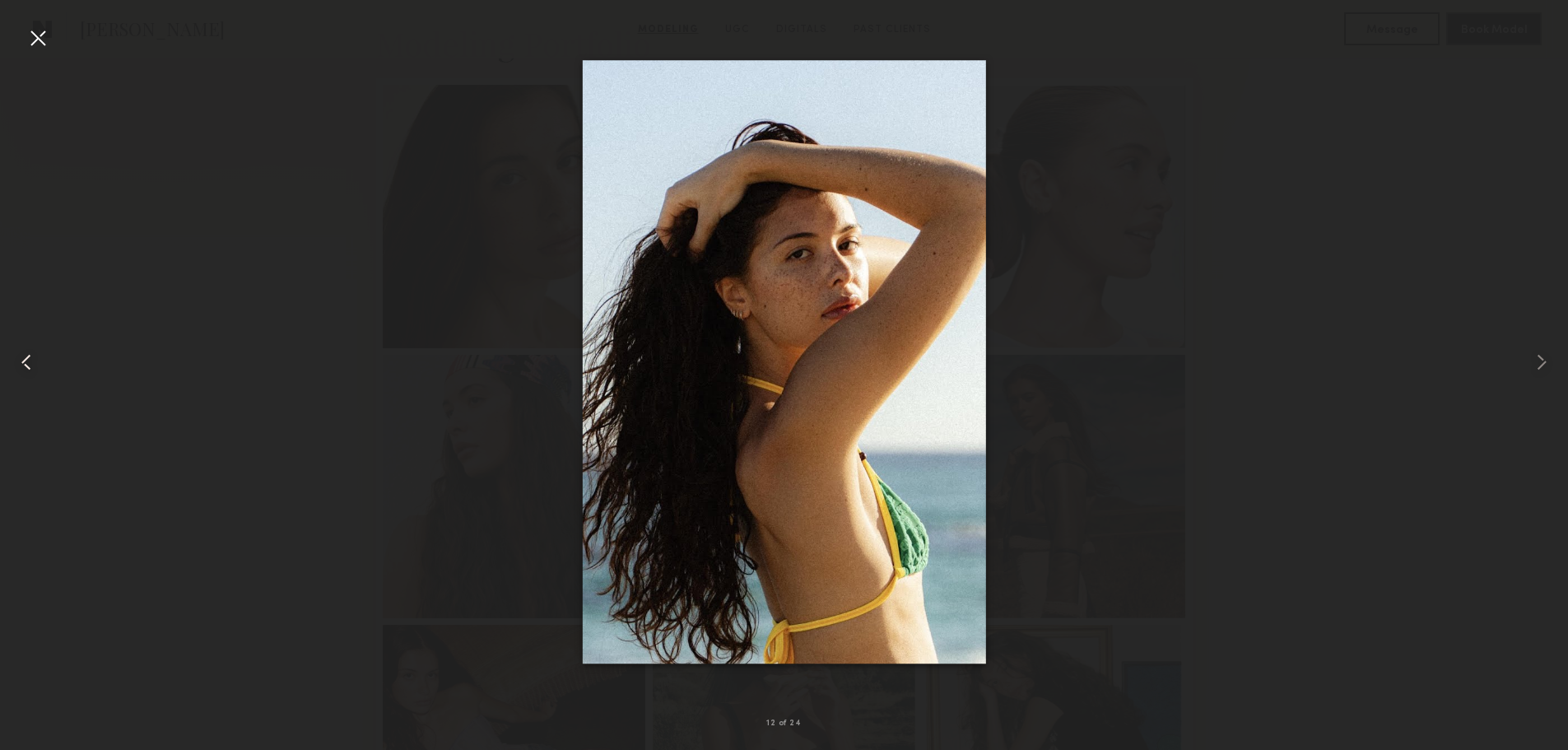
click at [38, 371] on common-icon at bounding box center [26, 362] width 26 height 26
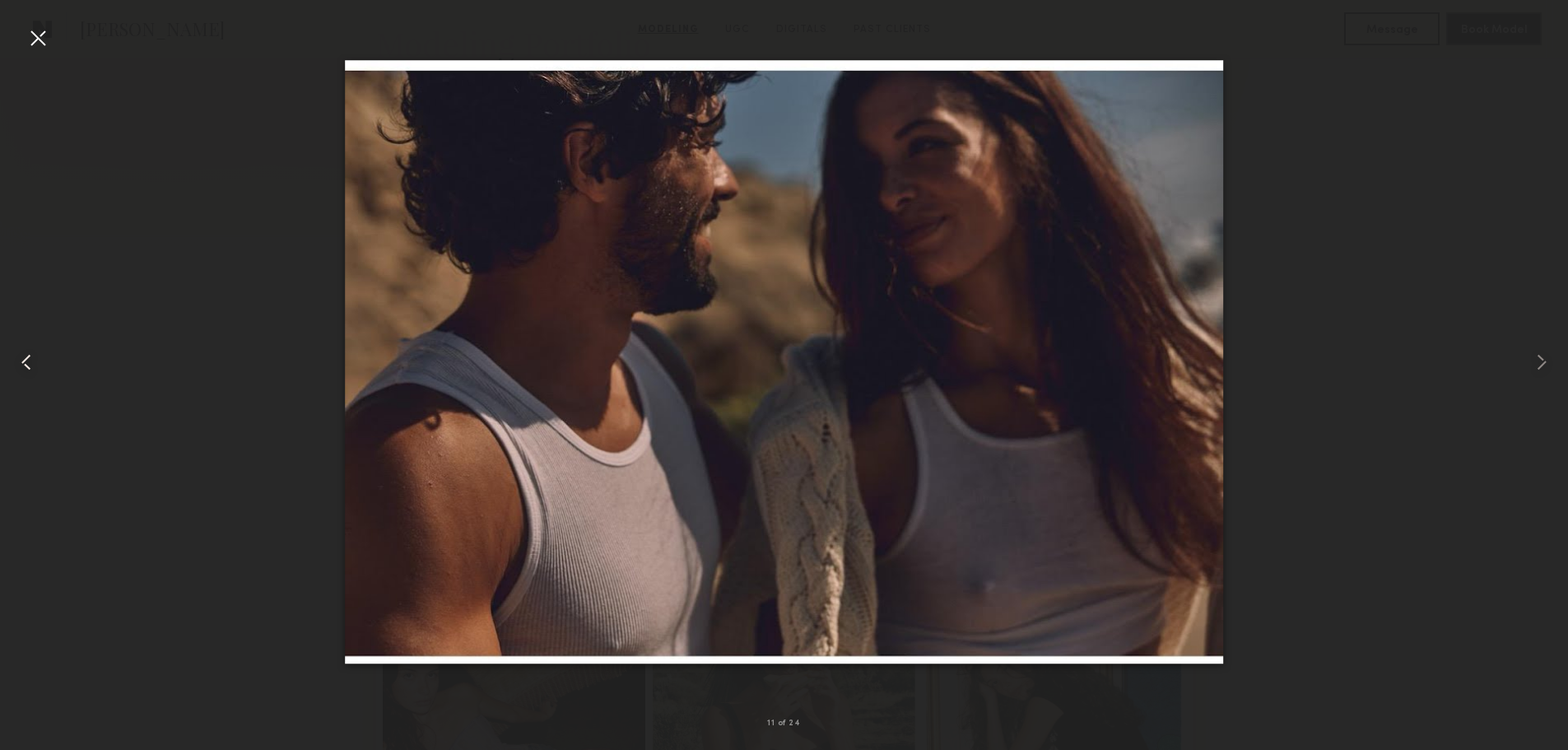
click at [38, 371] on common-icon at bounding box center [26, 362] width 26 height 26
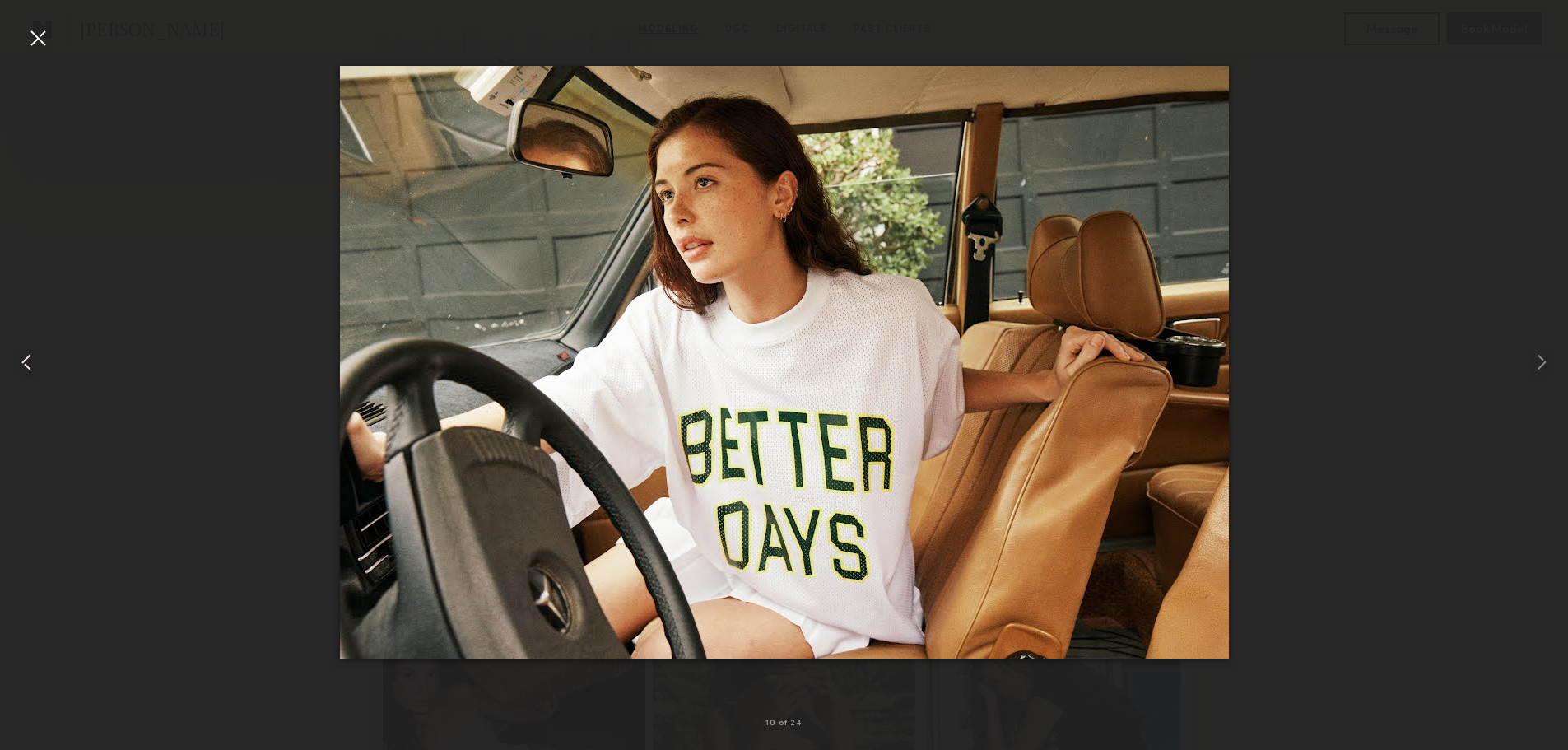
click at [38, 371] on common-icon at bounding box center [26, 362] width 26 height 26
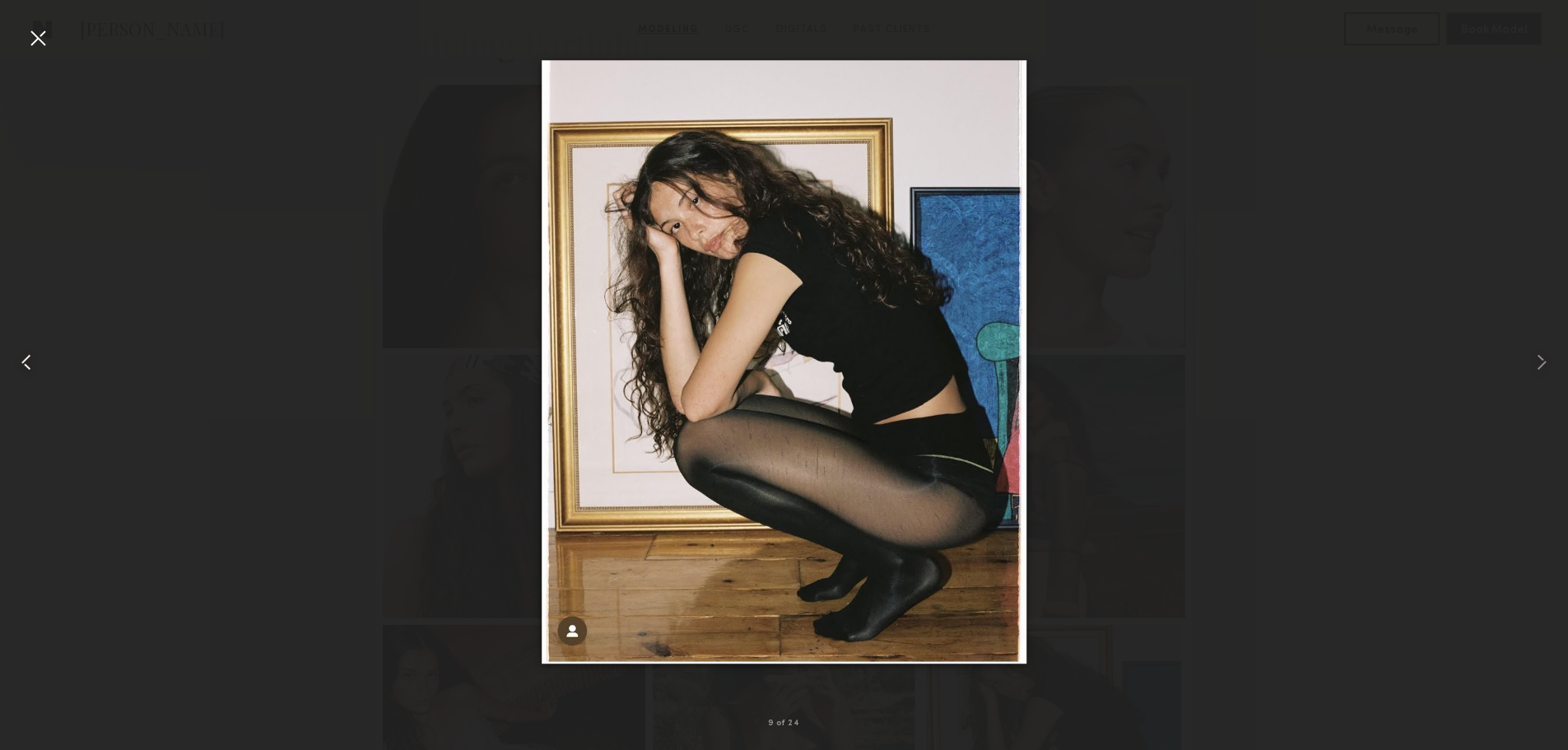
click at [38, 371] on common-icon at bounding box center [26, 362] width 26 height 26
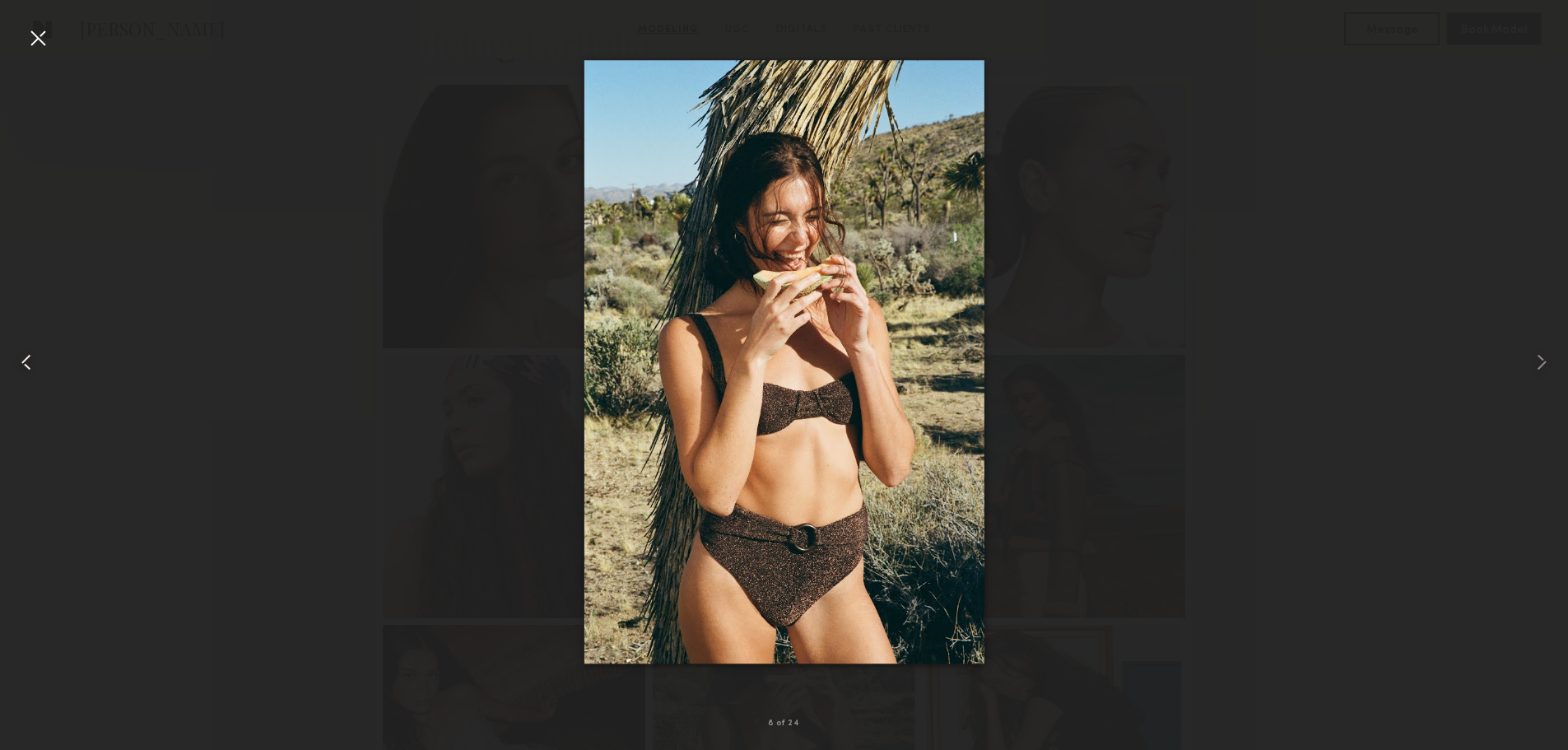
click at [38, 371] on common-icon at bounding box center [26, 362] width 26 height 26
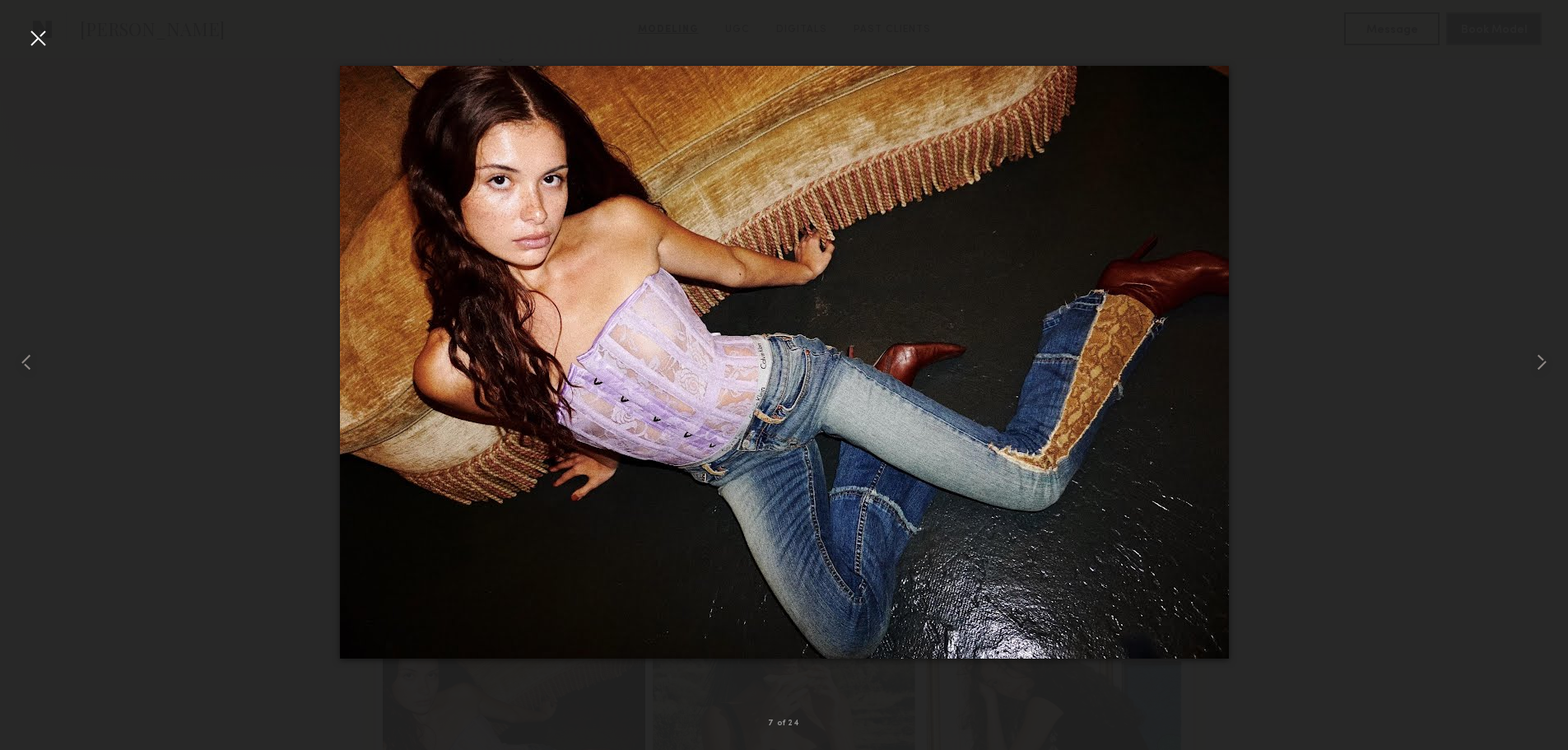
click at [47, 35] on div at bounding box center [37, 37] width 26 height 26
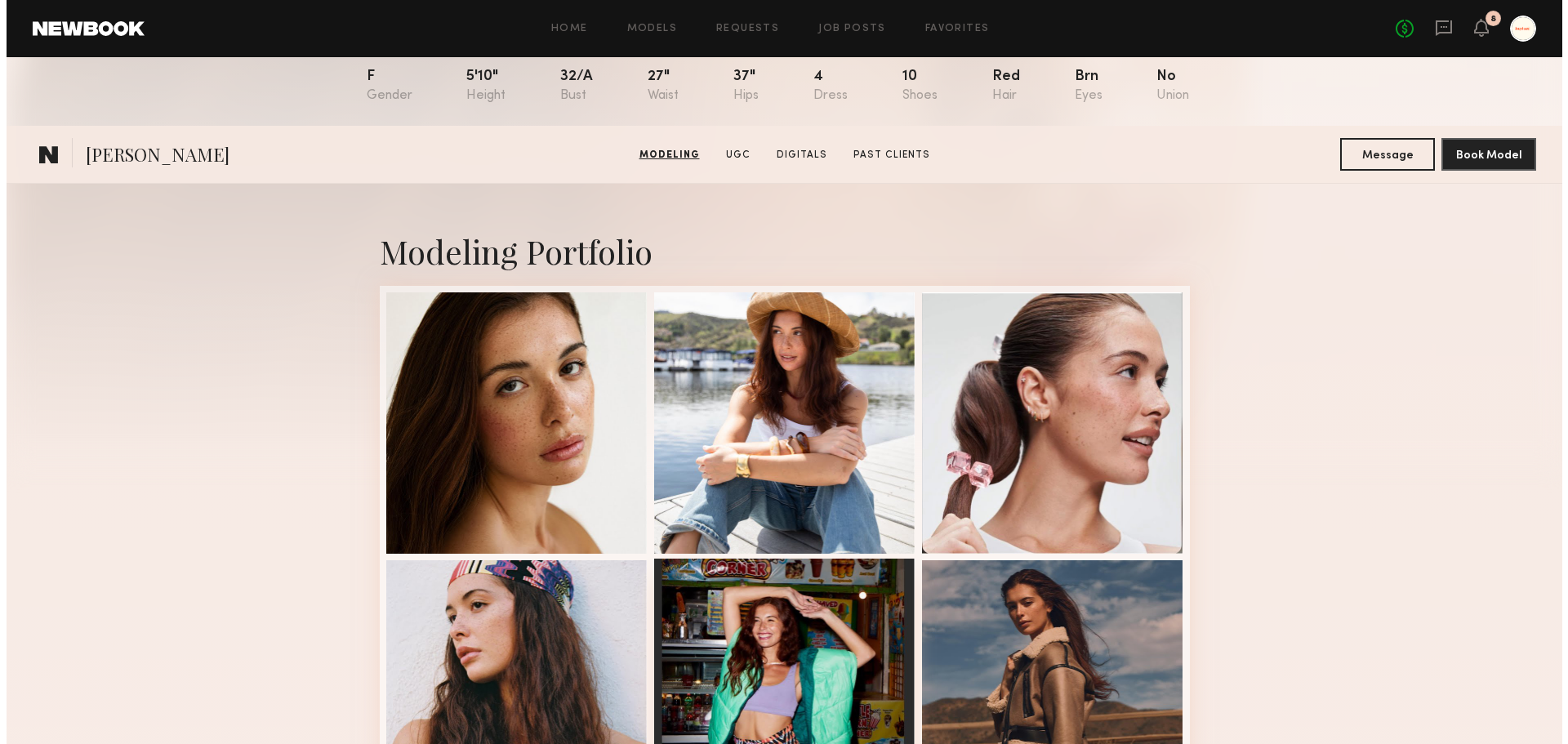
scroll to position [0, 0]
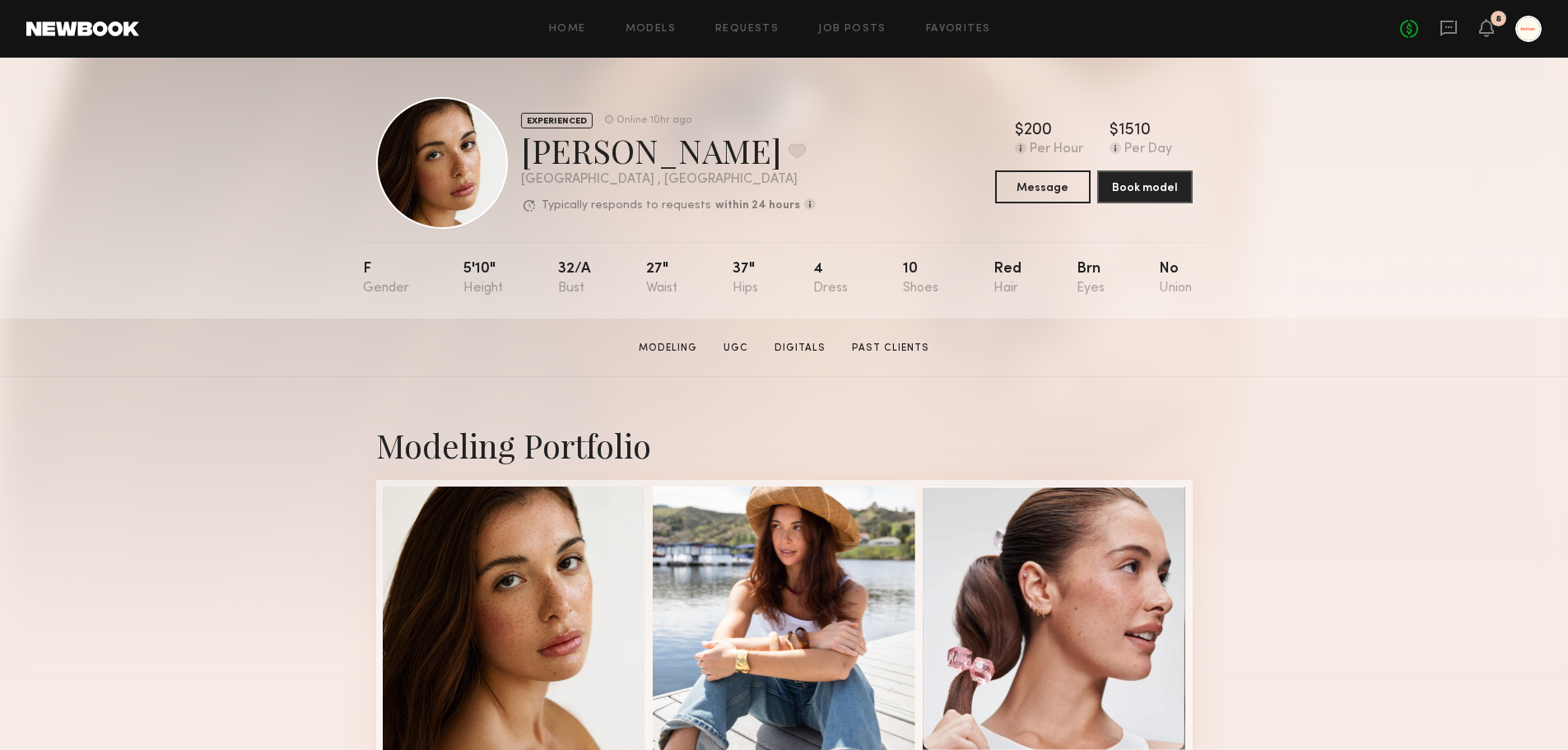
click at [1029, 162] on div "$ Typical rate set by model. Can vary by project & usage. 200 Per Hour $ Typica…" at bounding box center [1094, 162] width 198 height 81
click at [1033, 181] on button "Message" at bounding box center [1043, 186] width 95 height 33
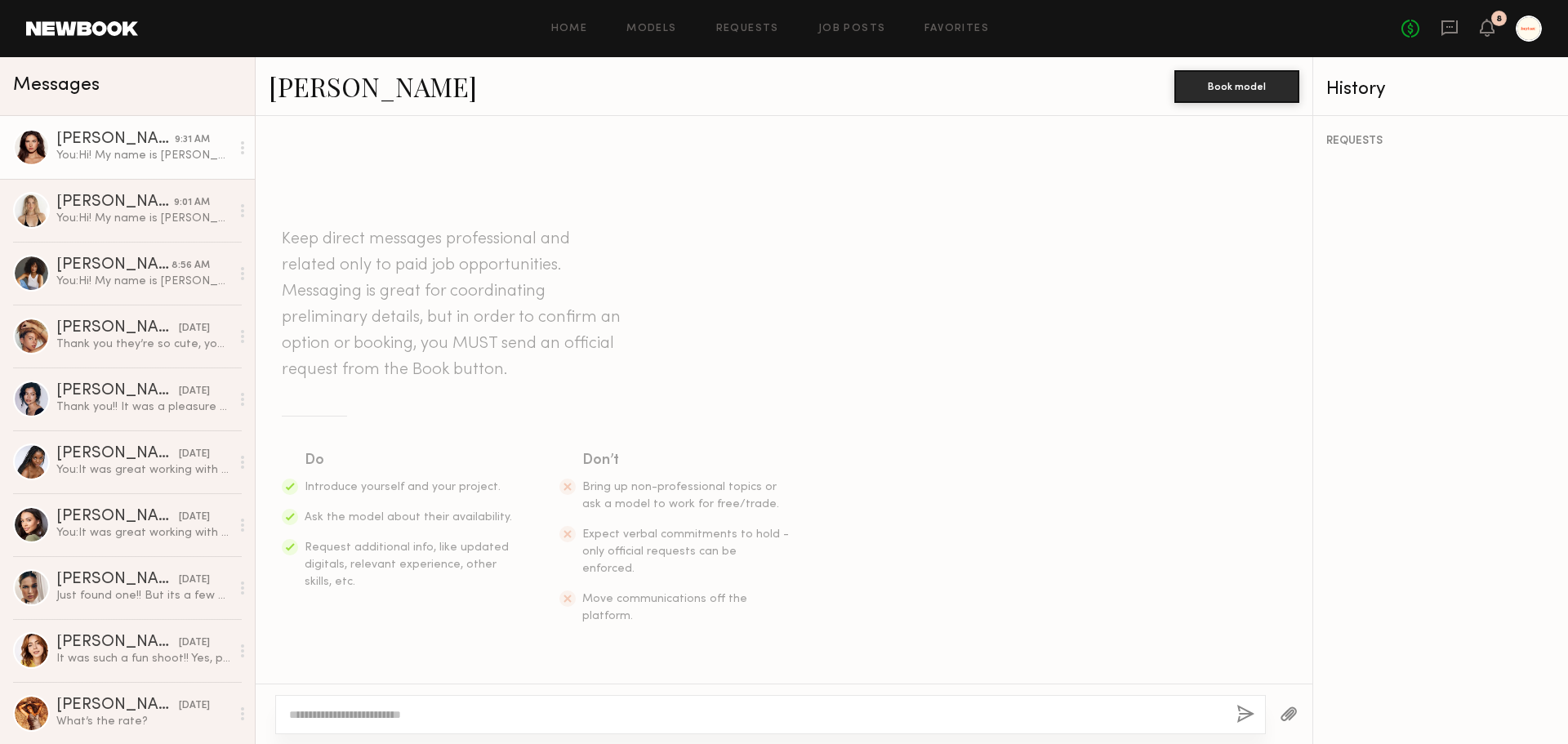
click at [109, 154] on div "You: Hi! My name is Jin, the founder of Heyhae gel nail brands. We're gearing u…" at bounding box center [143, 156] width 174 height 15
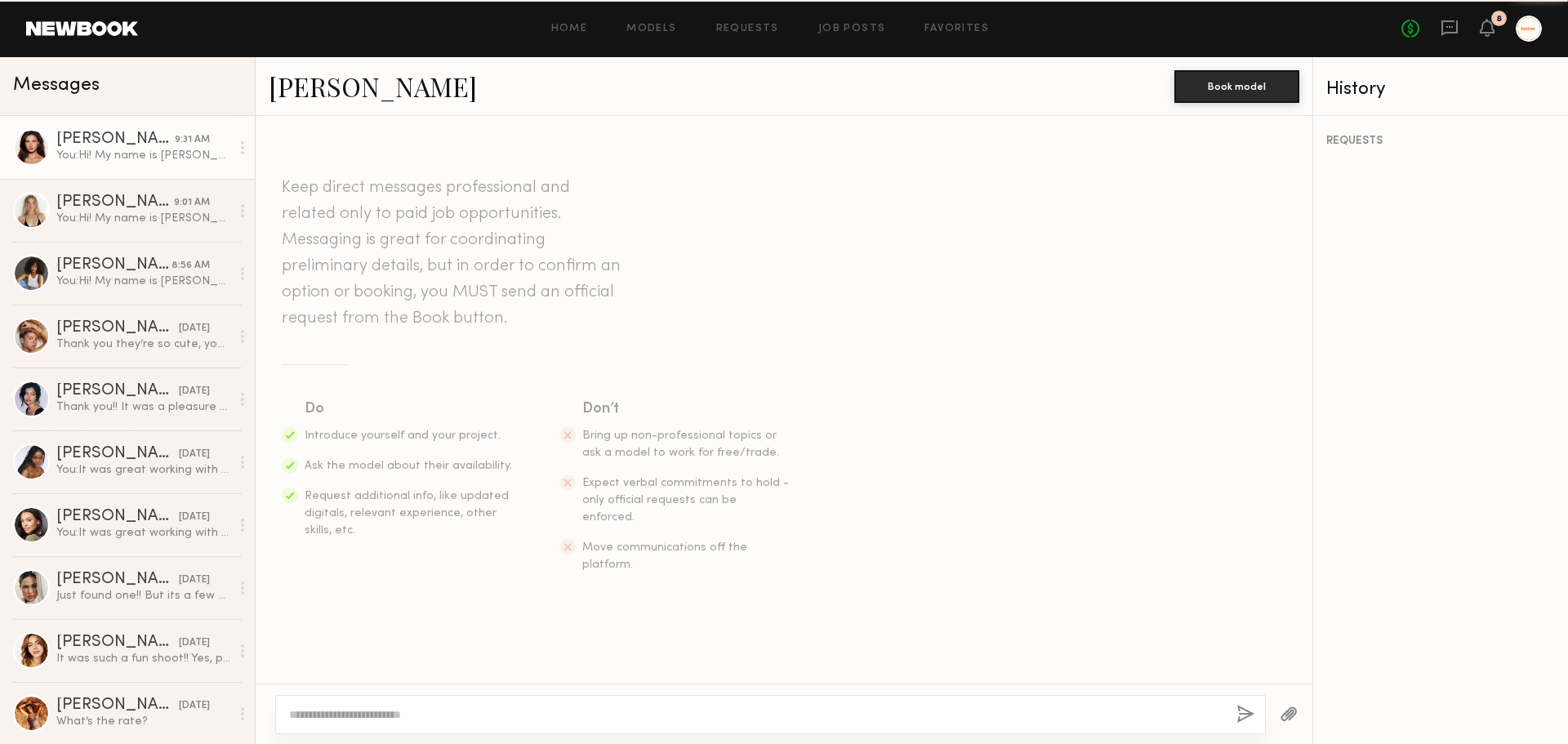
scroll to position [303, 0]
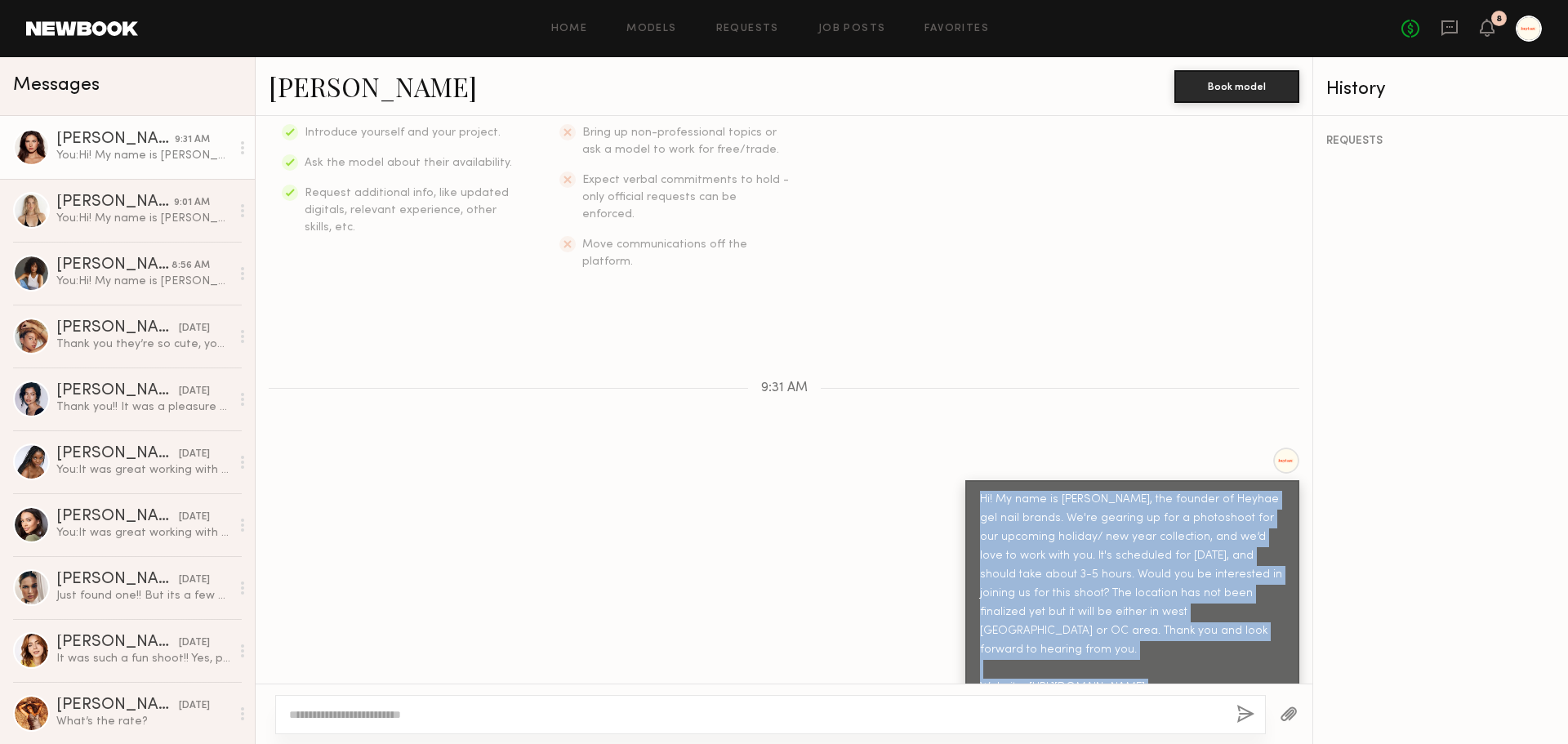
drag, startPoint x: 969, startPoint y: 463, endPoint x: 1243, endPoint y: 667, distance: 341.6
click at [1243, 667] on div "Hi! My name is [PERSON_NAME], the founder of Heyhae gel nail brands. We're gear…" at bounding box center [1132, 603] width 334 height 244
copy div "Hi! My name is Jin, the founder of Heyhae gel nail brands. We're gearing up for…"
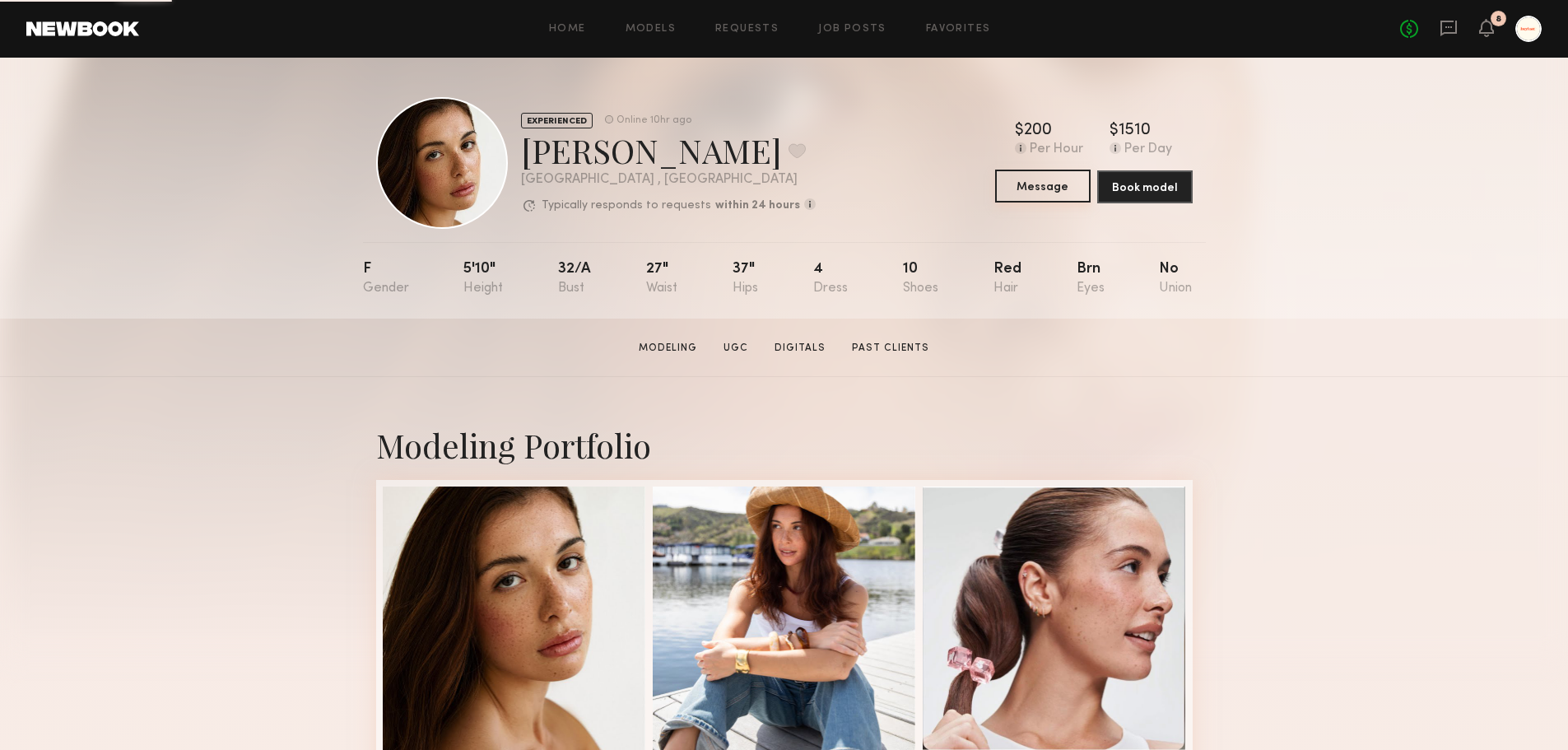
click at [1057, 197] on button "Message" at bounding box center [1043, 186] width 95 height 33
click at [807, 209] on div "EXPERIENCED Online 10hr ago Jasmine G. Favorite Los Angeles , CA Typically resp…" at bounding box center [785, 163] width 817 height 132
click at [1029, 193] on button "Message" at bounding box center [1043, 186] width 95 height 33
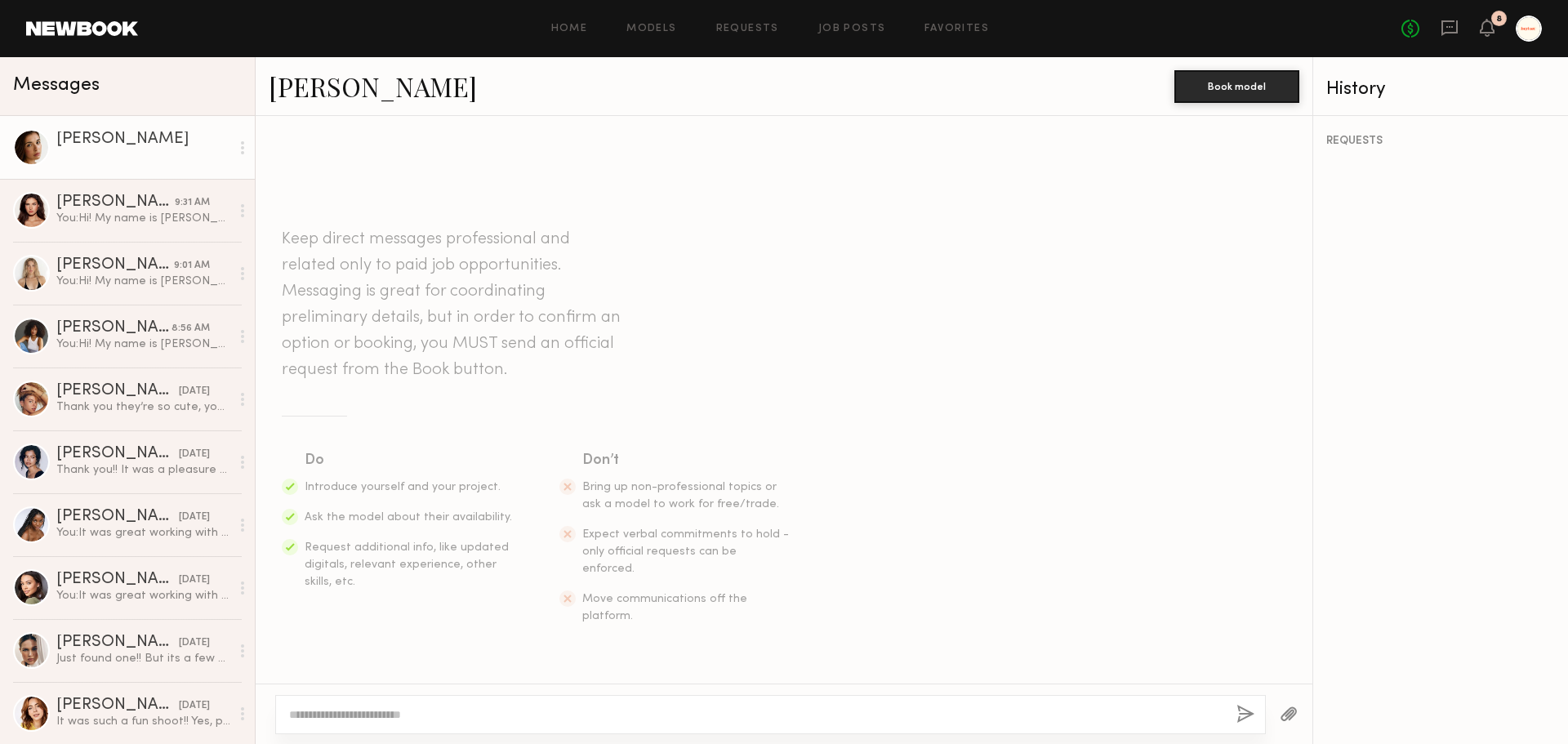
click at [655, 726] on div at bounding box center [770, 714] width 990 height 39
click at [655, 719] on textarea at bounding box center [756, 714] width 934 height 16
paste textarea "**********"
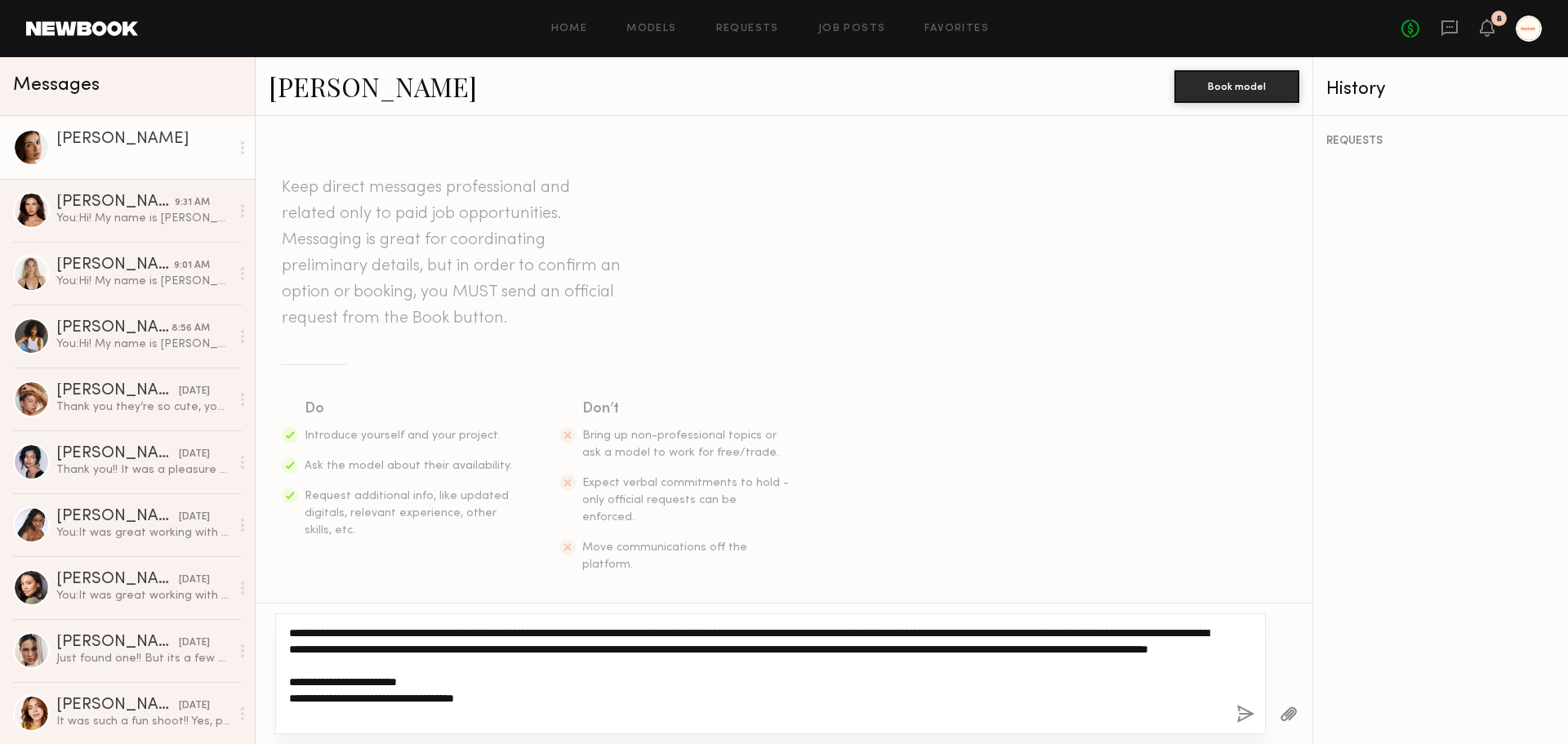
type textarea "**********"
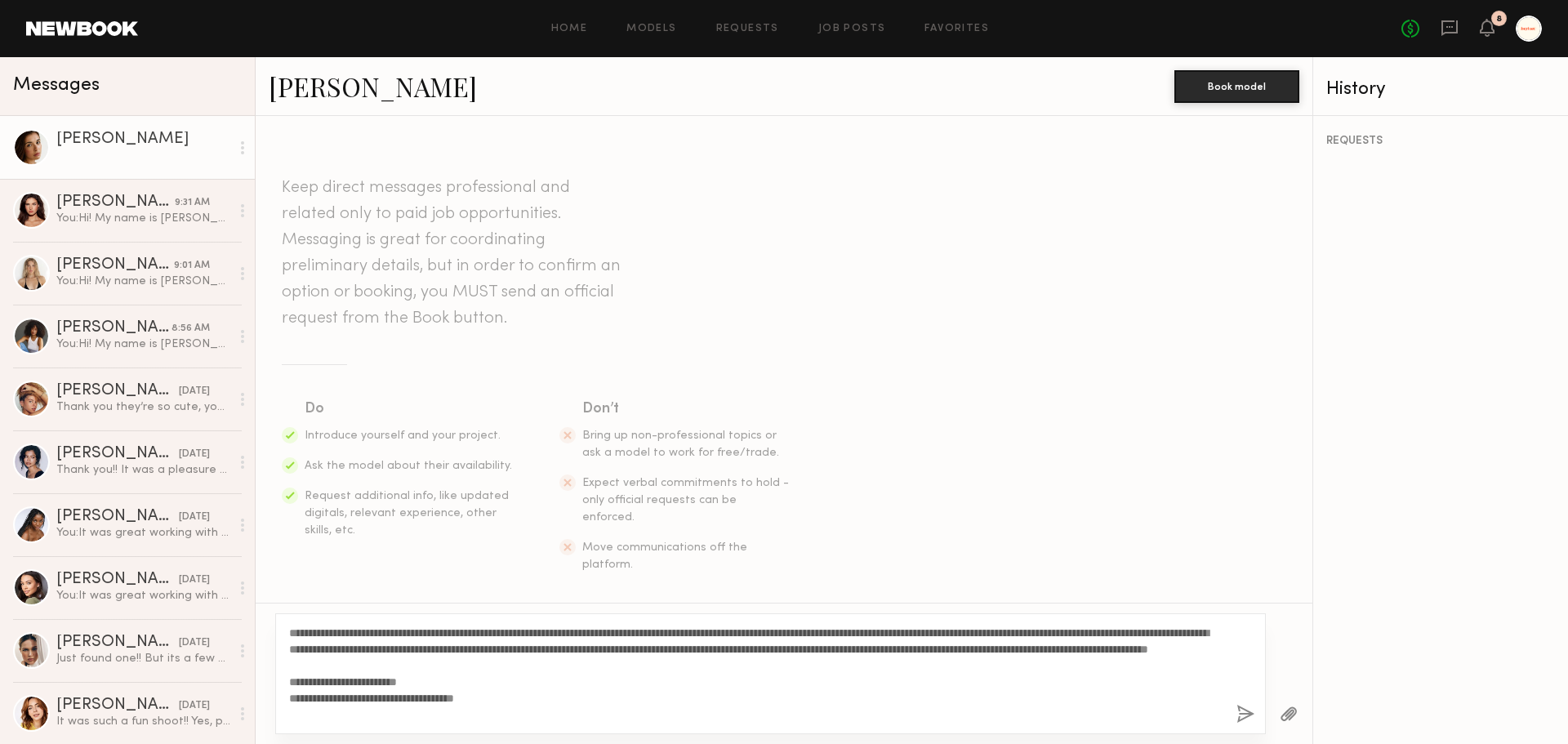
click at [1244, 716] on button "button" at bounding box center [1245, 714] width 18 height 20
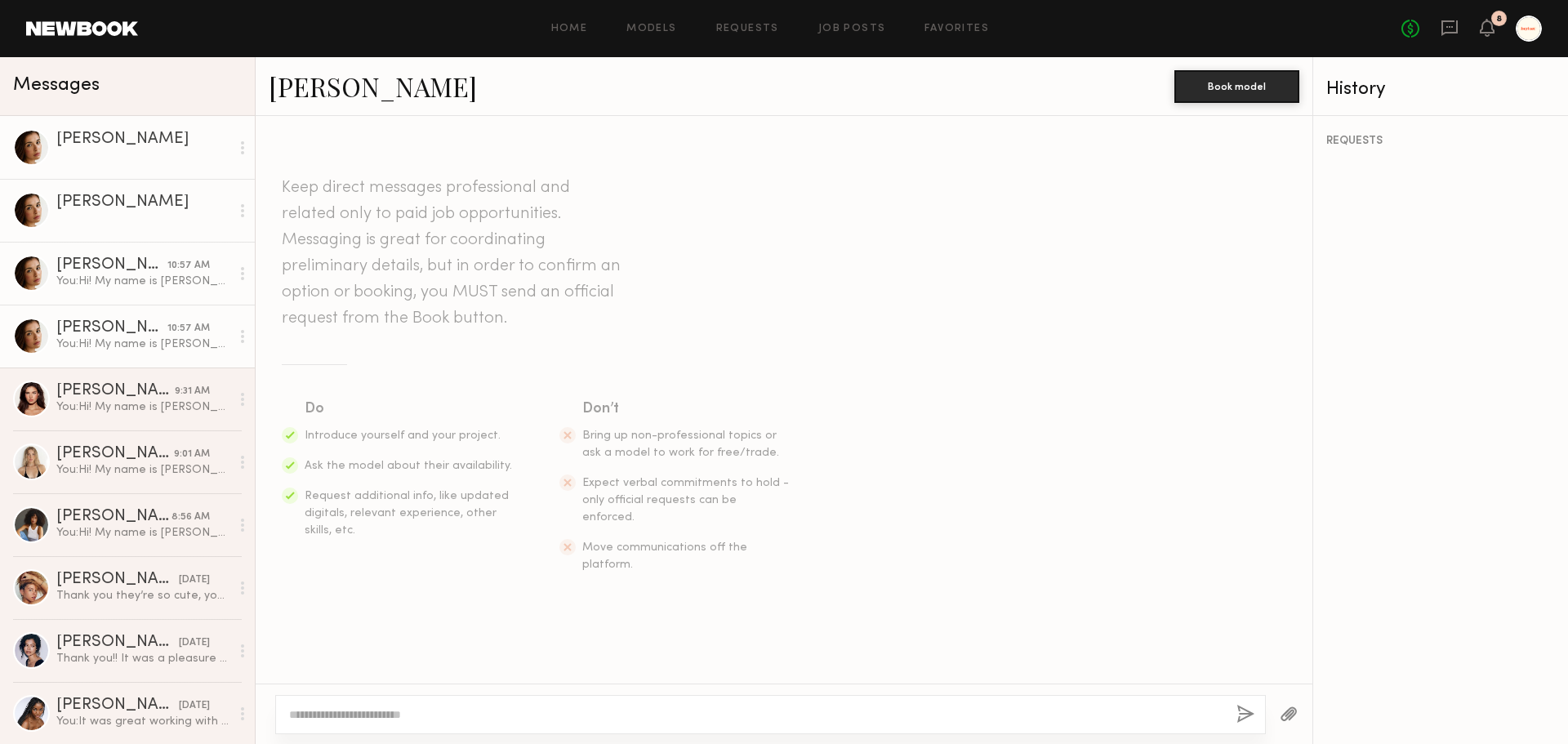
scroll to position [303, 0]
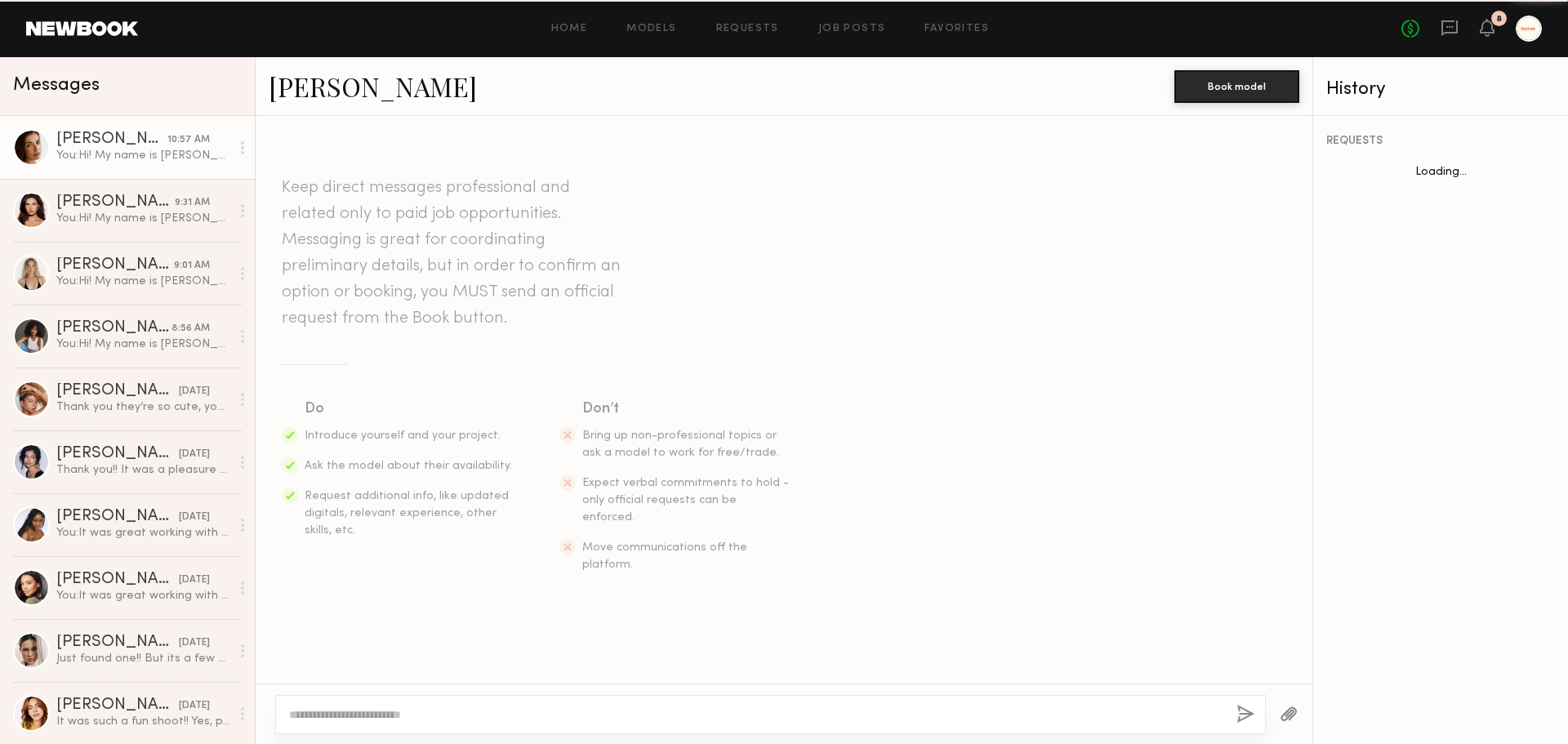
scroll to position [303, 0]
